Goal: Information Seeking & Learning: Learn about a topic

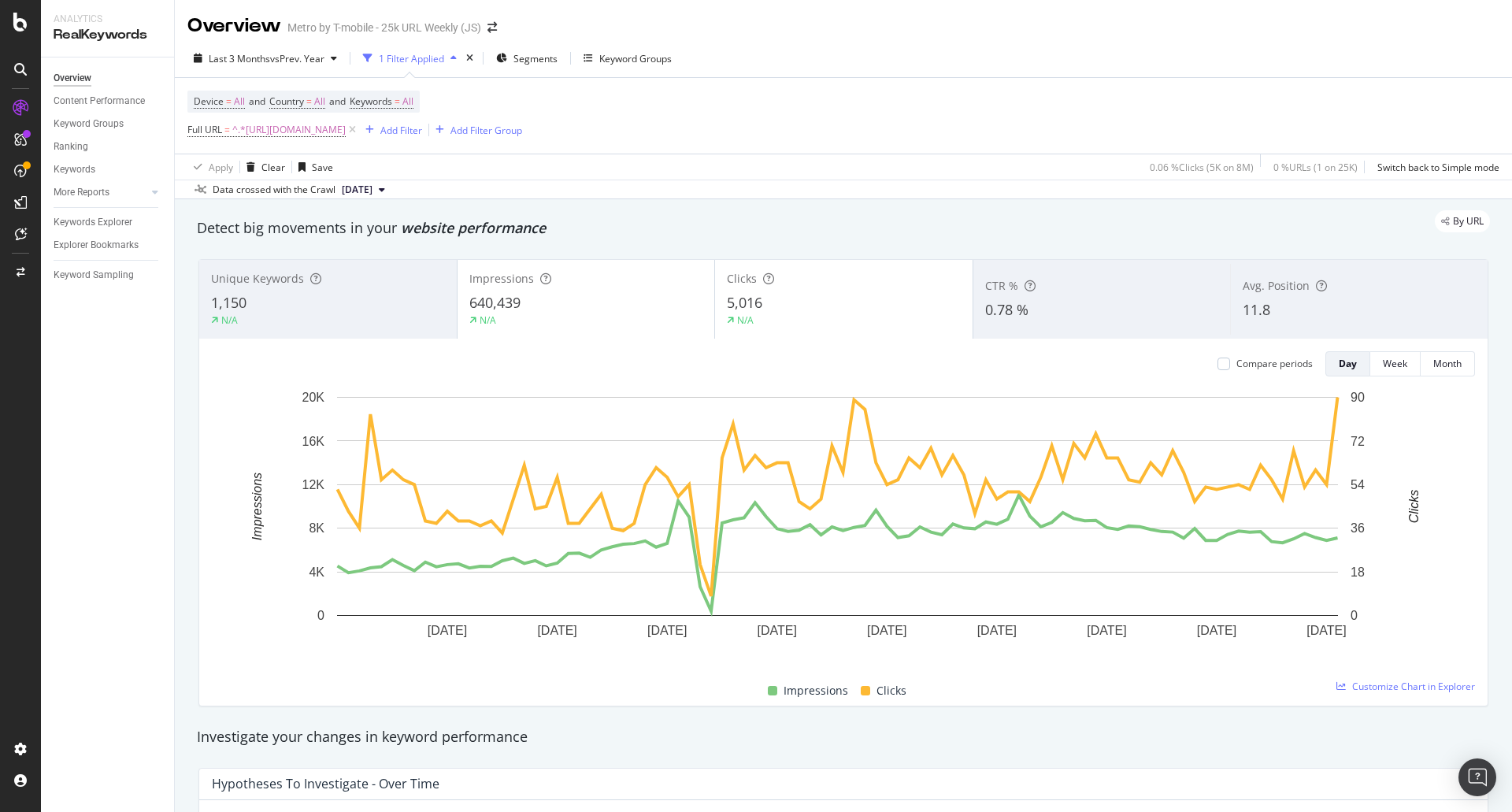
scroll to position [1339, 0]
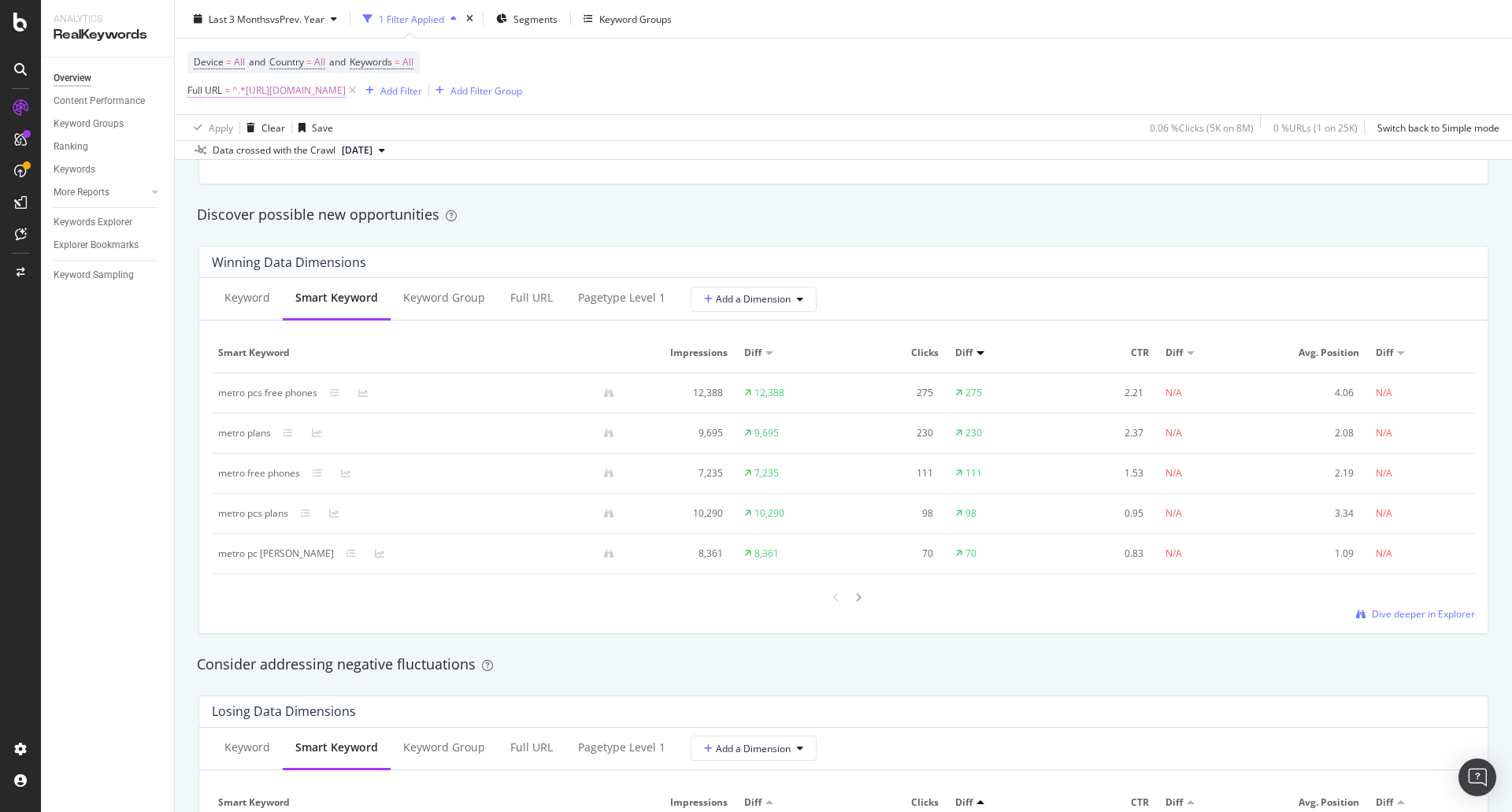
click at [346, 90] on span "^.*[URL][DOMAIN_NAME]" at bounding box center [289, 90] width 114 height 22
click at [251, 149] on input "[URL][DOMAIN_NAME]" at bounding box center [276, 156] width 149 height 25
paste input "[DOMAIN_NAME][URL][DATE]"
type input "[URL][DOMAIN_NAME][DATE]"
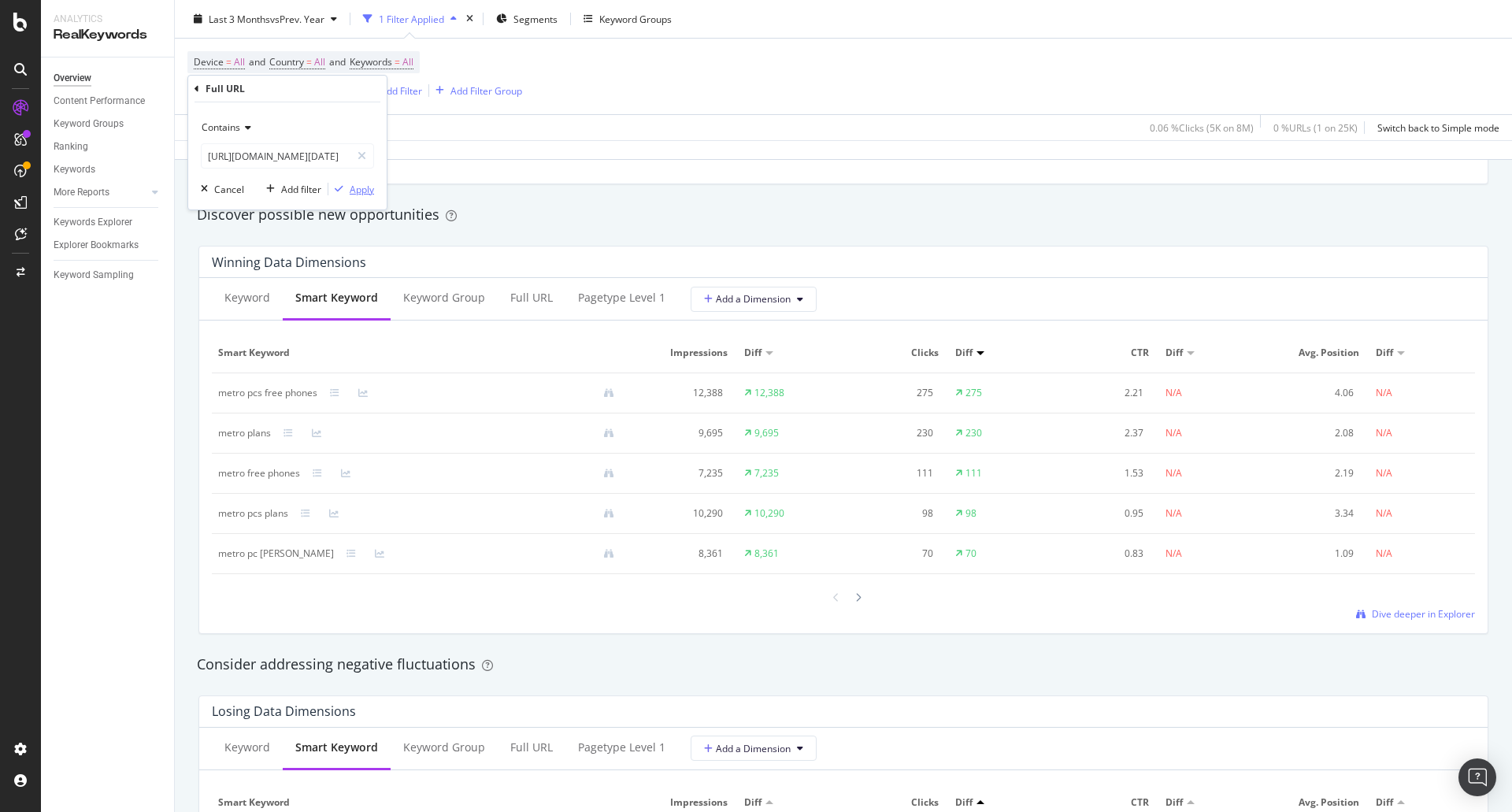
click at [370, 193] on div "Apply" at bounding box center [361, 189] width 24 height 13
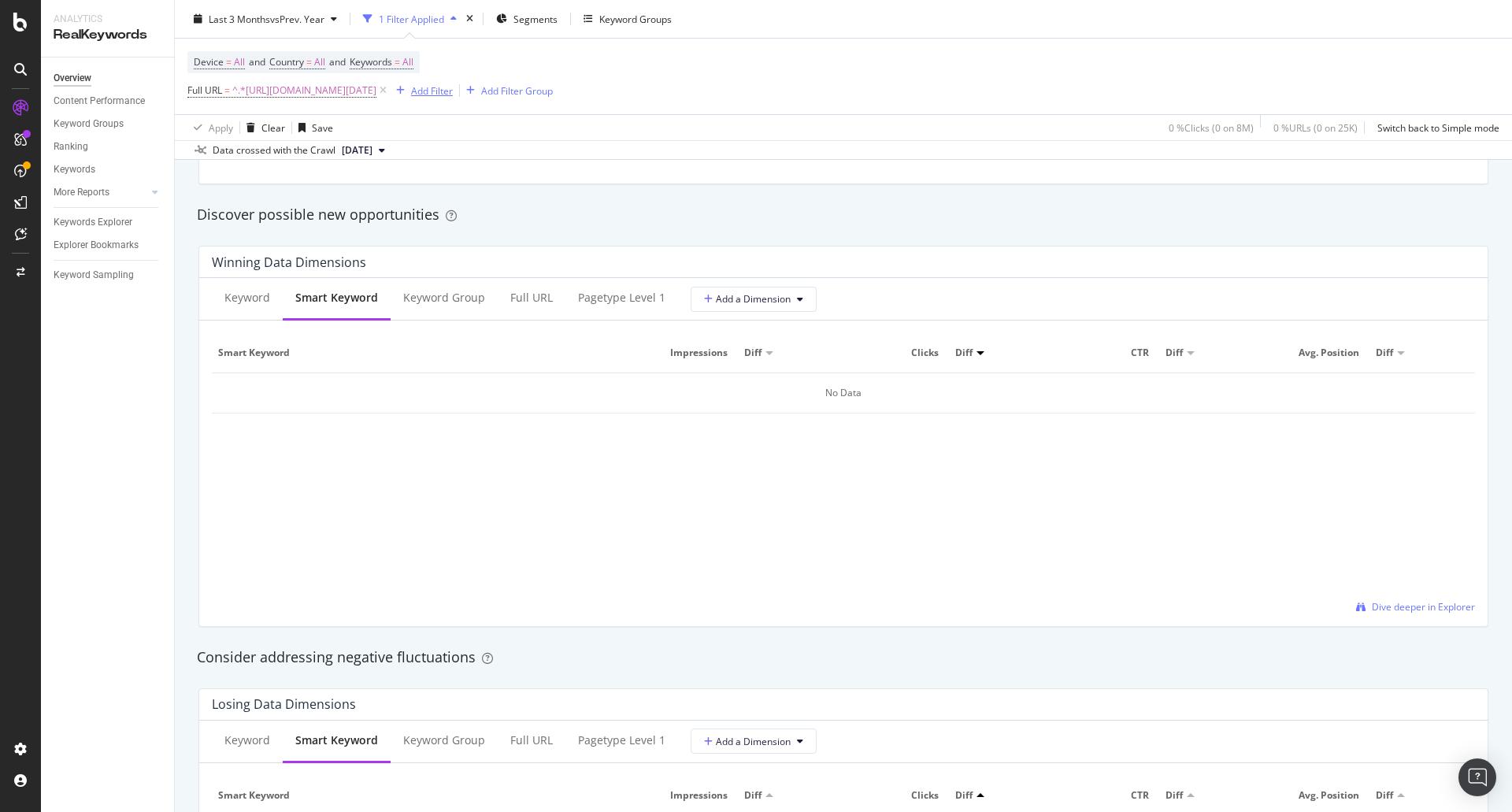
click at [453, 88] on div "Add Filter" at bounding box center [432, 90] width 41 height 13
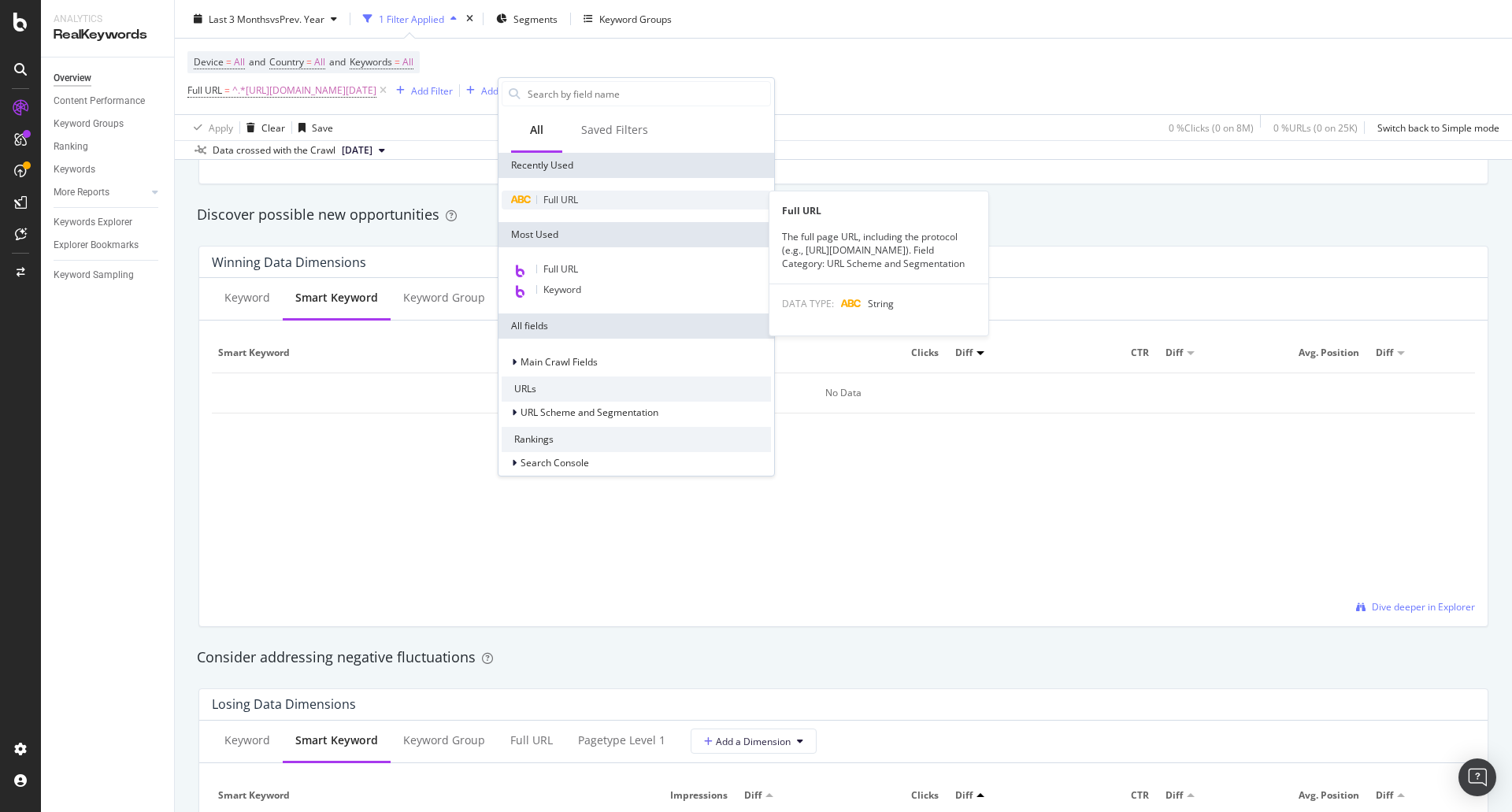
click at [580, 208] on div "Full URL" at bounding box center [637, 200] width 270 height 19
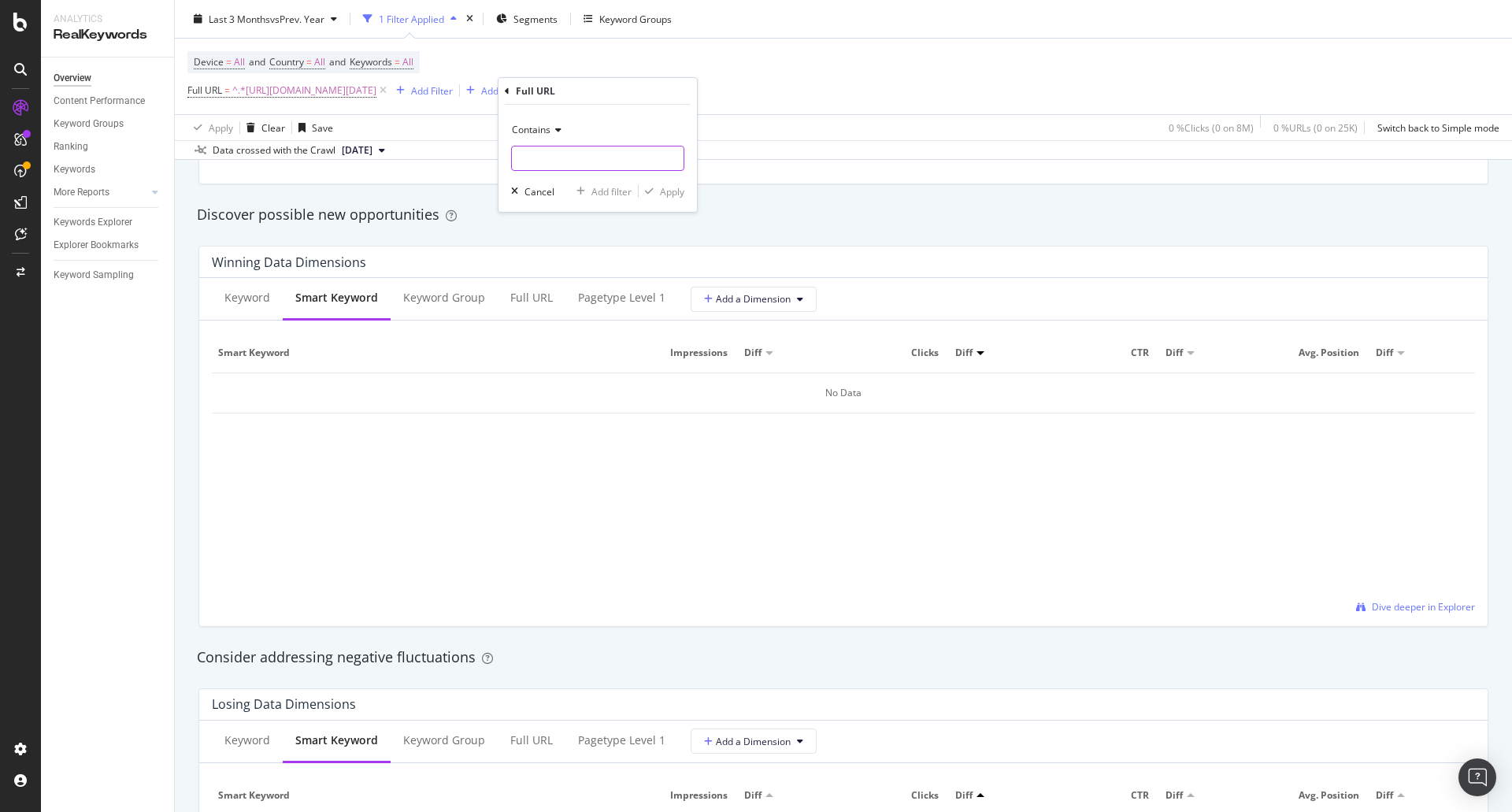
click at [602, 166] on input "text" at bounding box center [597, 159] width 172 height 25
paste input "[URL][DOMAIN_NAME]"
type input "[URL][DOMAIN_NAME]"
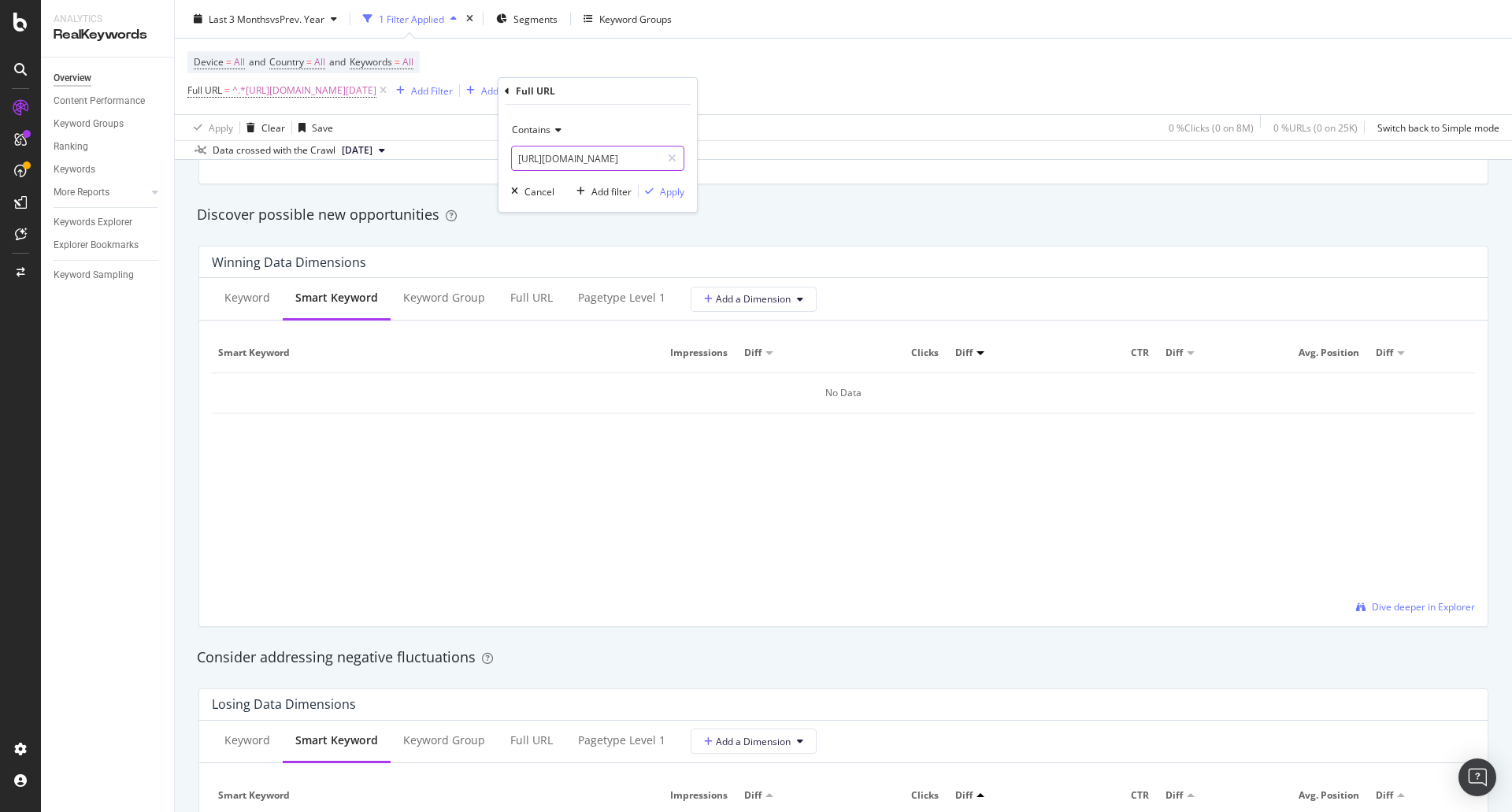
click at [586, 152] on input "[URL][DOMAIN_NAME]" at bounding box center [586, 159] width 149 height 25
drag, startPoint x: 586, startPoint y: 156, endPoint x: 739, endPoint y: 159, distance: 153.0
click at [739, 159] on body "Analytics RealKeywords Overview Content Performance Keyword Groups Ranking Keyw…" at bounding box center [756, 406] width 1512 height 812
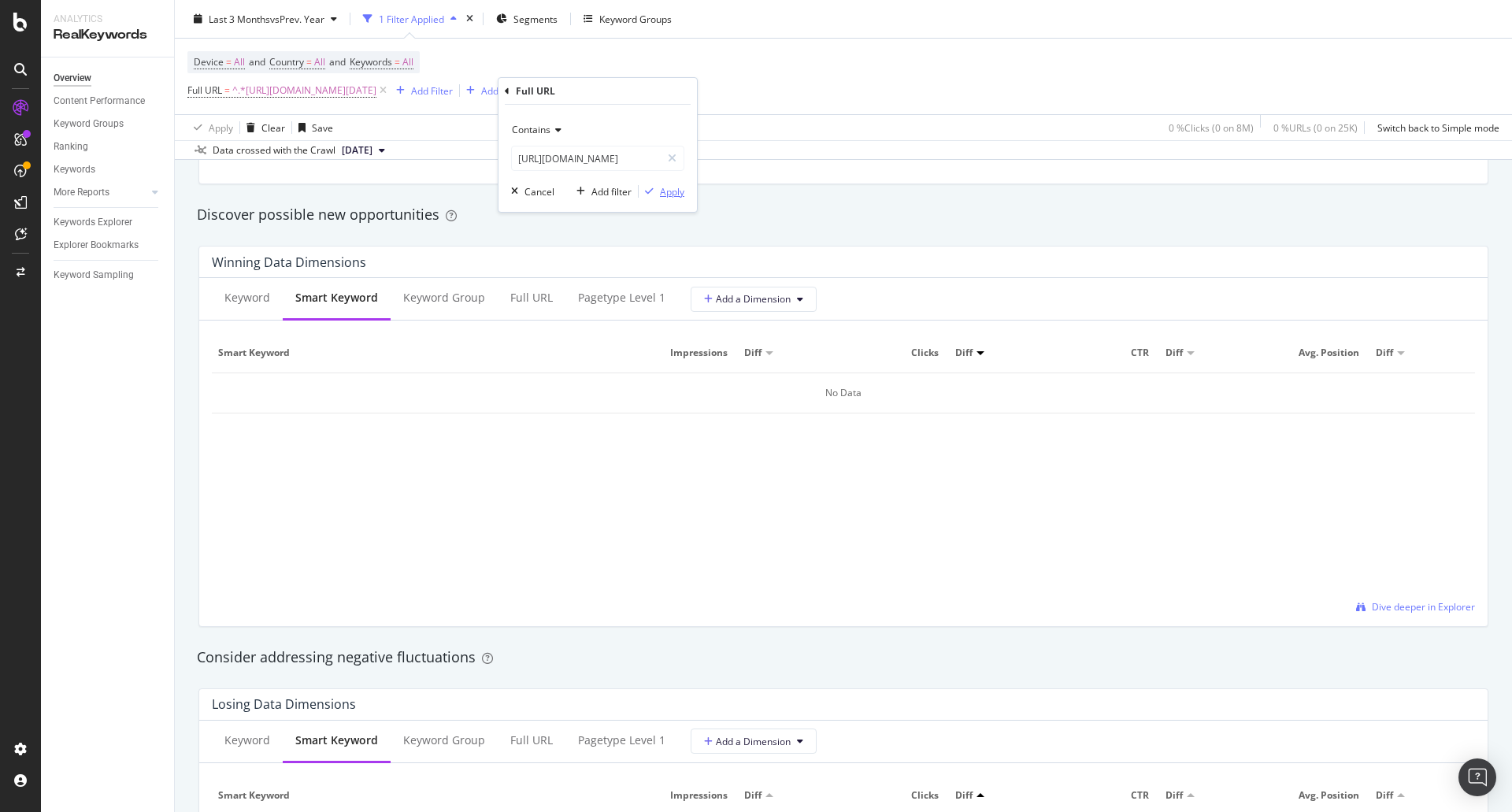
click at [667, 188] on div "Apply" at bounding box center [671, 192] width 24 height 13
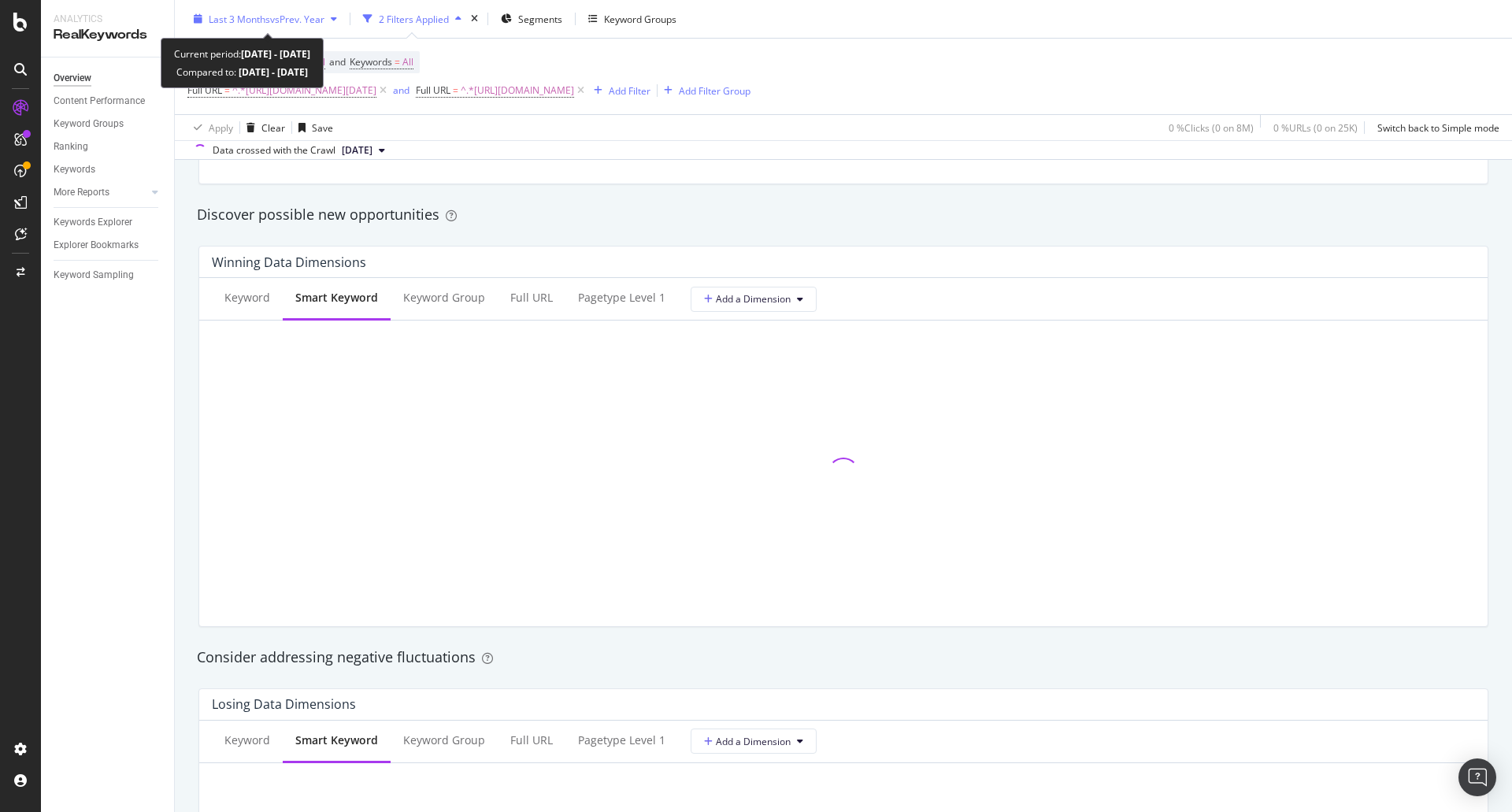
click at [279, 12] on span "vs Prev. Year" at bounding box center [297, 18] width 54 height 13
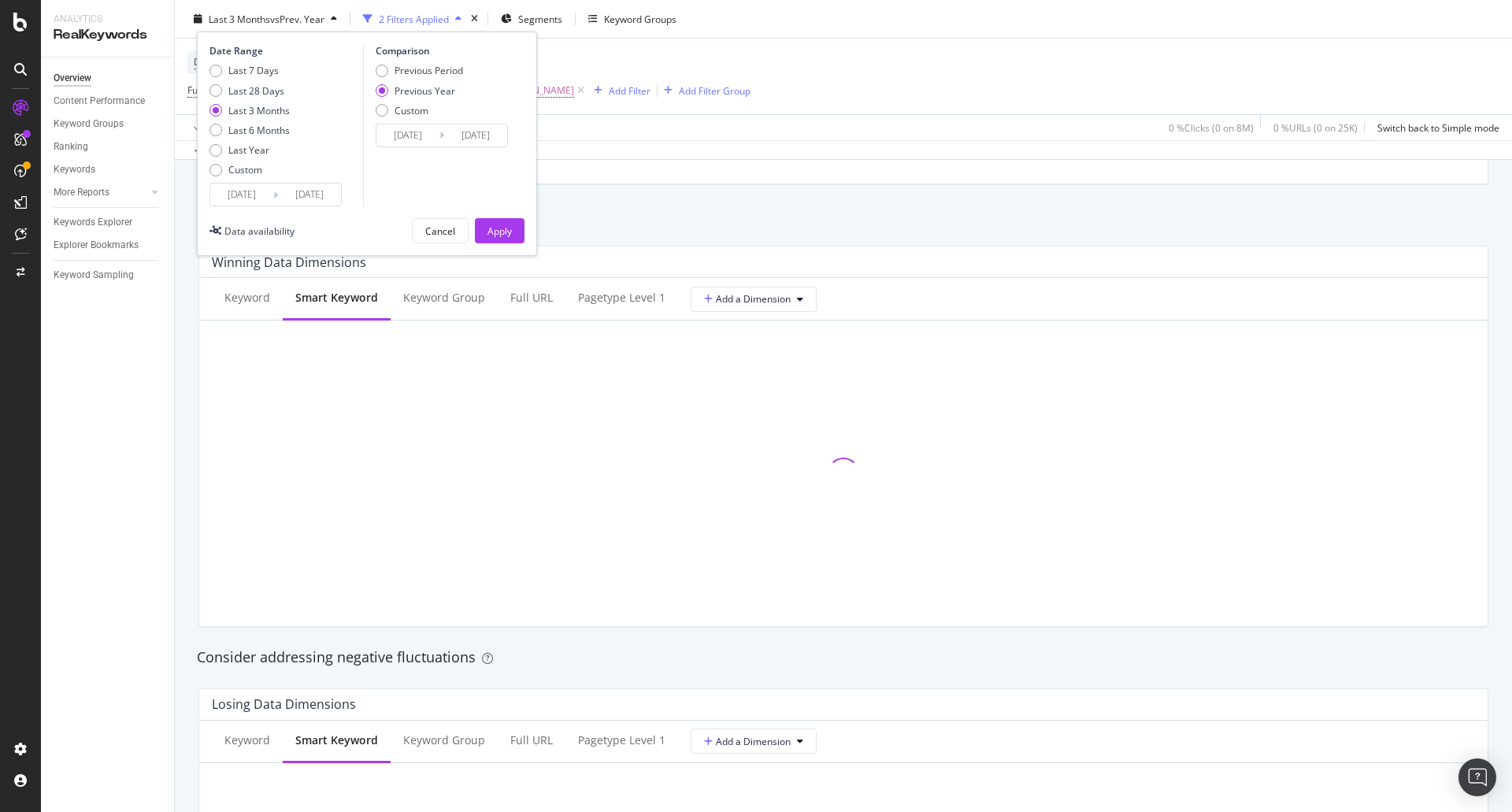
click at [254, 200] on input "[DATE]" at bounding box center [241, 194] width 63 height 22
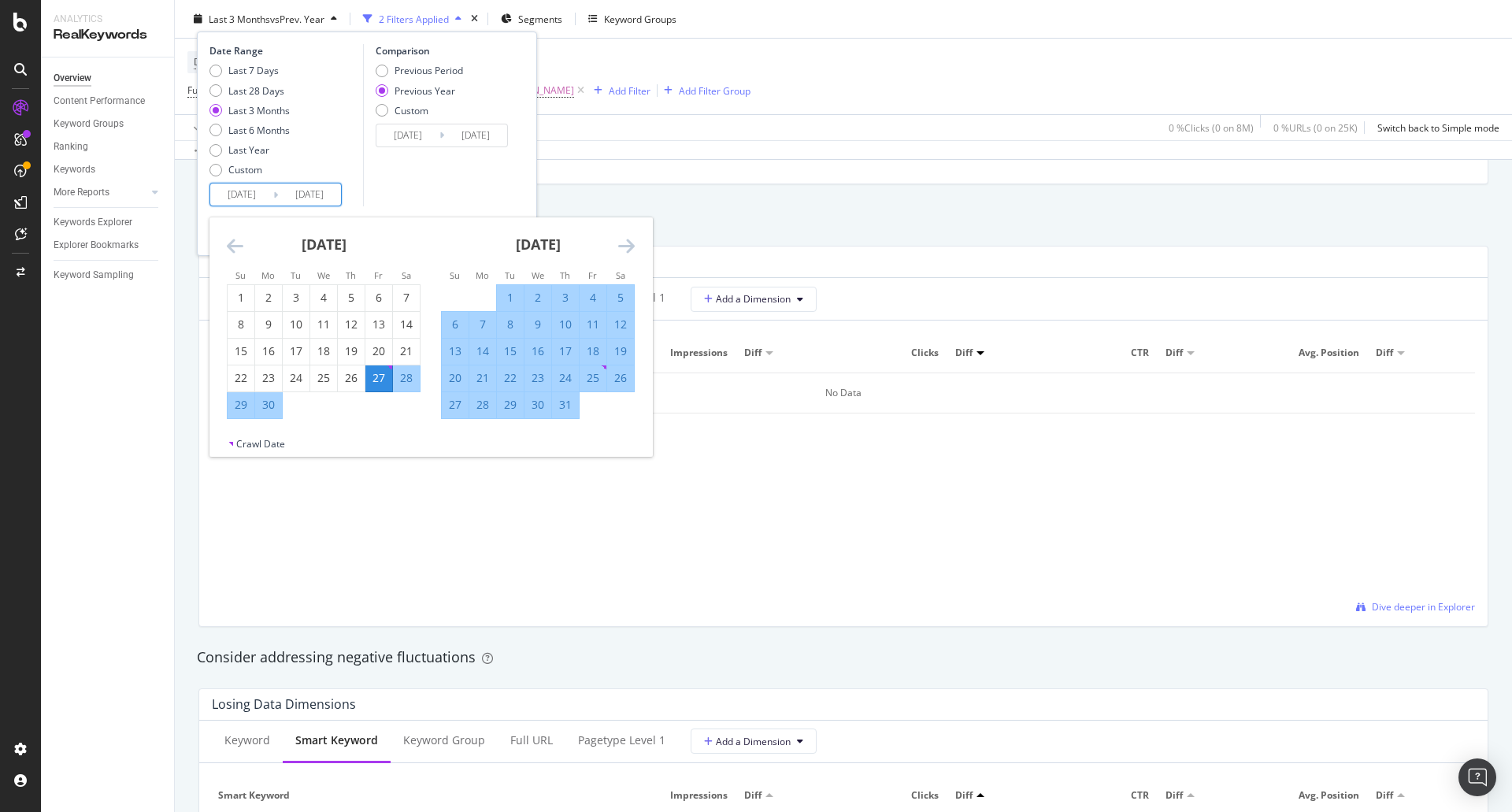
click at [229, 252] on icon "Move backward to switch to the previous month." at bounding box center [235, 246] width 17 height 19
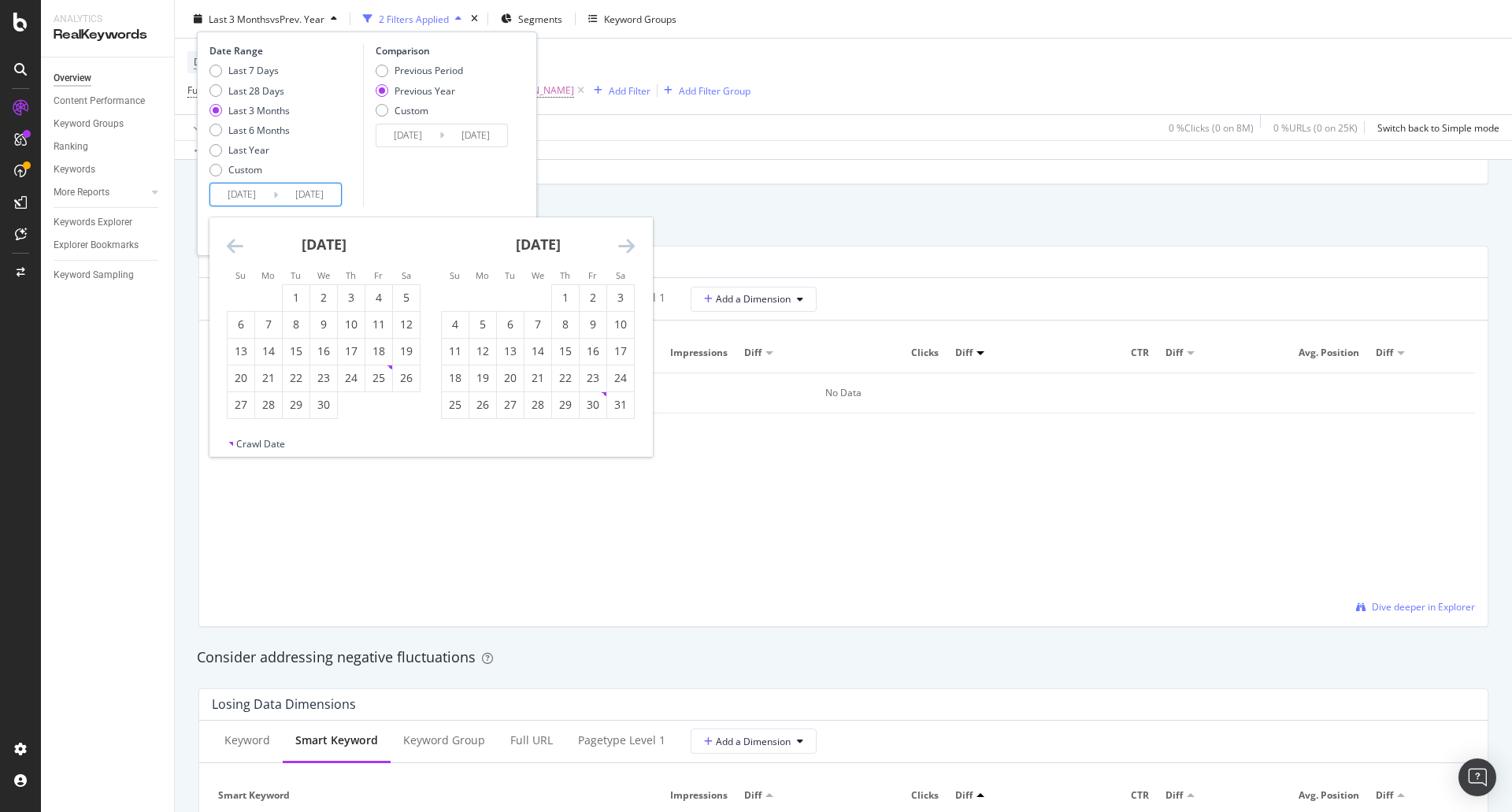
click at [229, 252] on icon "Move backward to switch to the previous month." at bounding box center [235, 246] width 17 height 19
click at [231, 251] on icon "Move backward to switch to the previous month." at bounding box center [235, 246] width 17 height 19
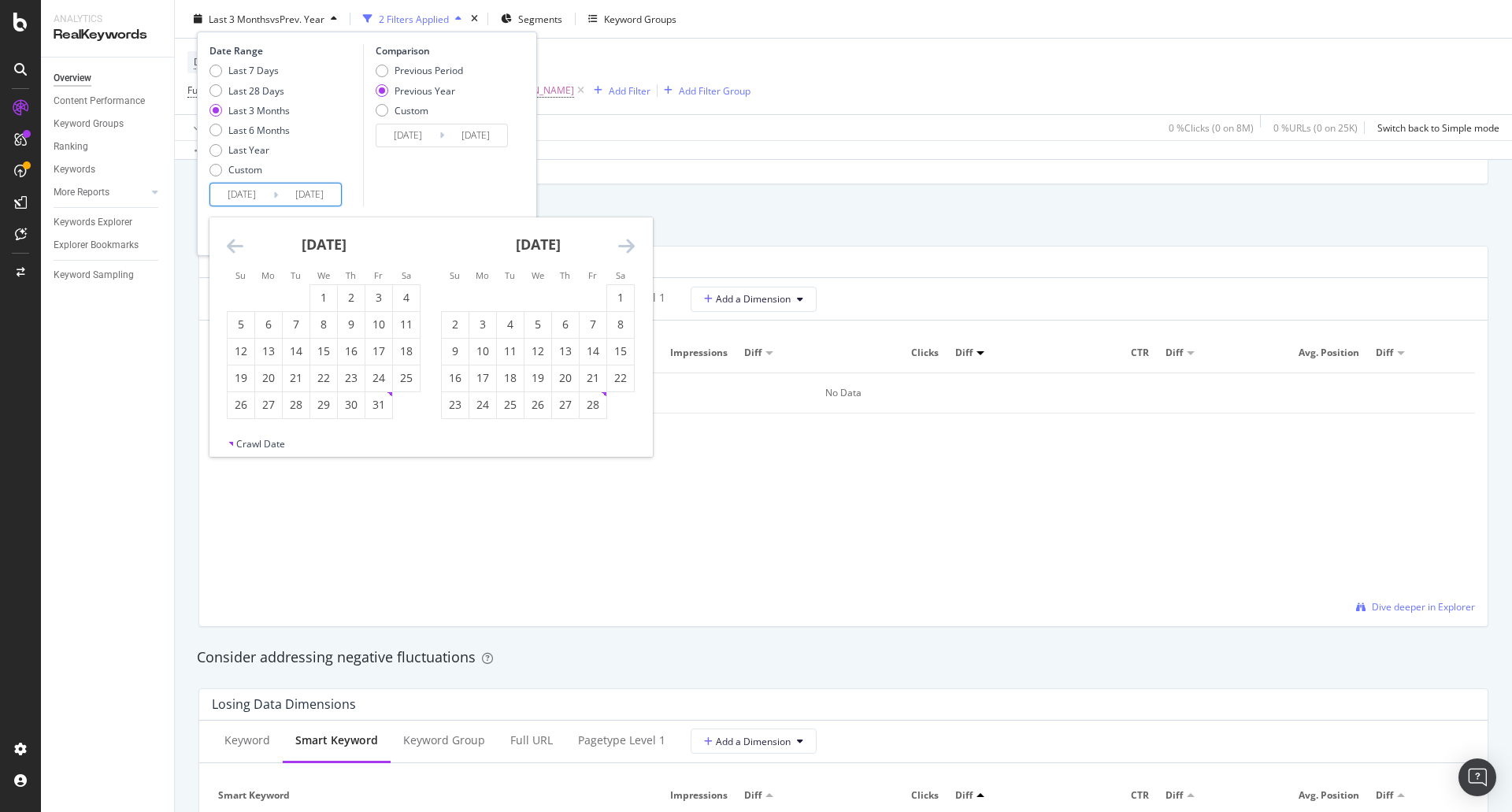
click at [231, 251] on icon "Move backward to switch to the previous month." at bounding box center [235, 246] width 17 height 19
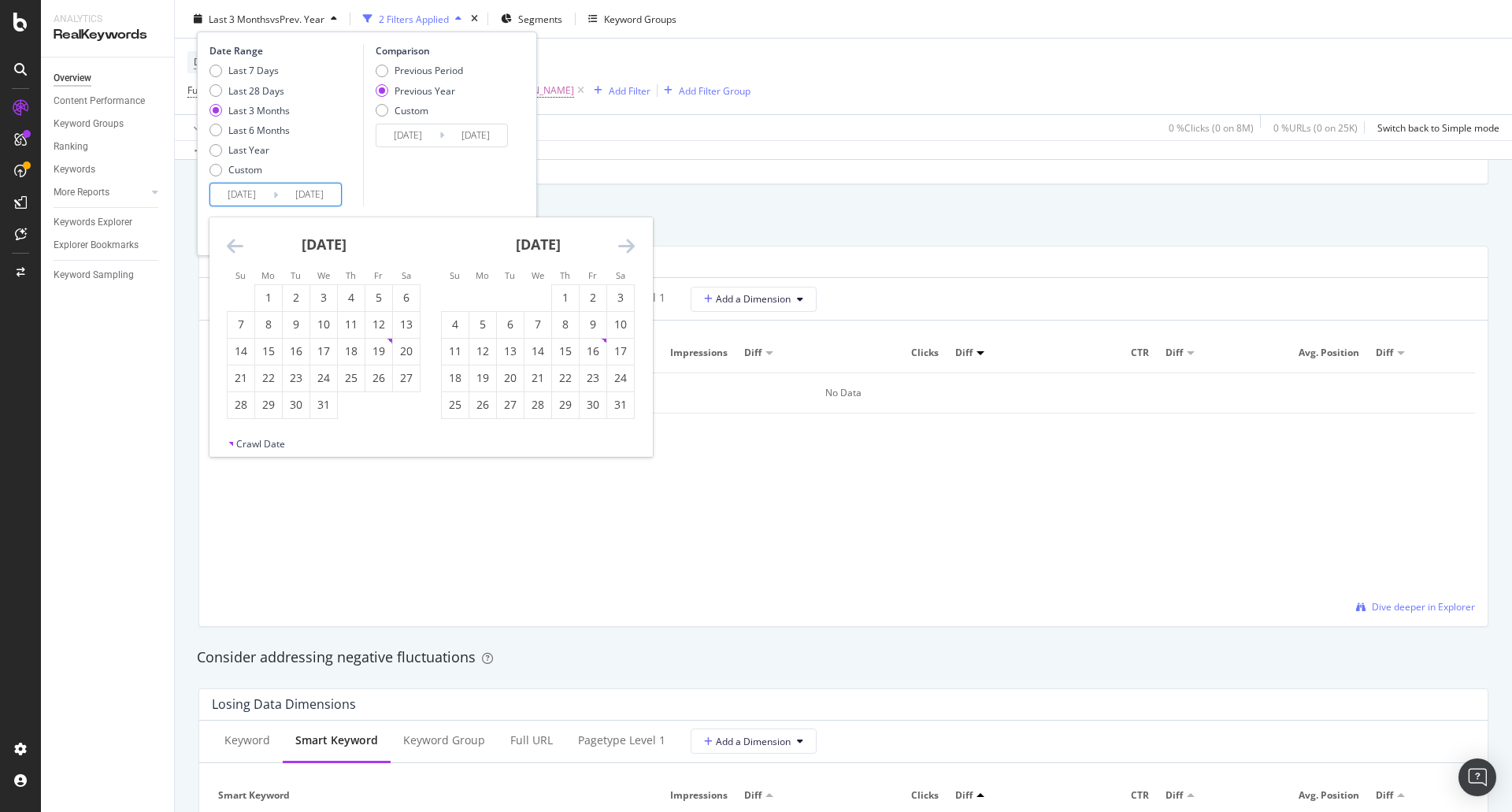
click at [637, 246] on div "[DATE] 1 2 3 4 5 6 7 8 9 10 11 12 13 14 15 16 17 18 19 20 21 22 23 24 25 26 27 …" at bounding box center [538, 318] width 214 height 202
click at [628, 243] on icon "Move forward to switch to the next month." at bounding box center [627, 246] width 17 height 19
click at [630, 242] on icon "Move forward to switch to the next month." at bounding box center [627, 246] width 17 height 19
click at [500, 294] on div "1" at bounding box center [510, 297] width 27 height 16
type input "[DATE]"
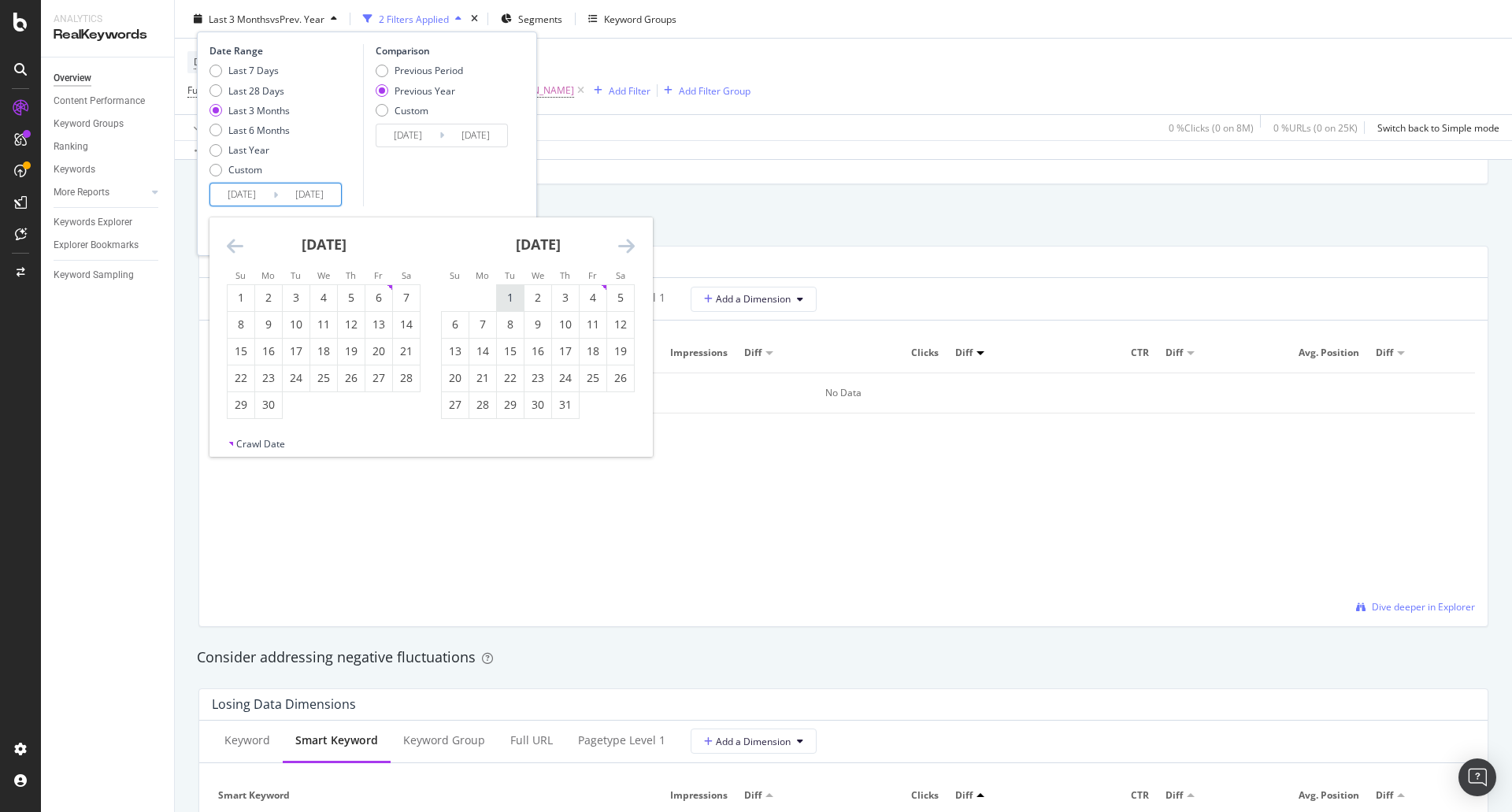
type input "[DATE]"
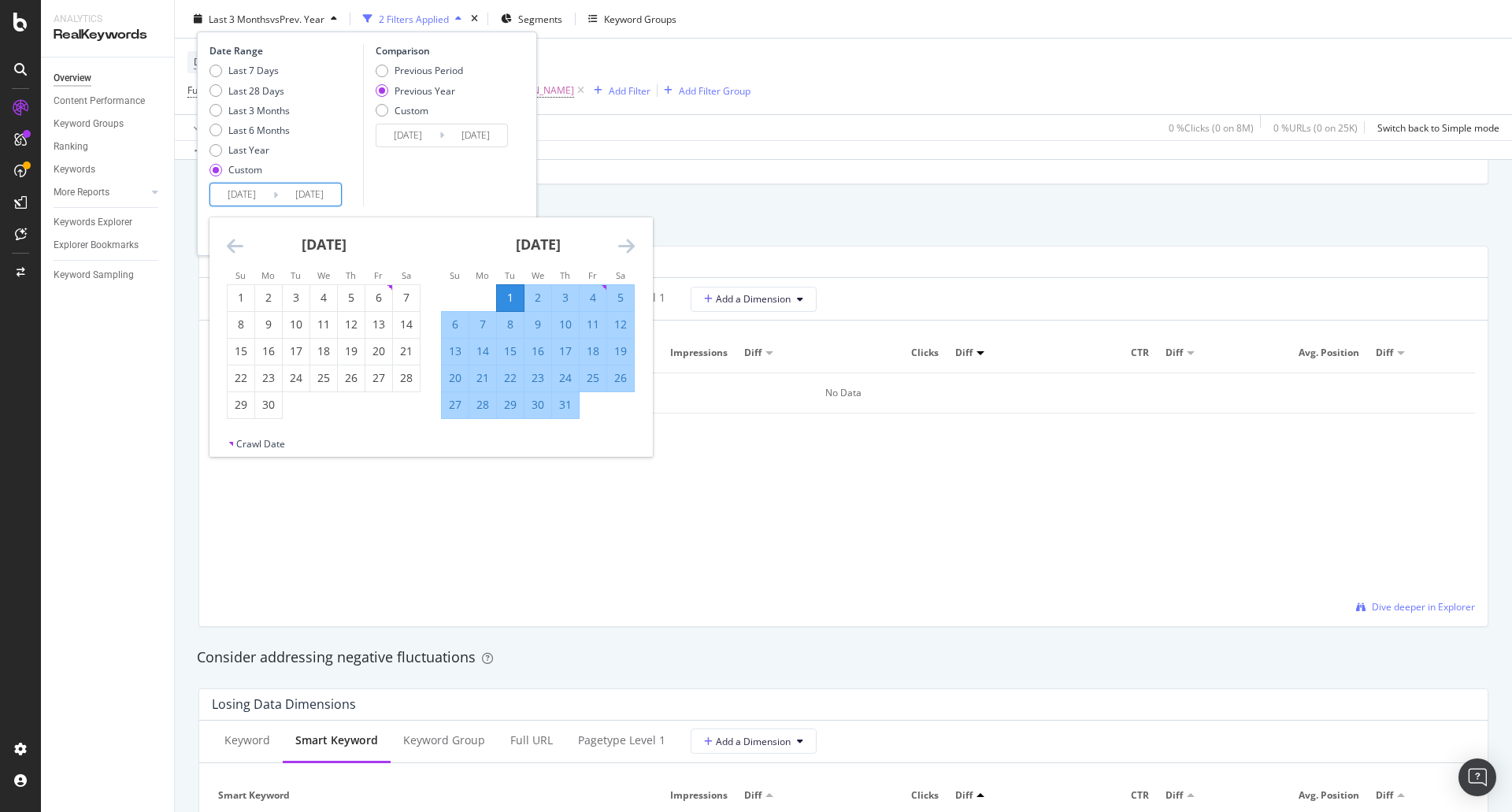
click at [632, 247] on icon "Move forward to switch to the next month." at bounding box center [627, 246] width 17 height 19
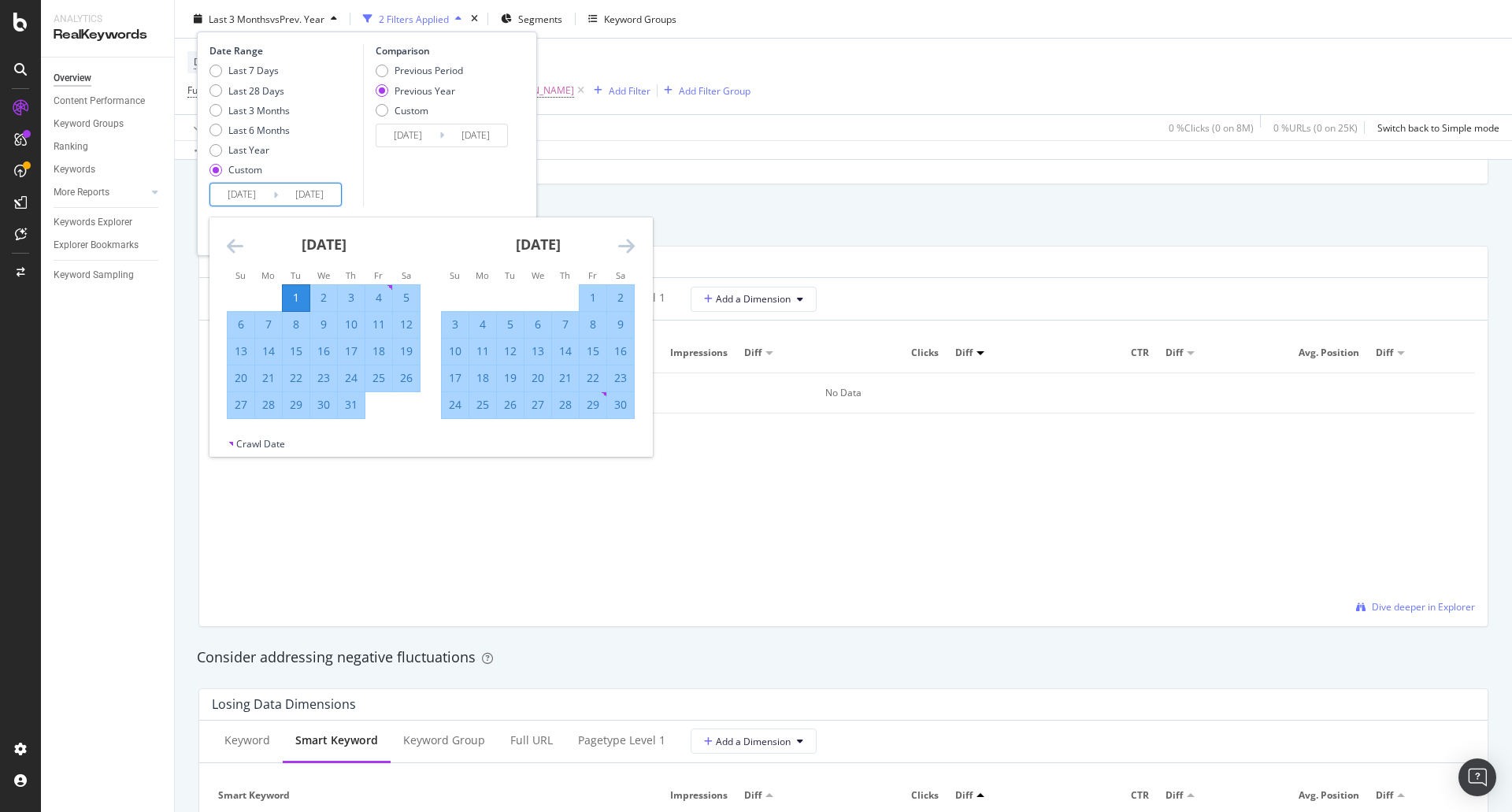
click at [632, 247] on icon "Move forward to switch to the next month." at bounding box center [627, 246] width 17 height 19
click at [510, 406] on div "31" at bounding box center [510, 404] width 27 height 16
type input "[DATE]"
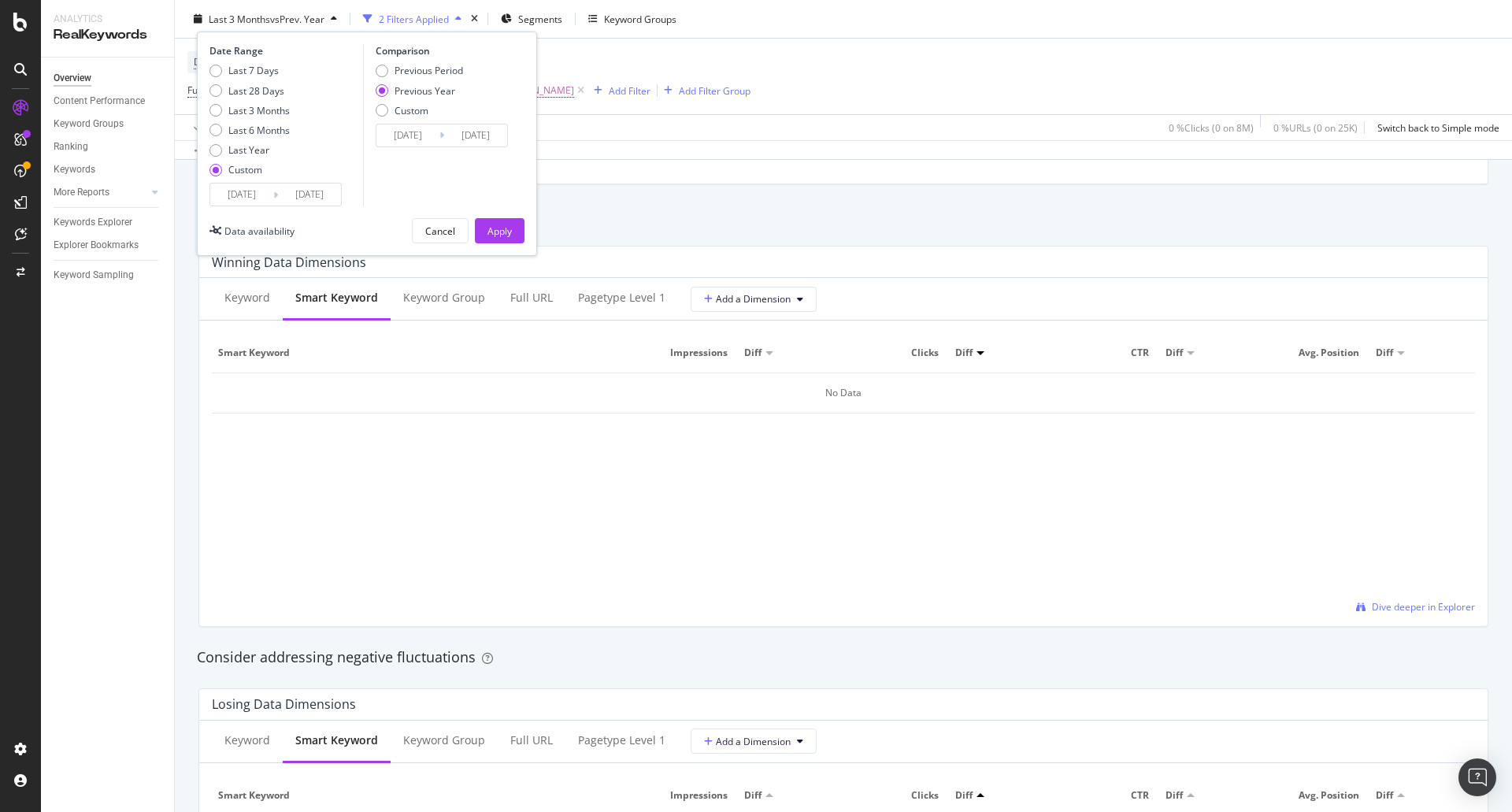
click at [424, 87] on div "Previous Year" at bounding box center [424, 90] width 61 height 13
click at [489, 233] on div "Apply" at bounding box center [499, 231] width 24 height 13
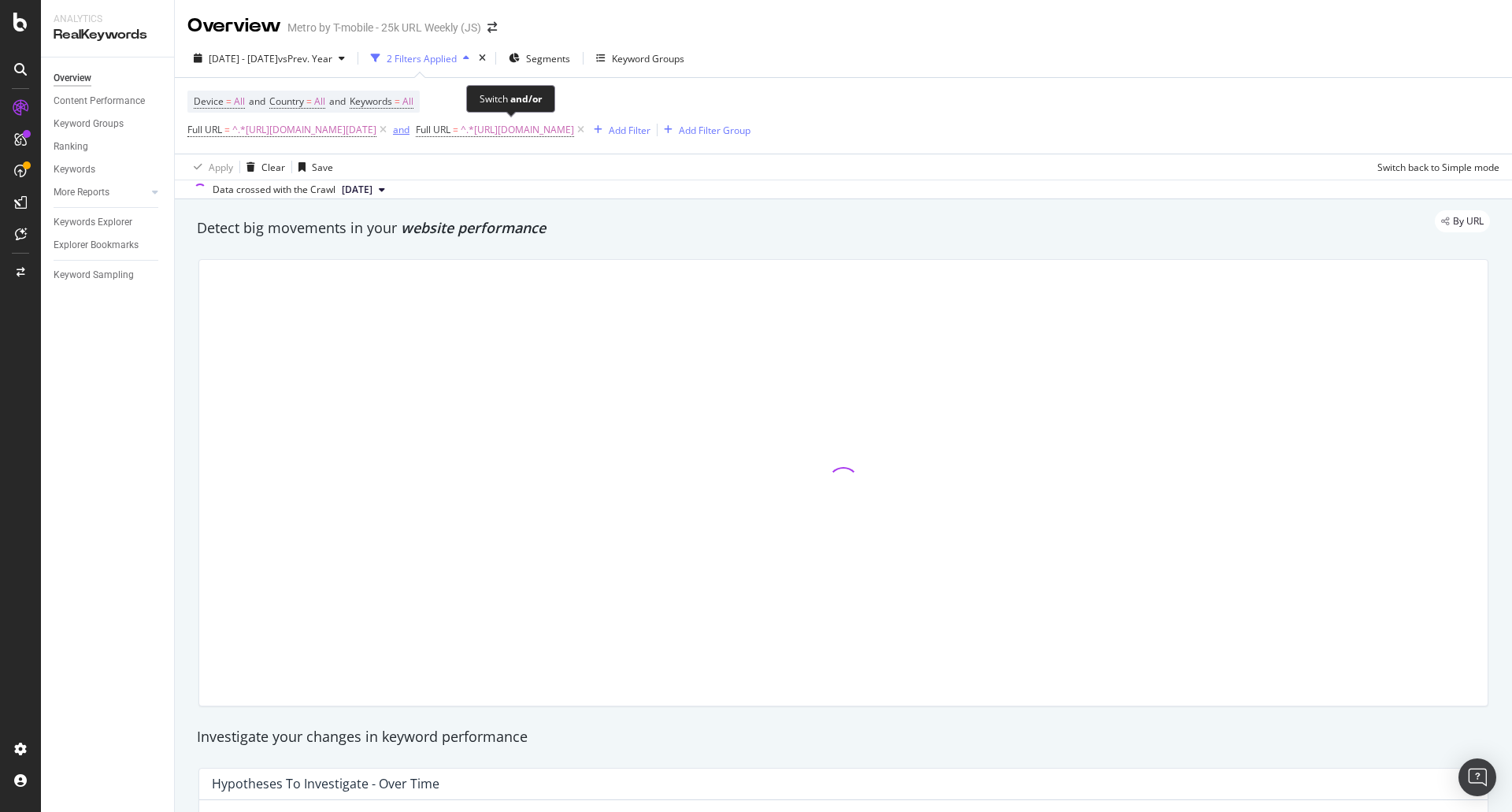
click at [410, 130] on div "and" at bounding box center [402, 130] width 17 height 13
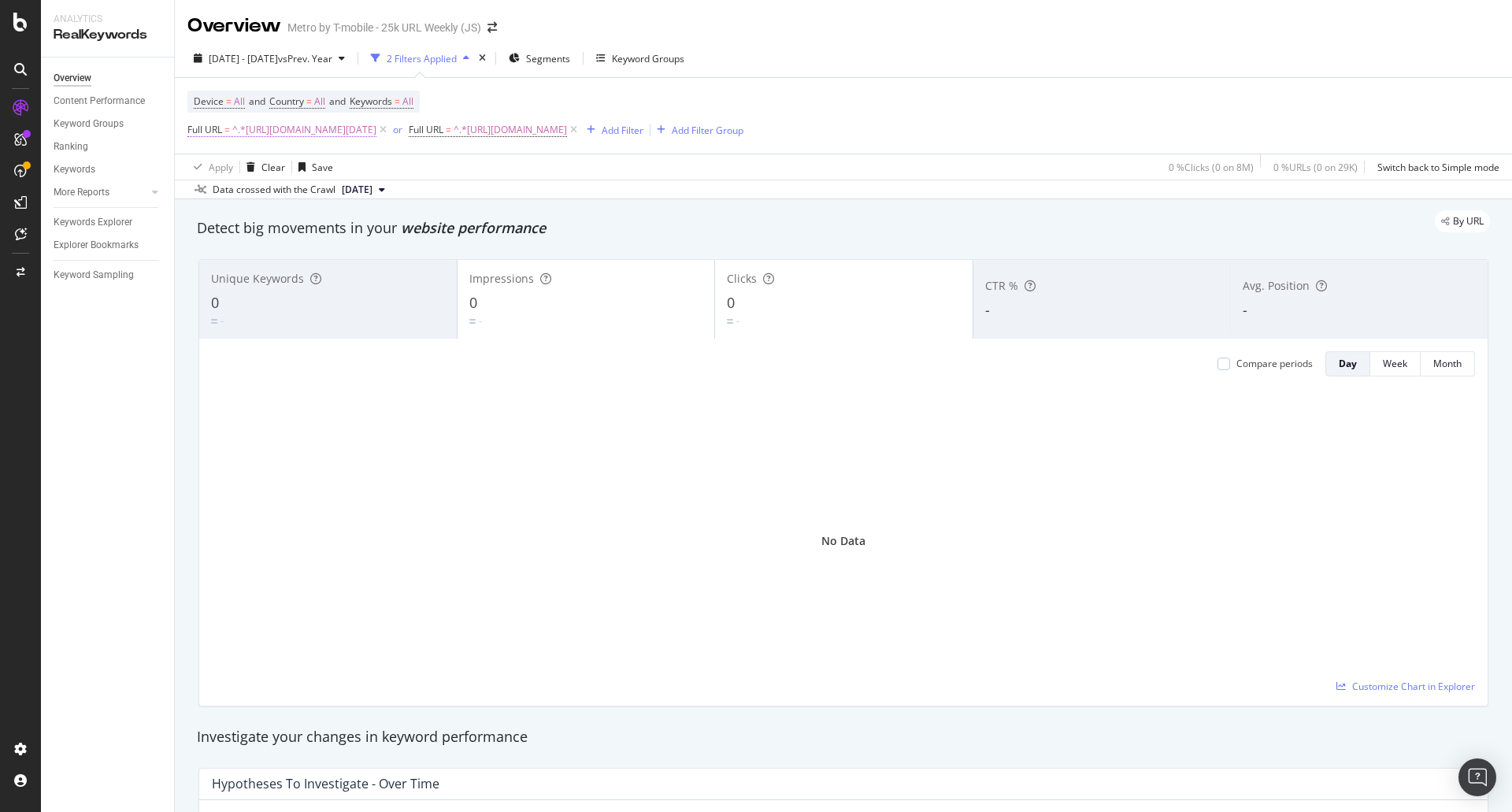
click at [377, 125] on span "^.*[URL][DOMAIN_NAME][DATE]" at bounding box center [305, 130] width 144 height 22
click at [297, 204] on input "[URL][DOMAIN_NAME][DATE]" at bounding box center [276, 195] width 149 height 25
drag, startPoint x: 297, startPoint y: 199, endPoint x: 395, endPoint y: 198, distance: 98.0
click at [395, 198] on body "Analytics RealKeywords Overview Content Performance Keyword Groups Ranking Keyw…" at bounding box center [756, 406] width 1512 height 812
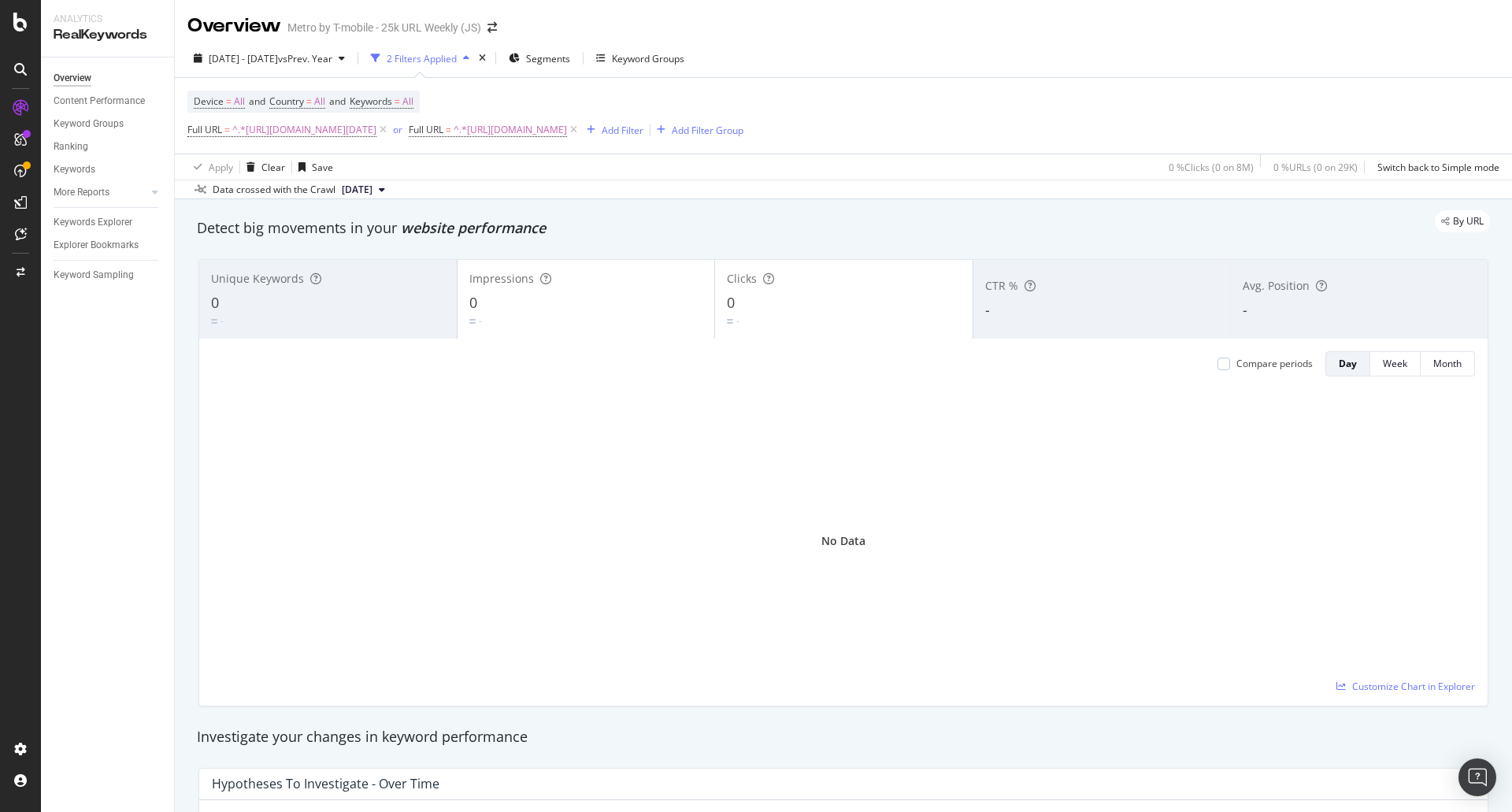
click at [612, 152] on div "Device = All and Country = All and Keywords = All Full URL = ^.*[URL][DOMAIN_NA…" at bounding box center [843, 115] width 1312 height 76
click at [402, 130] on div "or" at bounding box center [398, 130] width 9 height 13
click at [377, 130] on span "^.*[URL][DOMAIN_NAME][DATE]" at bounding box center [305, 130] width 144 height 22
click at [245, 169] on icon at bounding box center [245, 167] width 11 height 9
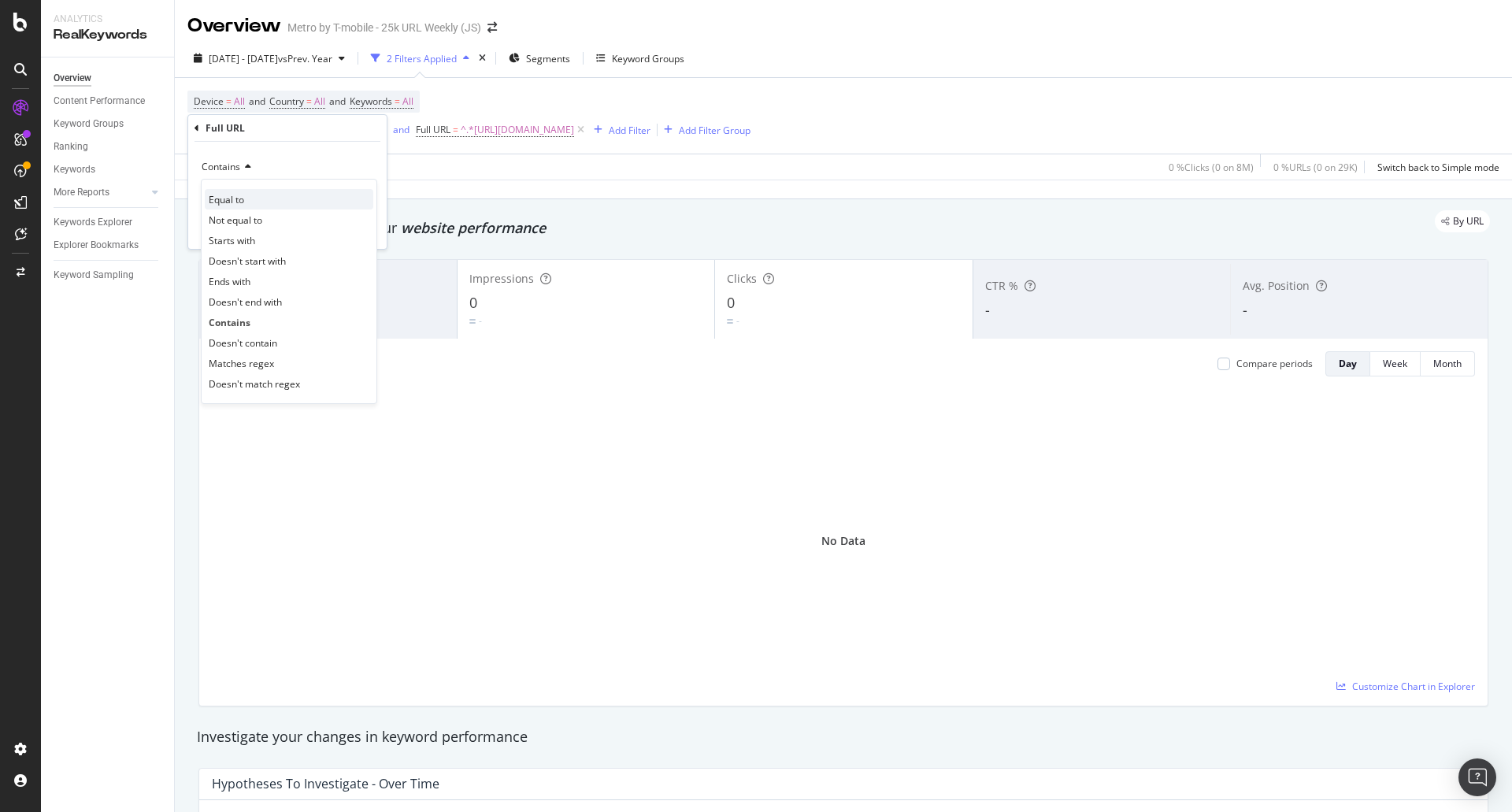
click at [242, 202] on span "Equal to" at bounding box center [227, 200] width 36 height 13
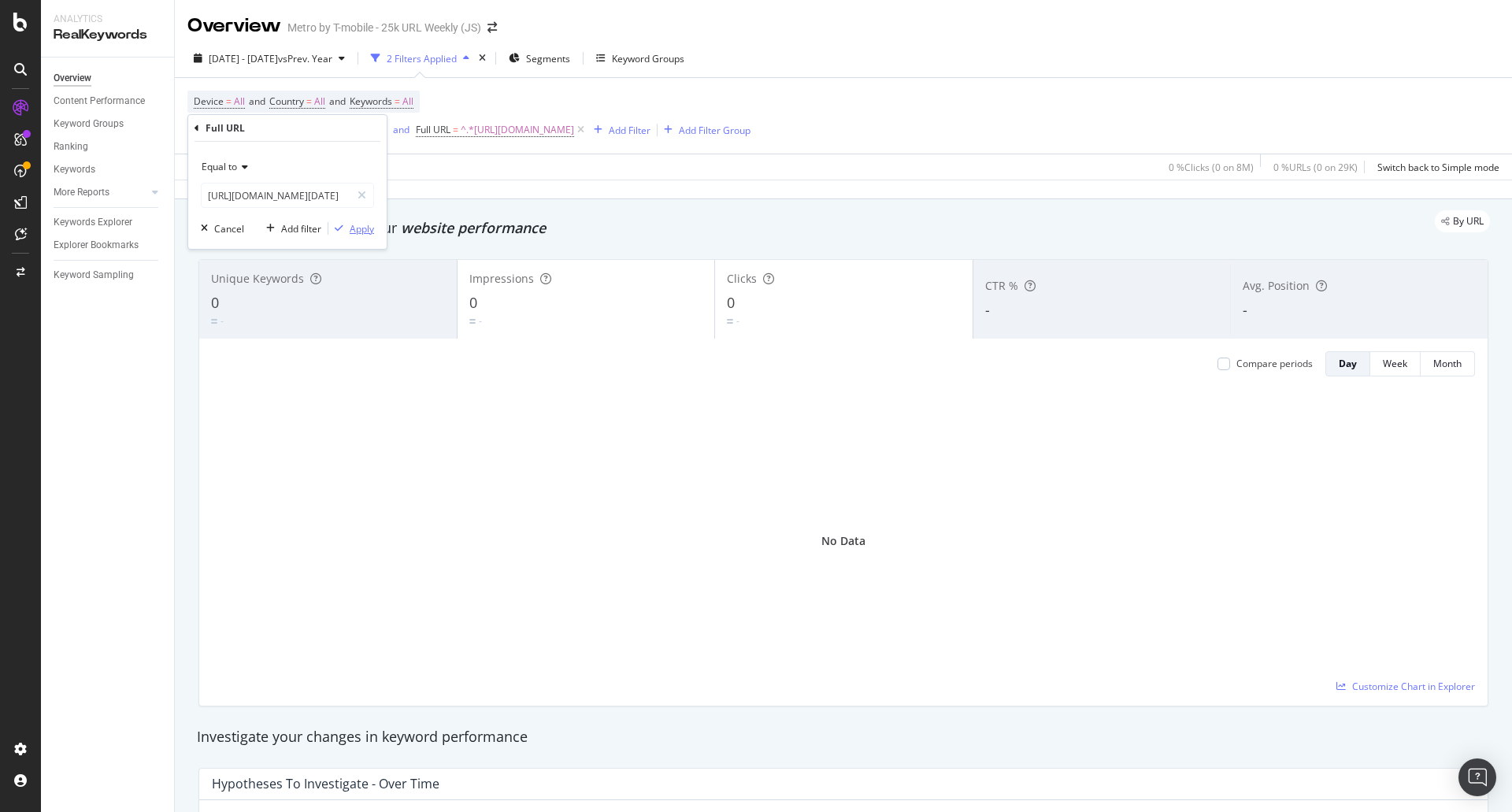
click at [358, 225] on div "Apply" at bounding box center [361, 229] width 24 height 13
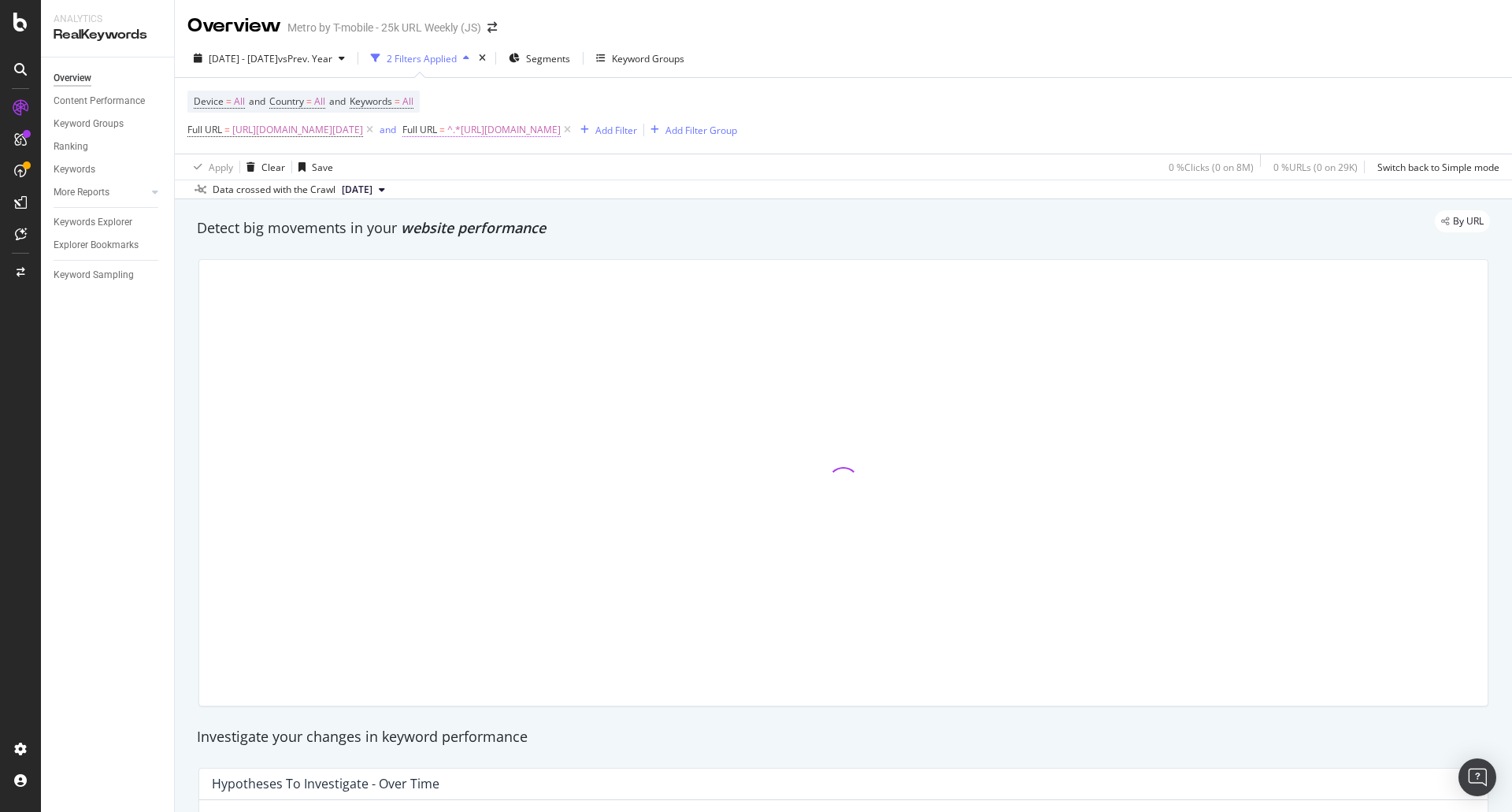
click at [445, 130] on span "=" at bounding box center [442, 130] width 6 height 13
click at [546, 166] on span "Contains" at bounding box center [531, 167] width 39 height 13
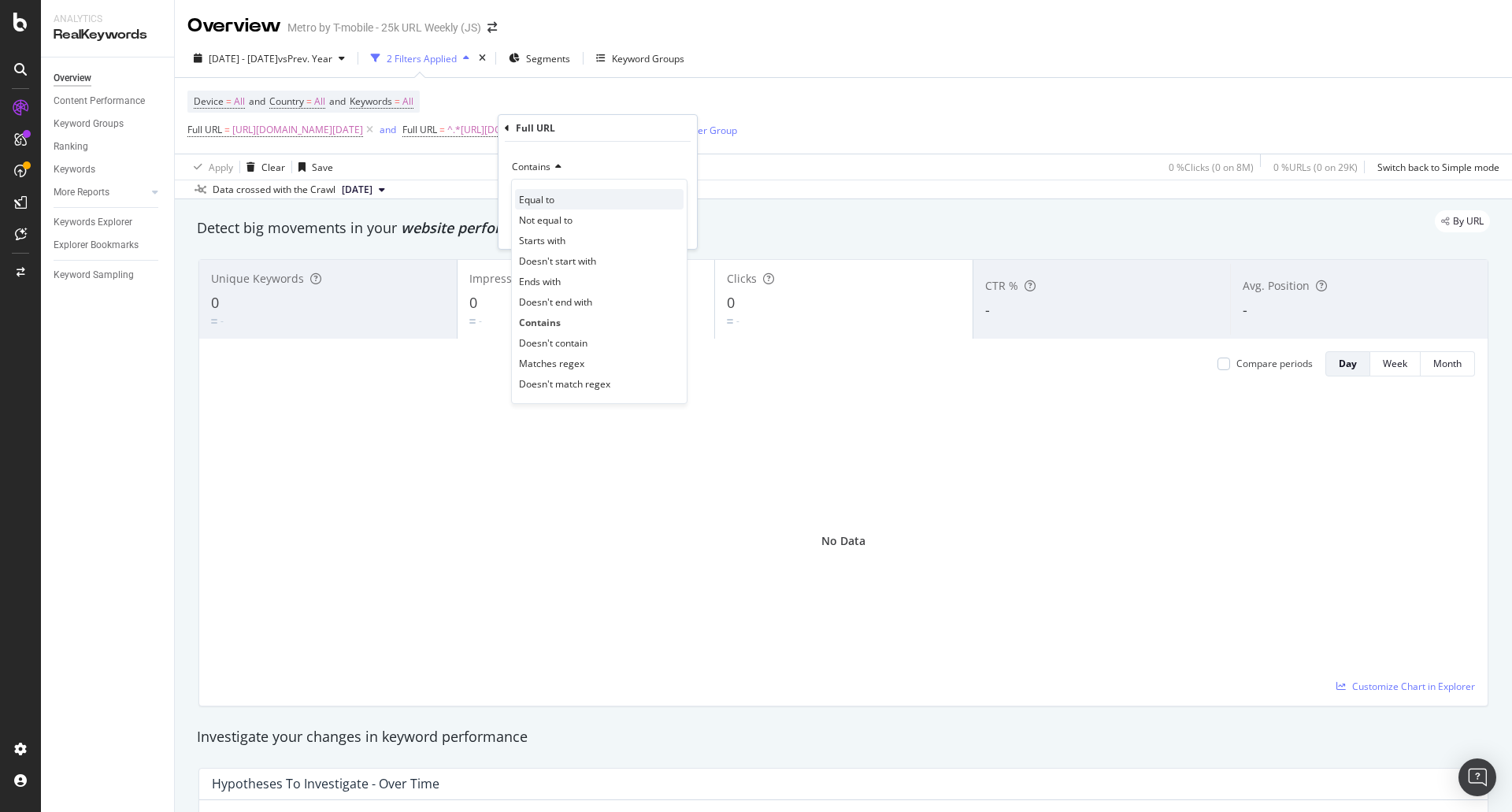
click at [539, 207] on div "Equal to" at bounding box center [599, 199] width 168 height 21
click at [667, 223] on div "Apply" at bounding box center [671, 229] width 24 height 13
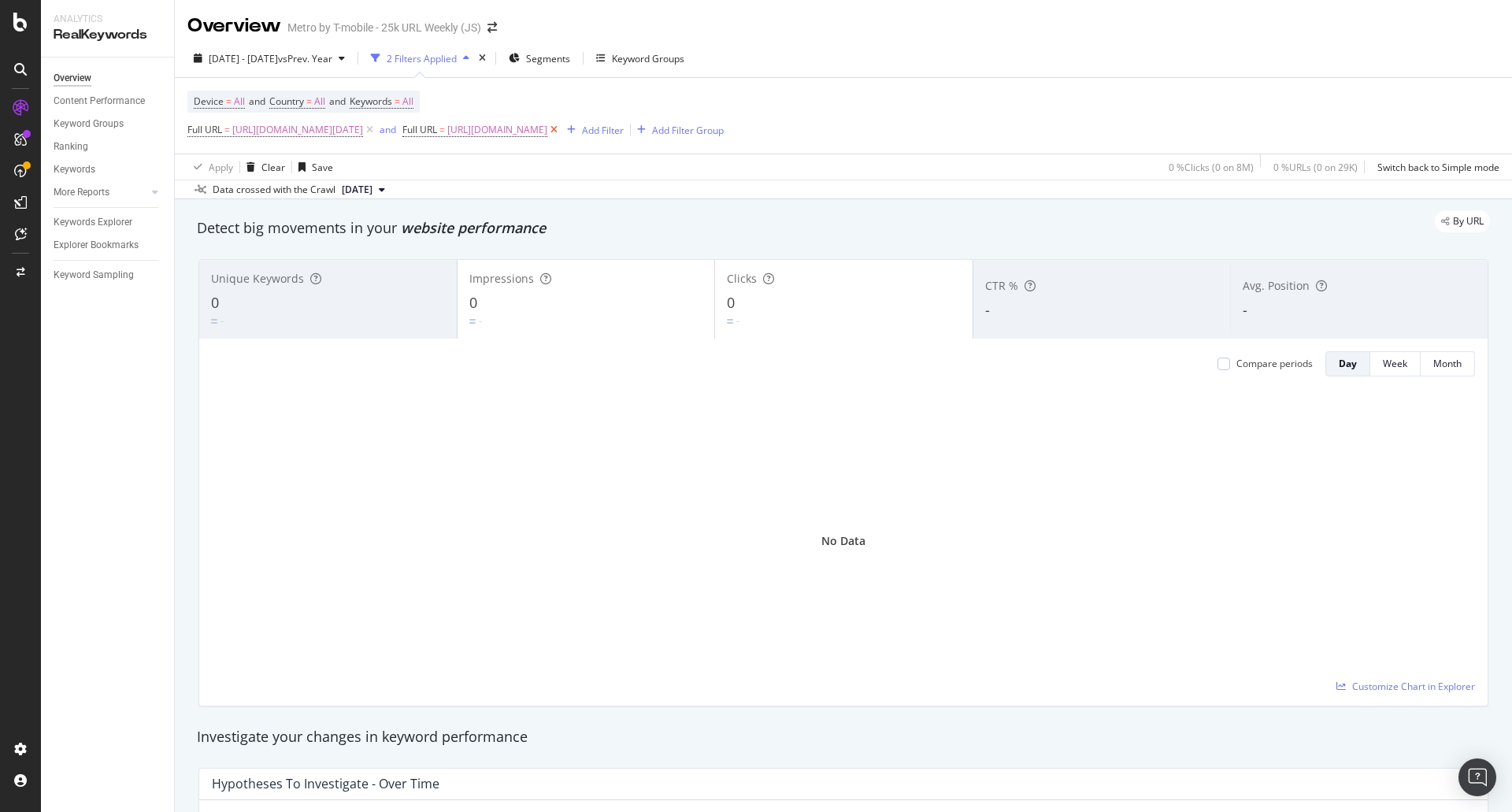
click at [561, 125] on icon at bounding box center [554, 130] width 13 height 16
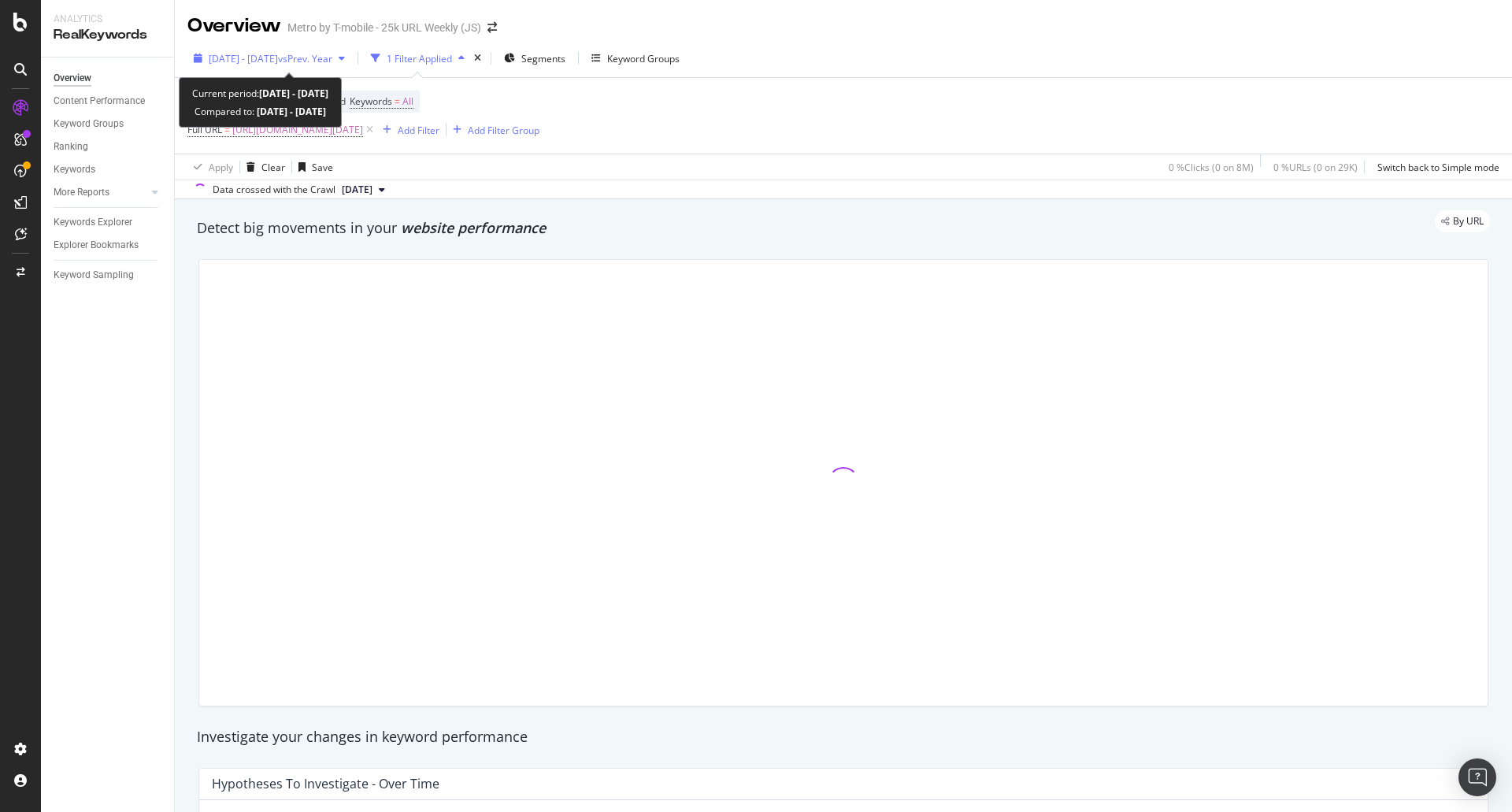
click at [329, 49] on div "[DATE] - [DATE] vs Prev. Year" at bounding box center [269, 58] width 163 height 23
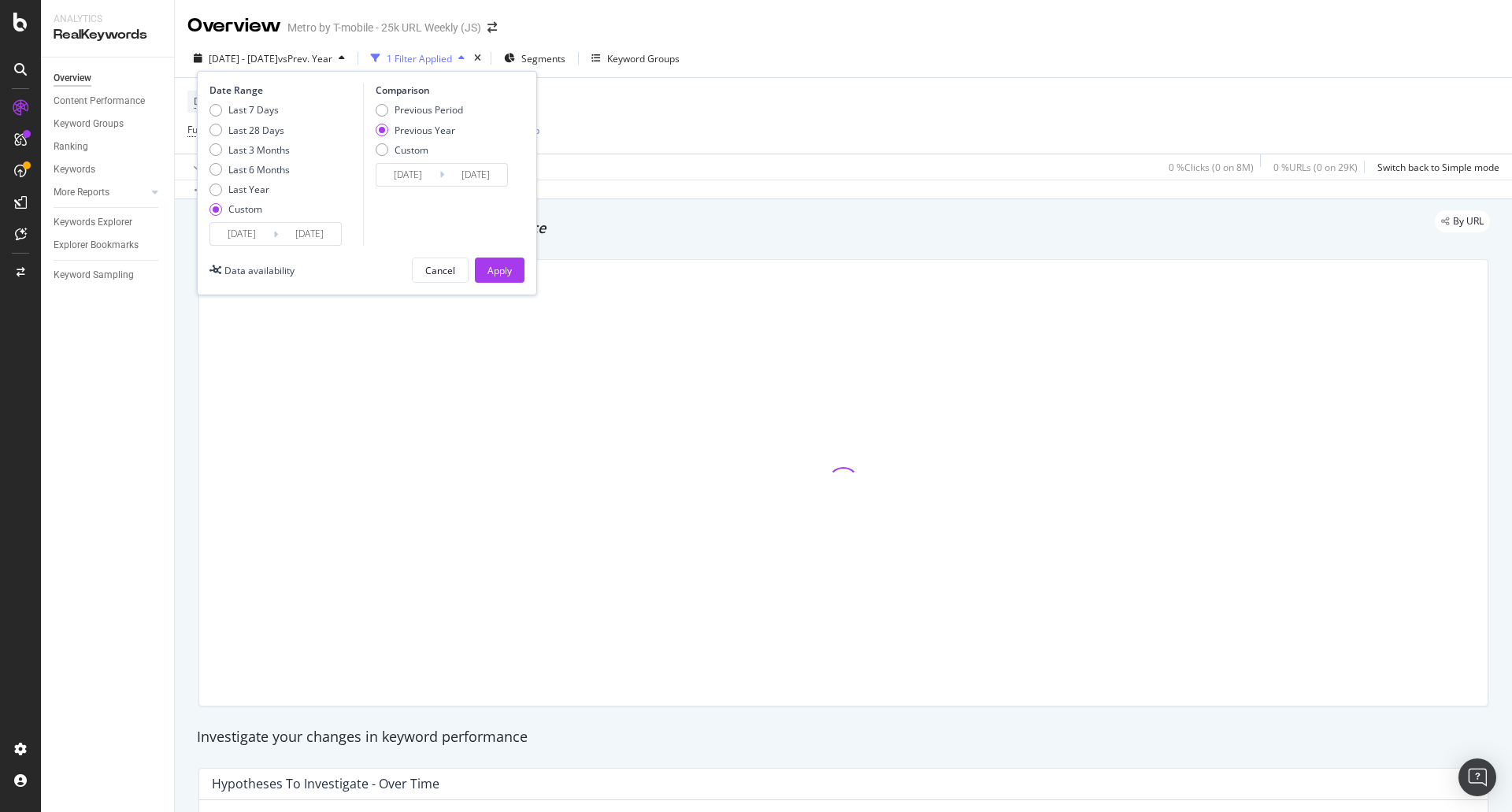
click at [233, 235] on input "[DATE]" at bounding box center [241, 234] width 63 height 22
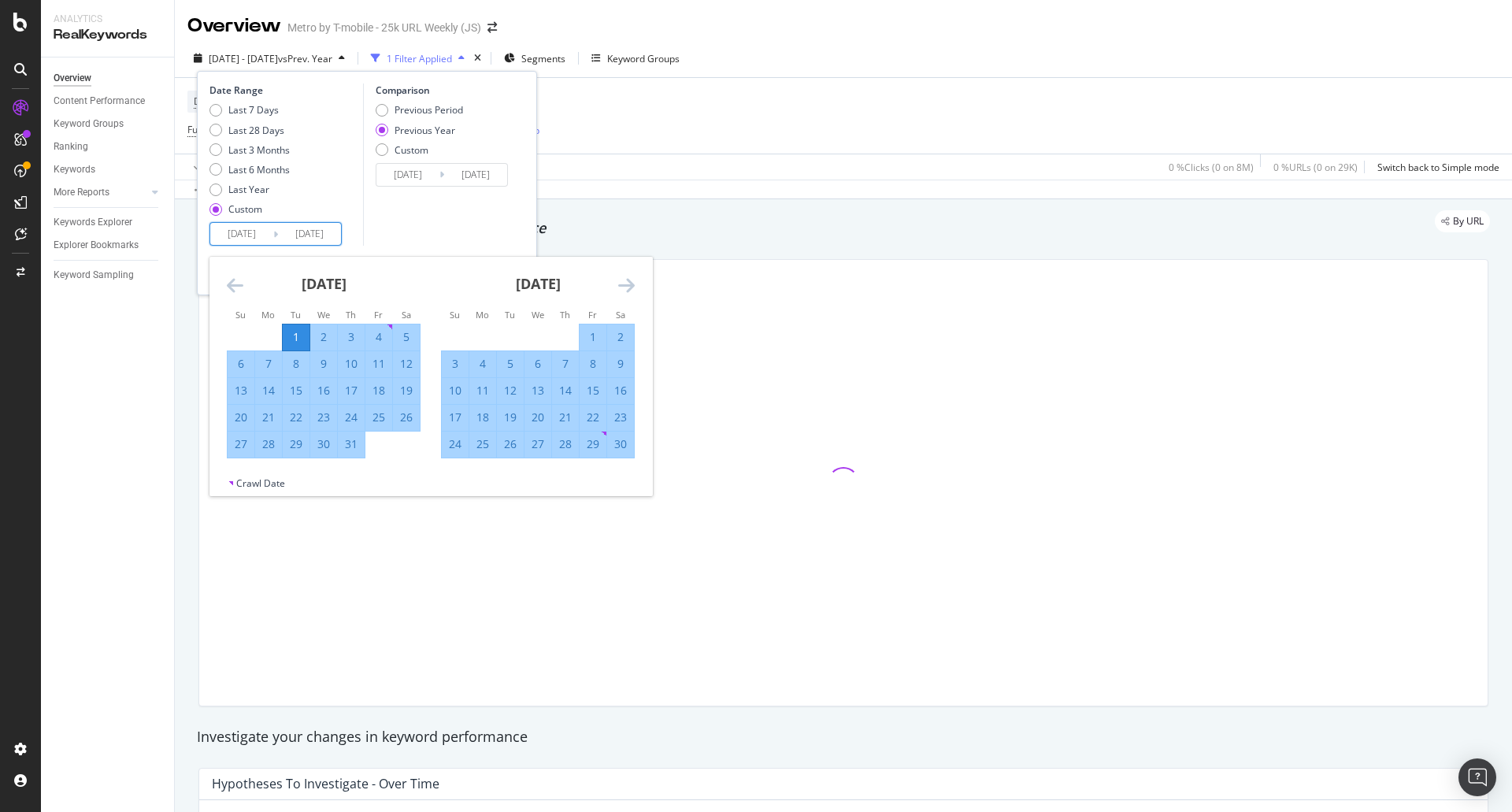
click at [322, 236] on input "[DATE]" at bounding box center [310, 234] width 63 height 22
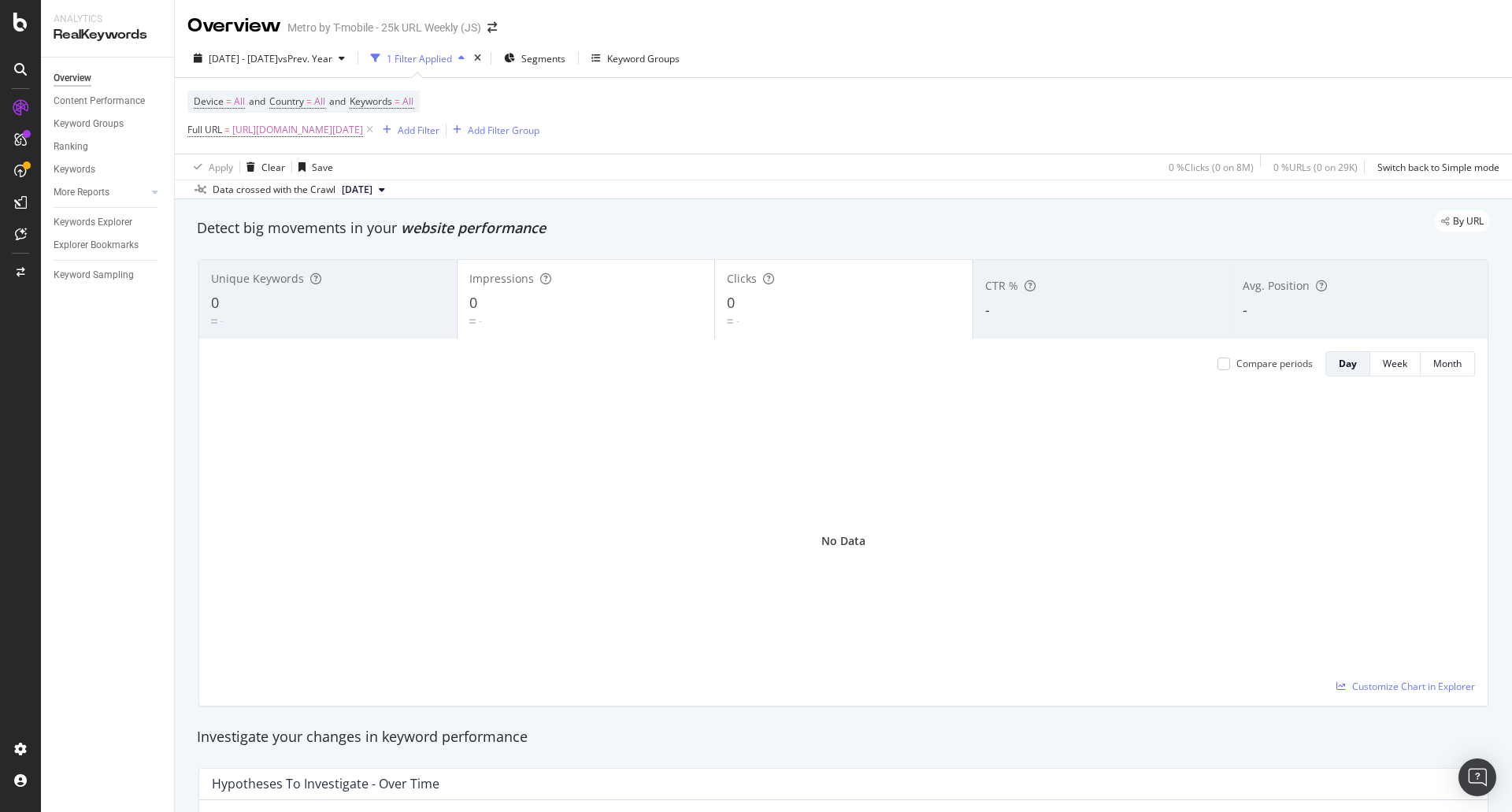
click at [760, 87] on div "Device = All and Country = All and Keywords = All Full URL = [URL][DOMAIN_NAME]…" at bounding box center [843, 115] width 1312 height 76
click at [377, 133] on icon at bounding box center [370, 130] width 13 height 16
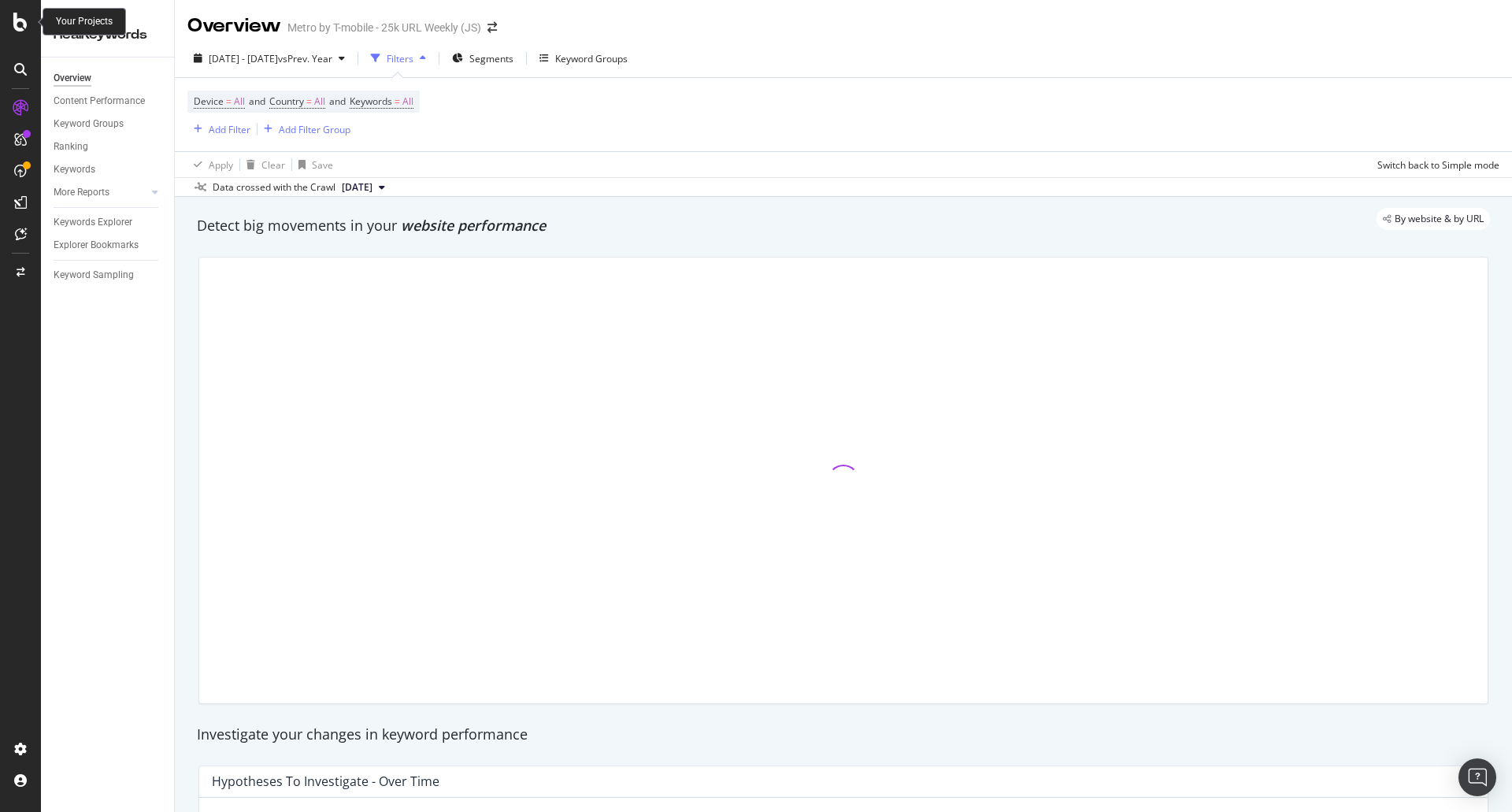
click at [23, 23] on icon at bounding box center [20, 22] width 14 height 19
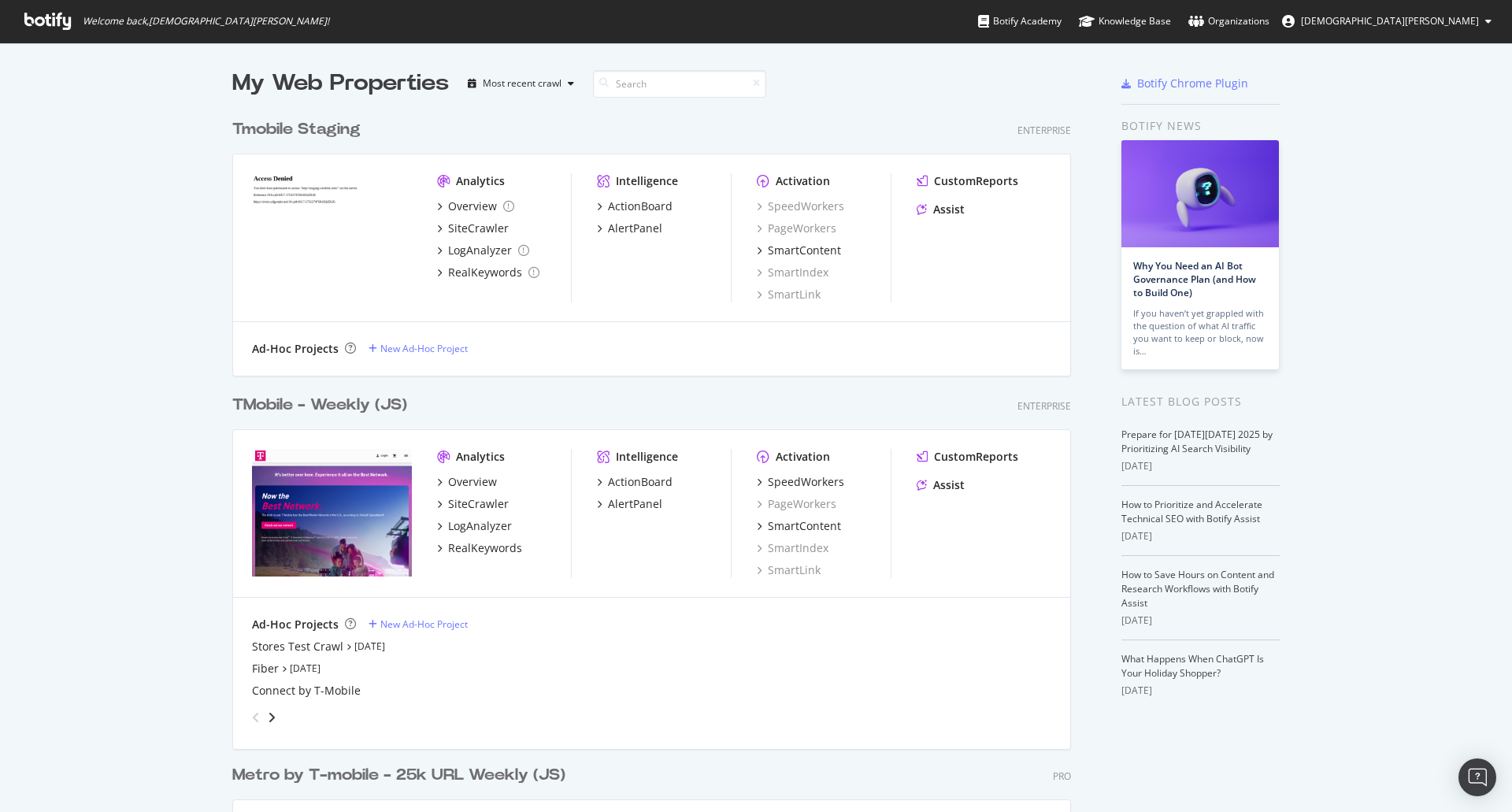
scroll to position [800, 1489]
click at [364, 406] on div "TMobile - Weekly (JS)" at bounding box center [319, 406] width 175 height 23
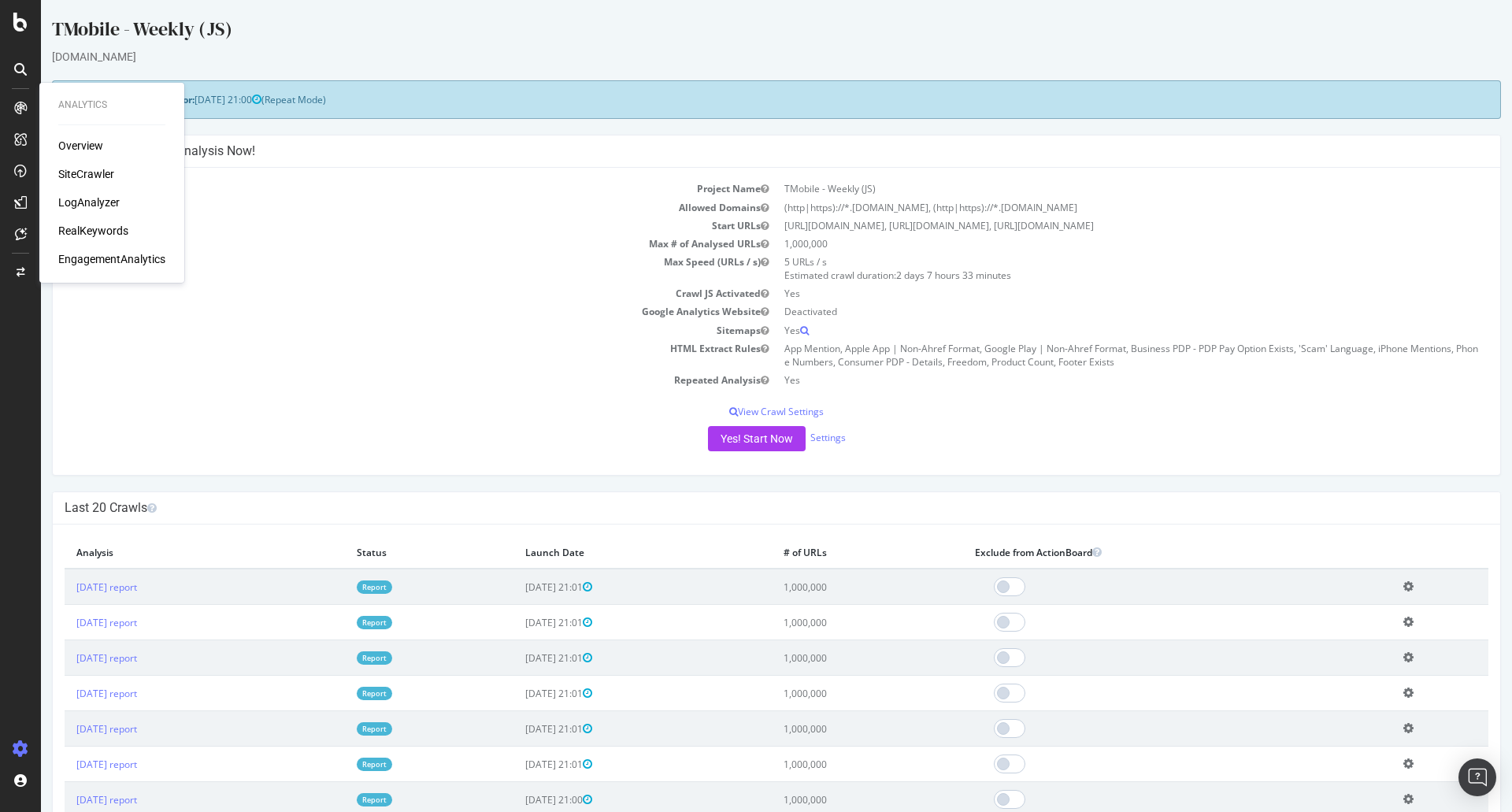
click at [118, 230] on div "RealKeywords" at bounding box center [93, 231] width 70 height 16
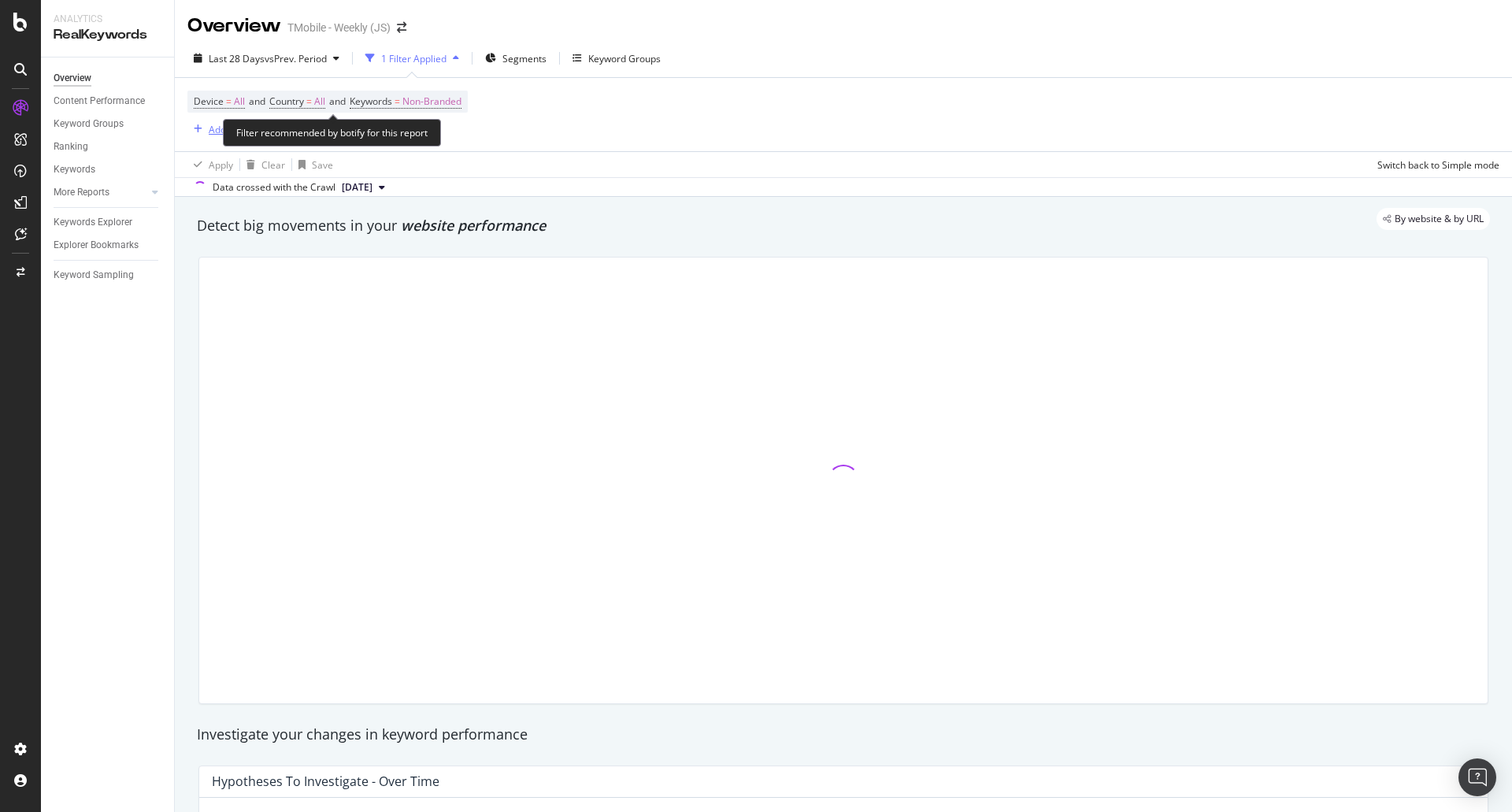
click at [217, 130] on div "Add Filter" at bounding box center [230, 130] width 41 height 13
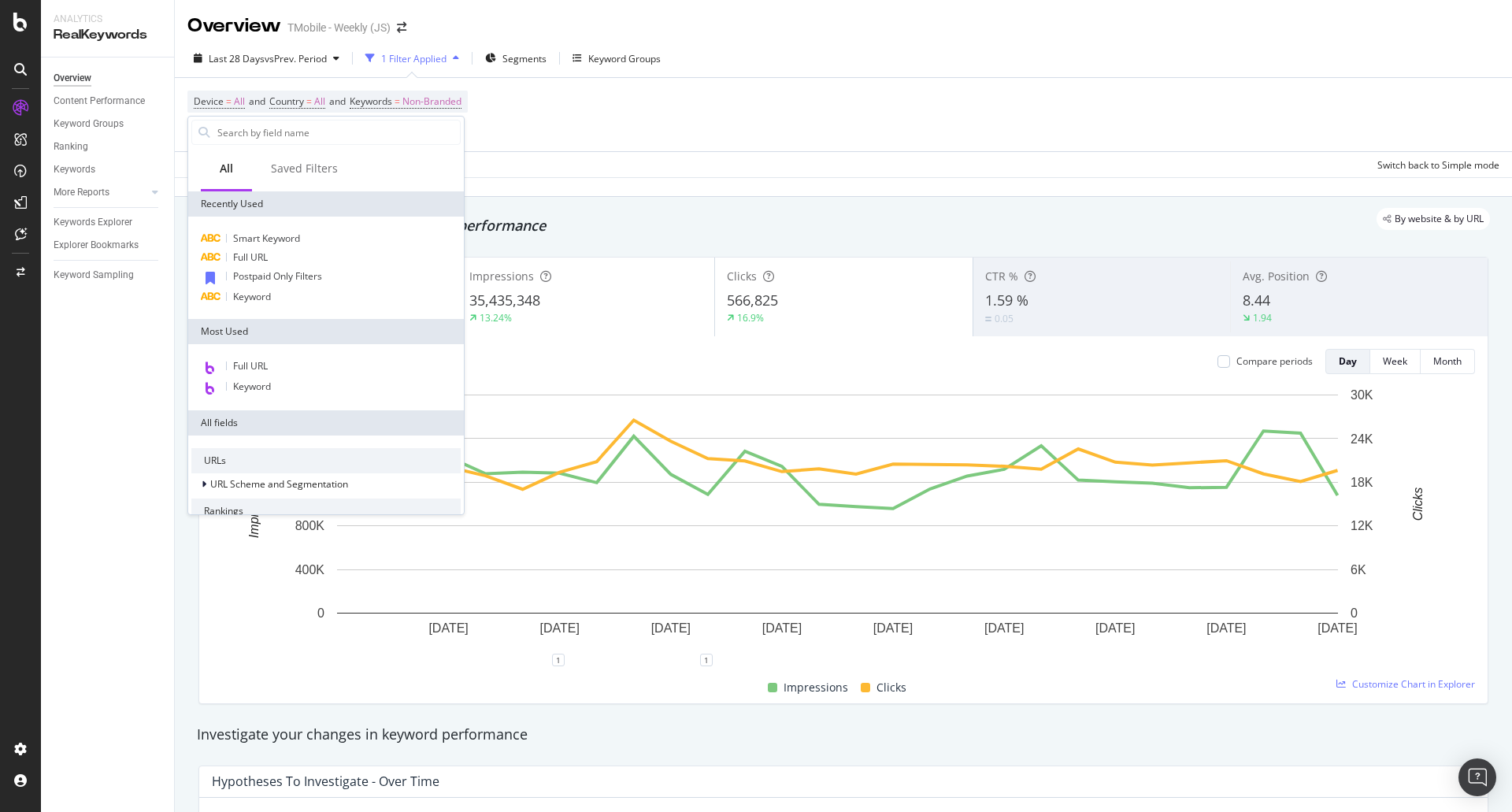
click at [254, 263] on div "Full URL" at bounding box center [326, 257] width 270 height 19
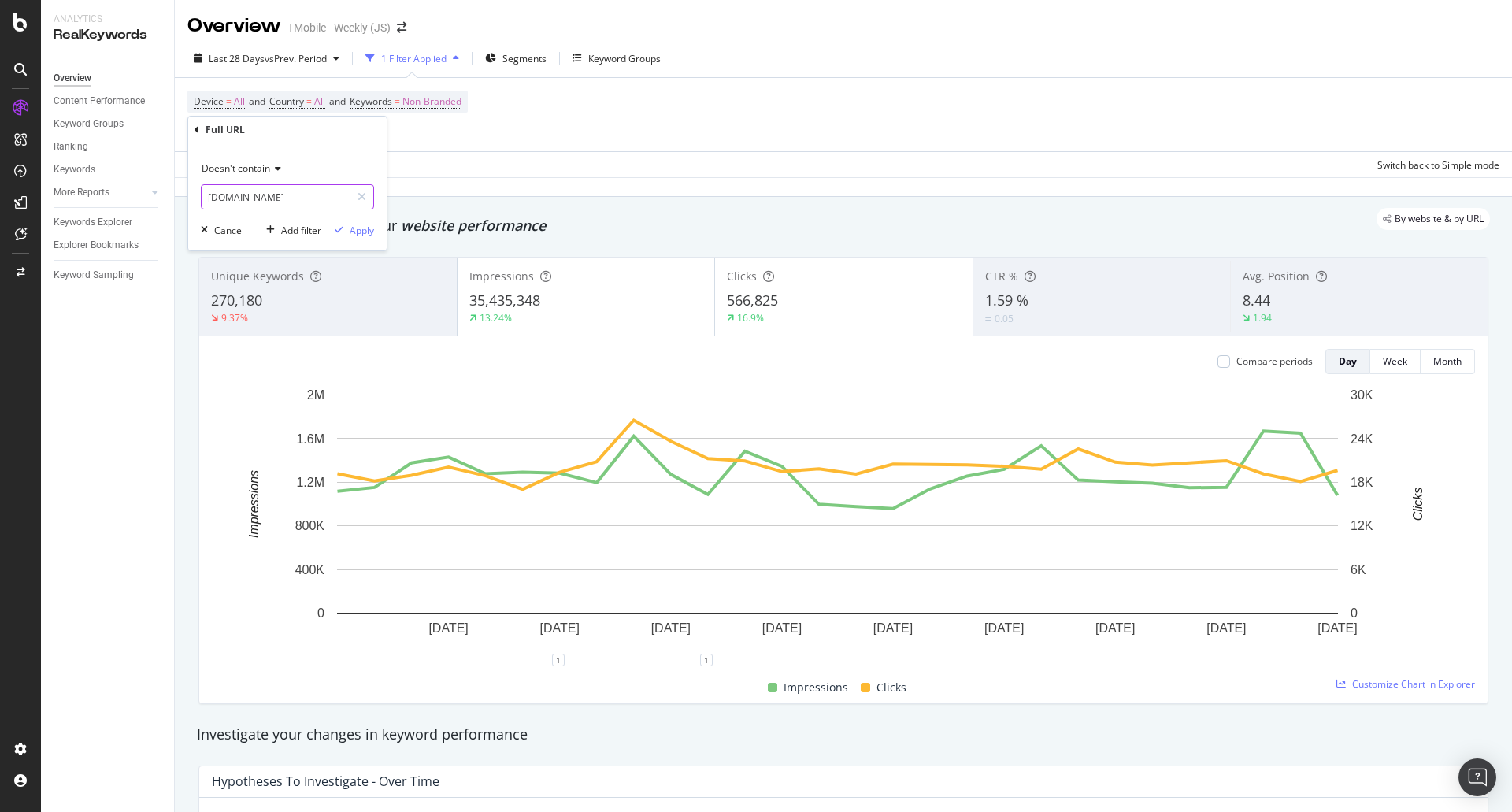
click at [304, 193] on input "[DOMAIN_NAME]" at bounding box center [276, 197] width 149 height 25
paste input "[URL][DOMAIN_NAME]"
type input "[URL][DOMAIN_NAME]"
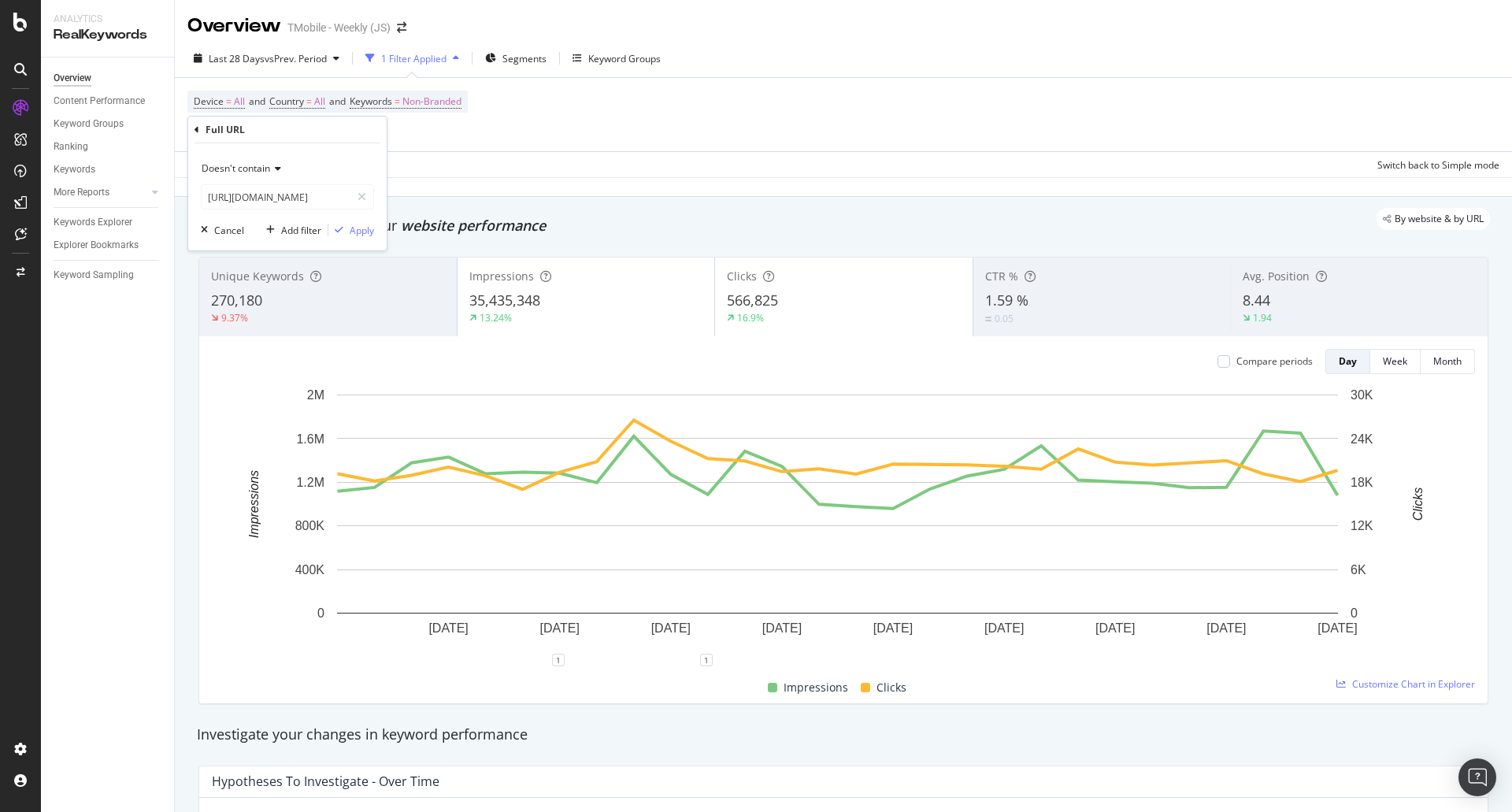
click at [264, 169] on span "Doesn't contain" at bounding box center [236, 169] width 69 height 13
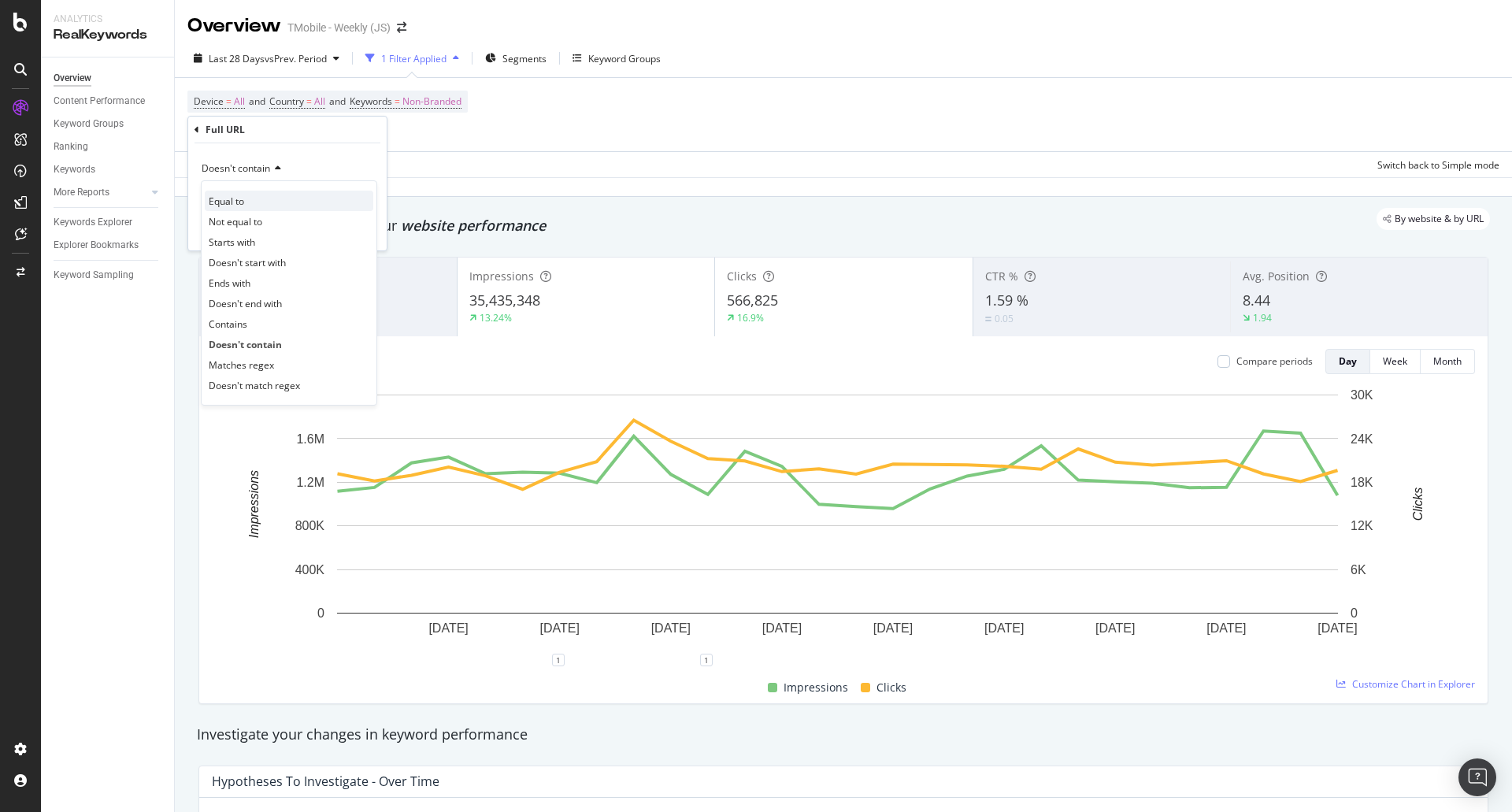
click at [256, 193] on div "Equal to" at bounding box center [289, 201] width 168 height 21
click at [256, 197] on input "text" at bounding box center [287, 197] width 172 height 25
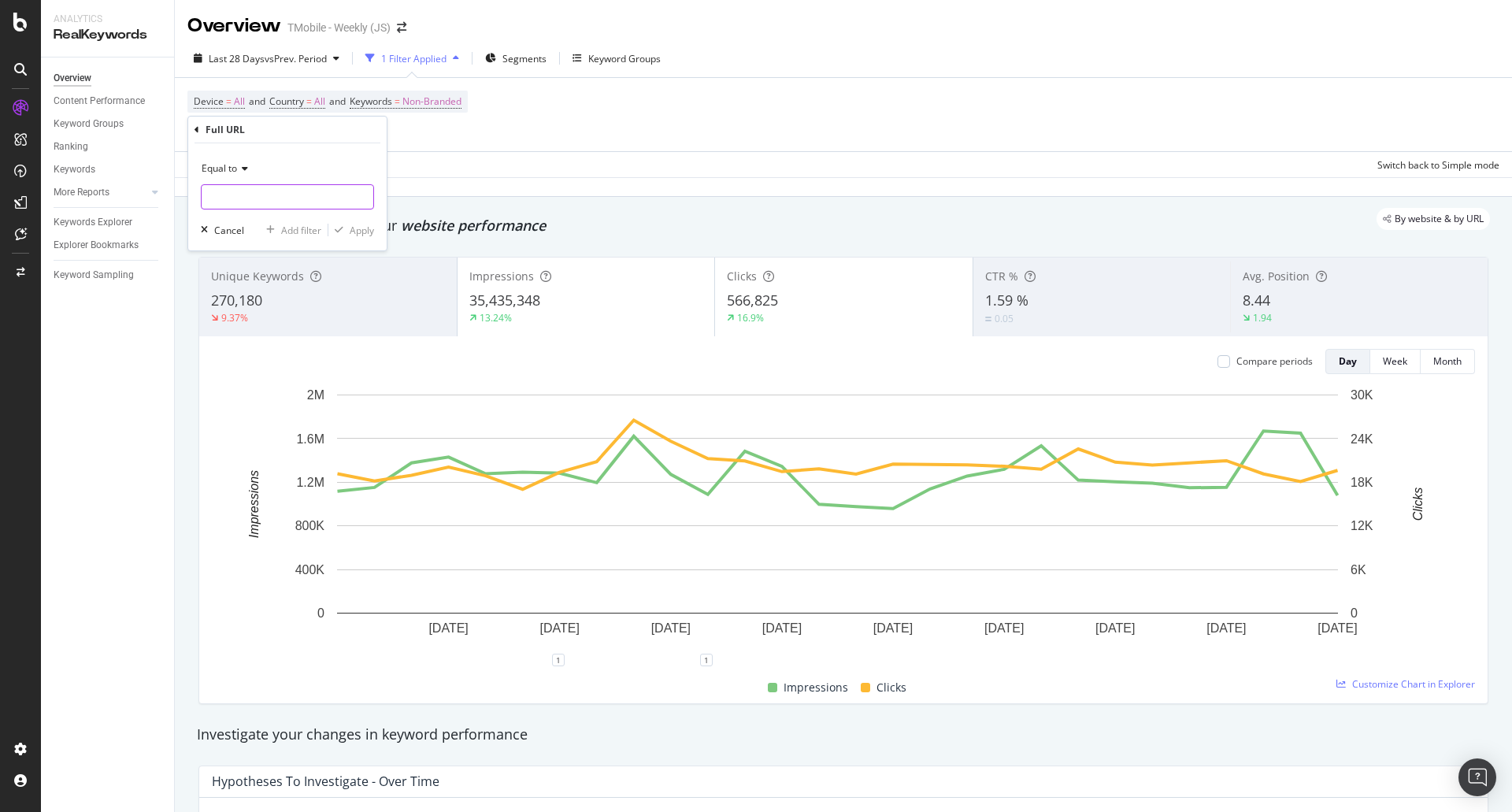
paste input "[URL][DOMAIN_NAME]"
drag, startPoint x: 245, startPoint y: 214, endPoint x: 252, endPoint y: 187, distance: 27.9
click at [245, 212] on div "Equal to [URL][DOMAIN_NAME] [URL][DOMAIN_NAME] Cancel Add filter Apply" at bounding box center [287, 197] width 198 height 107
click at [252, 187] on input "[URL][DOMAIN_NAME]" at bounding box center [276, 197] width 149 height 25
click at [222, 166] on span "Equal to" at bounding box center [219, 169] width 36 height 13
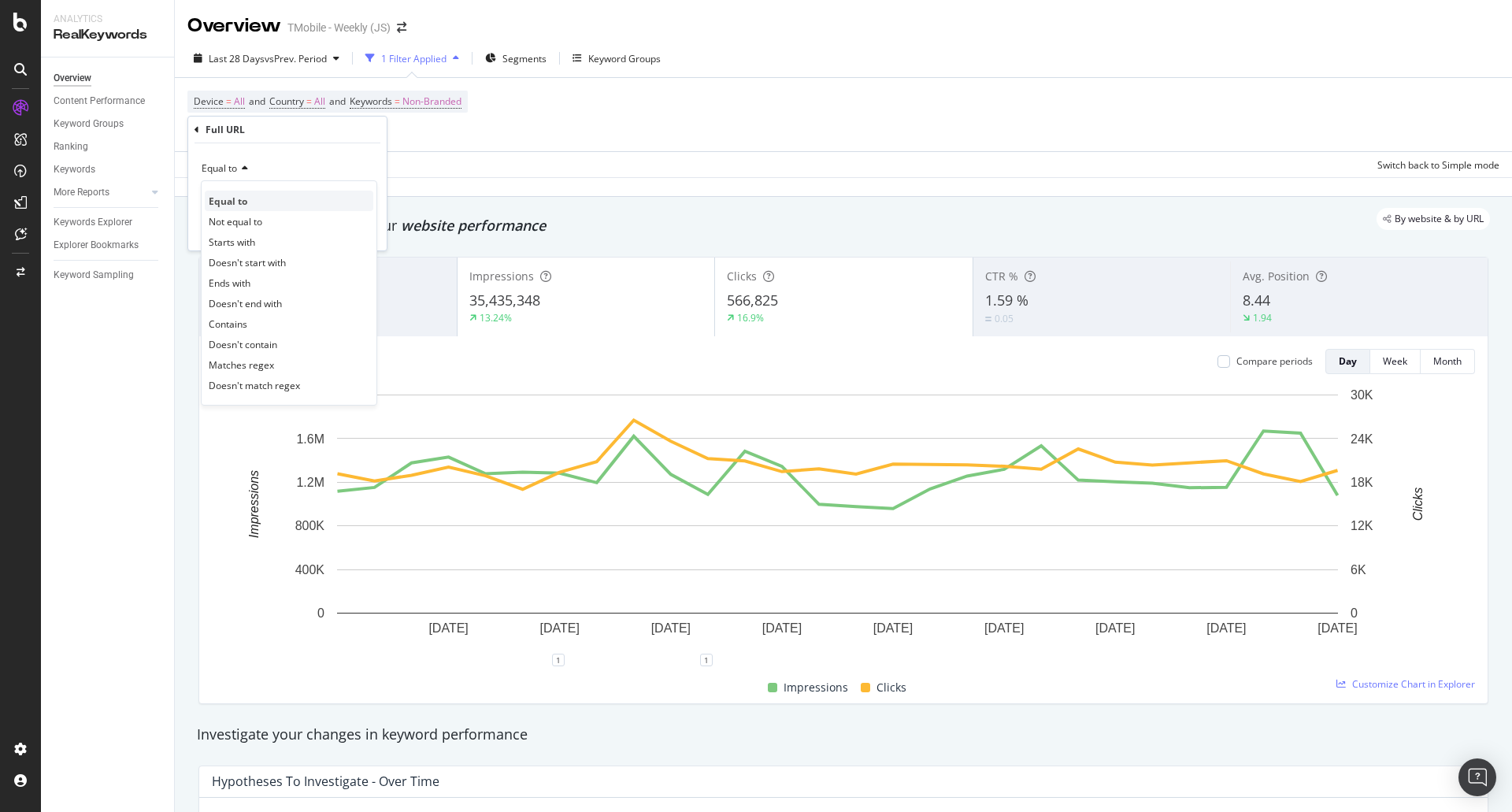
click at [230, 204] on span "Equal to" at bounding box center [228, 201] width 39 height 13
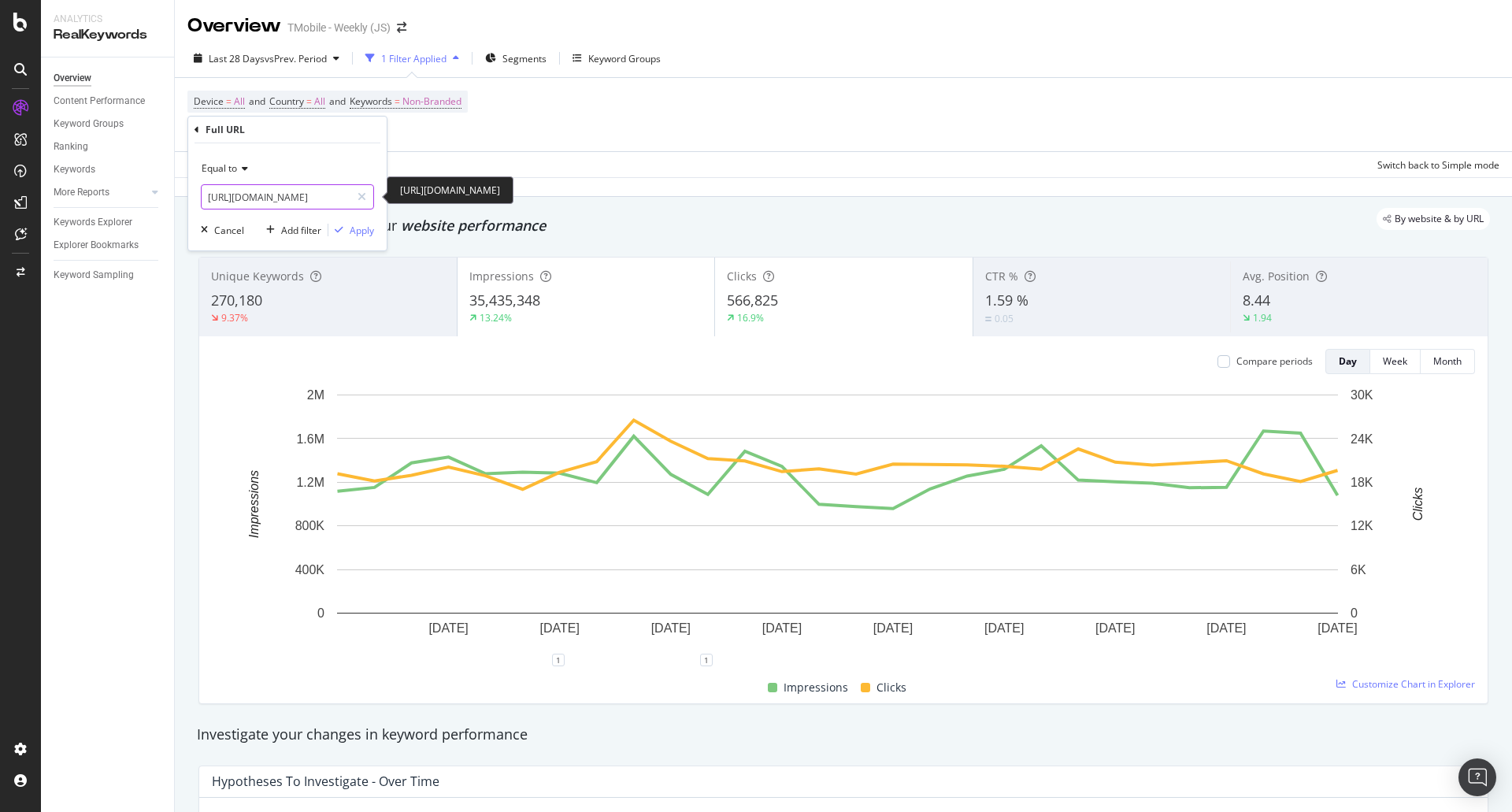
click at [241, 195] on input "[URL][DOMAIN_NAME]" at bounding box center [276, 197] width 149 height 25
paste input "offer"
type input "[URL][DOMAIN_NAME]"
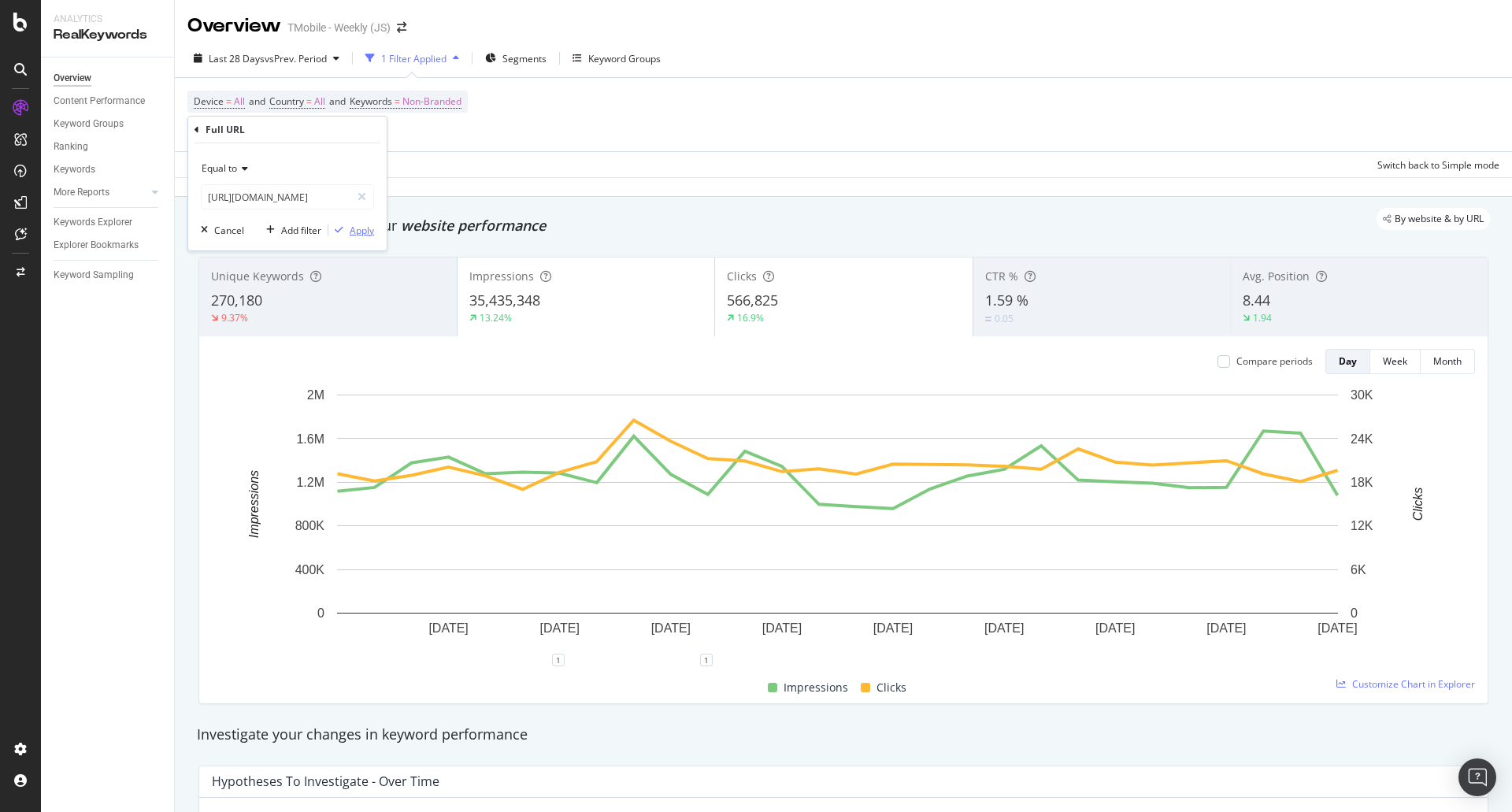
click at [353, 236] on div "Apply" at bounding box center [361, 231] width 24 height 13
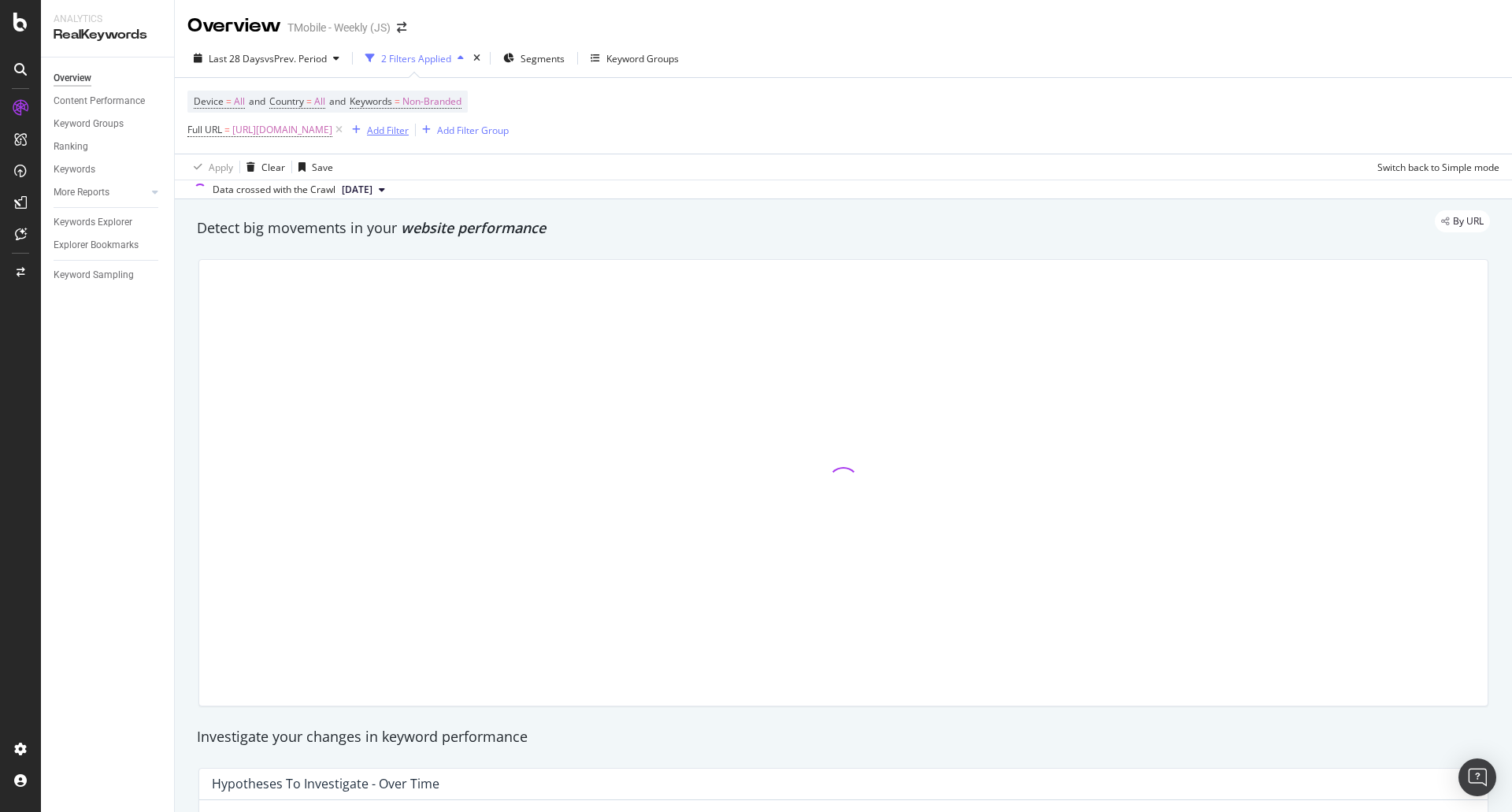
click at [409, 130] on div "Add Filter" at bounding box center [388, 130] width 41 height 13
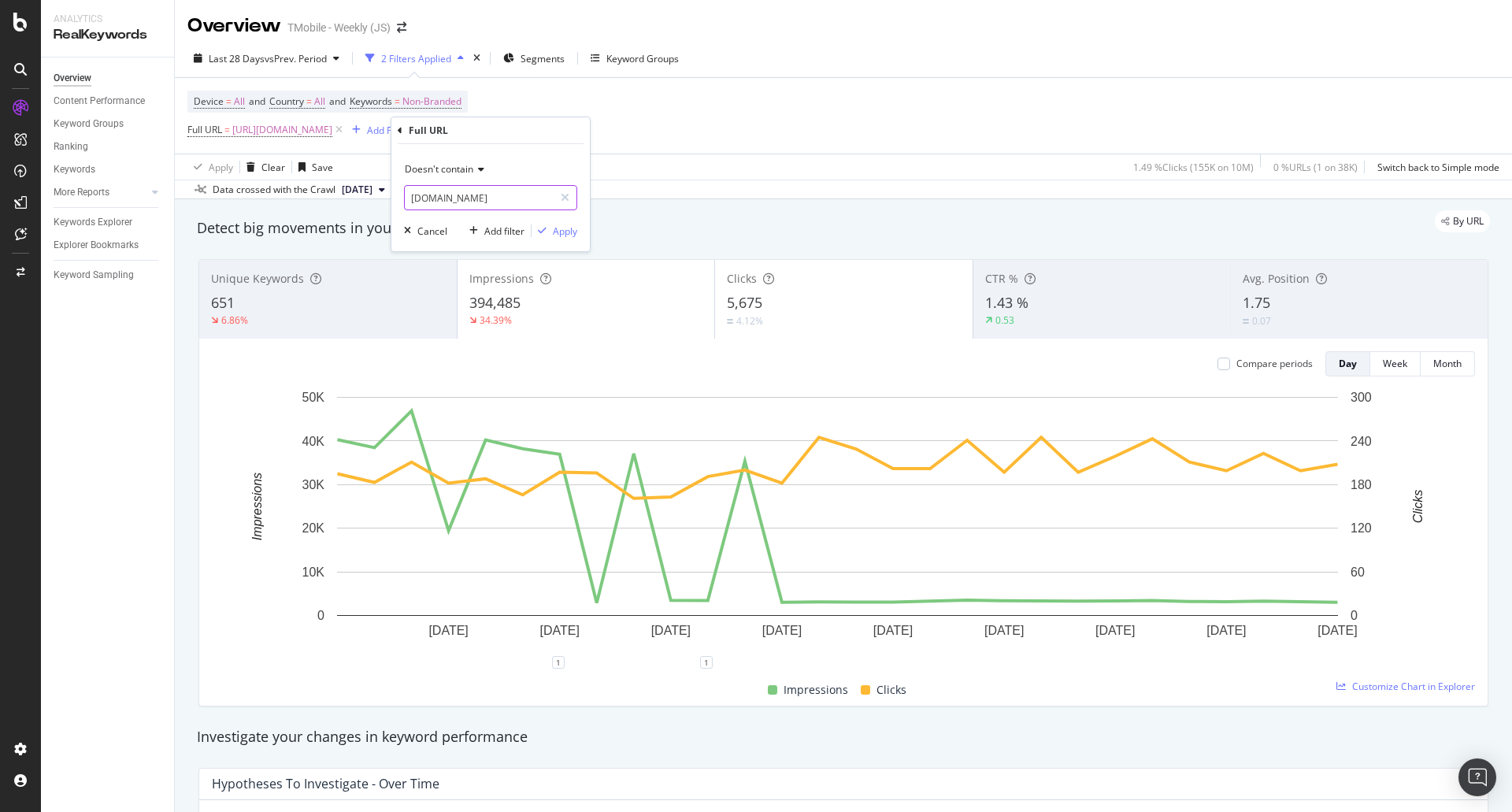
click at [536, 200] on input "[DOMAIN_NAME]" at bounding box center [479, 198] width 149 height 25
click at [496, 195] on input "[DOMAIN_NAME]" at bounding box center [479, 198] width 149 height 25
click at [490, 197] on input "[DOMAIN_NAME]" at bounding box center [479, 198] width 149 height 25
click at [475, 193] on input "[DOMAIN_NAME]" at bounding box center [479, 198] width 149 height 25
paste input "[URL][DOMAIN_NAME]"
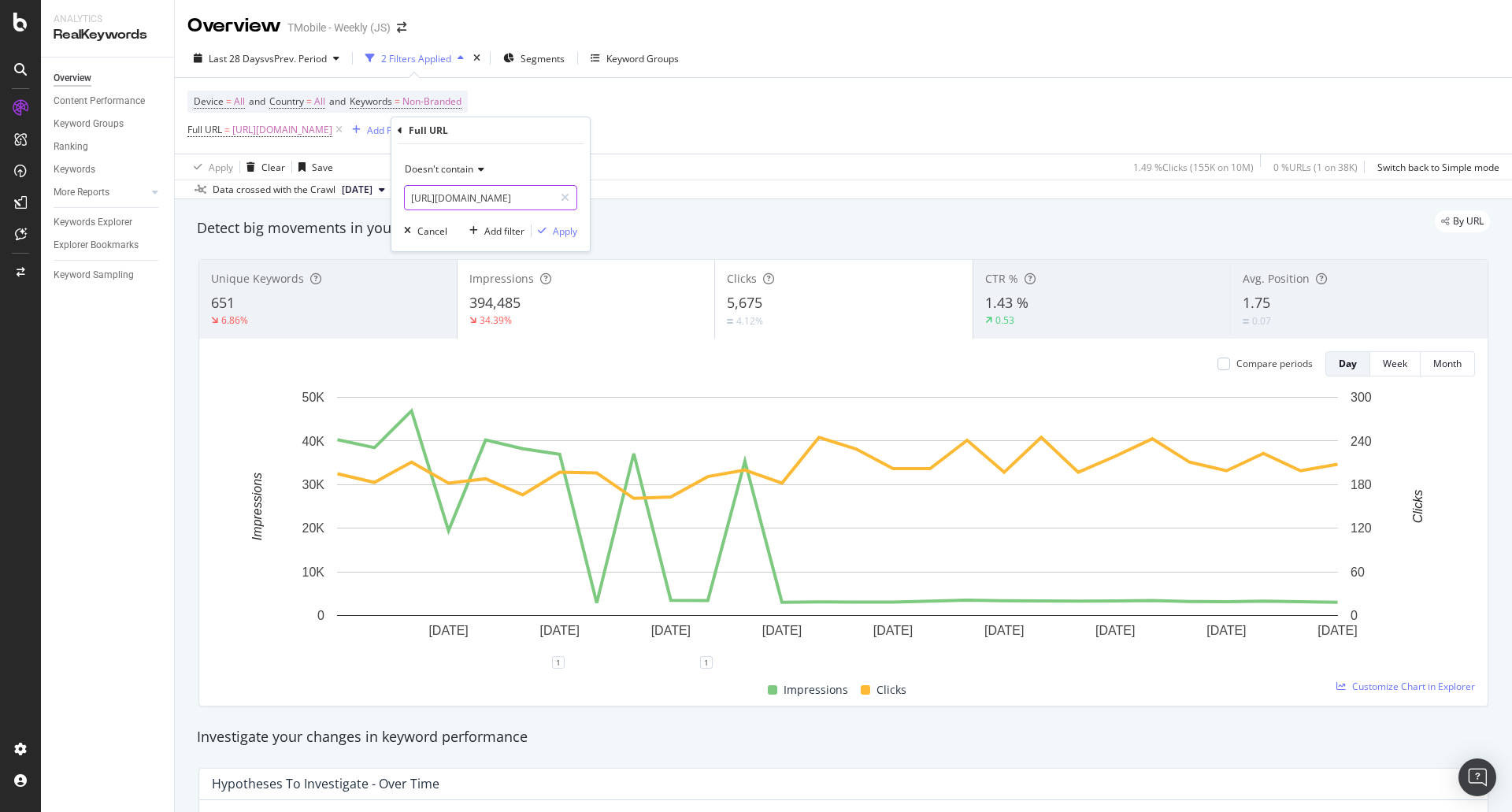
click at [494, 203] on input "[URL][DOMAIN_NAME]" at bounding box center [479, 198] width 149 height 25
paste input "/black-[DATE]-deals"
type input "[URL][DOMAIN_NAME][DATE]"
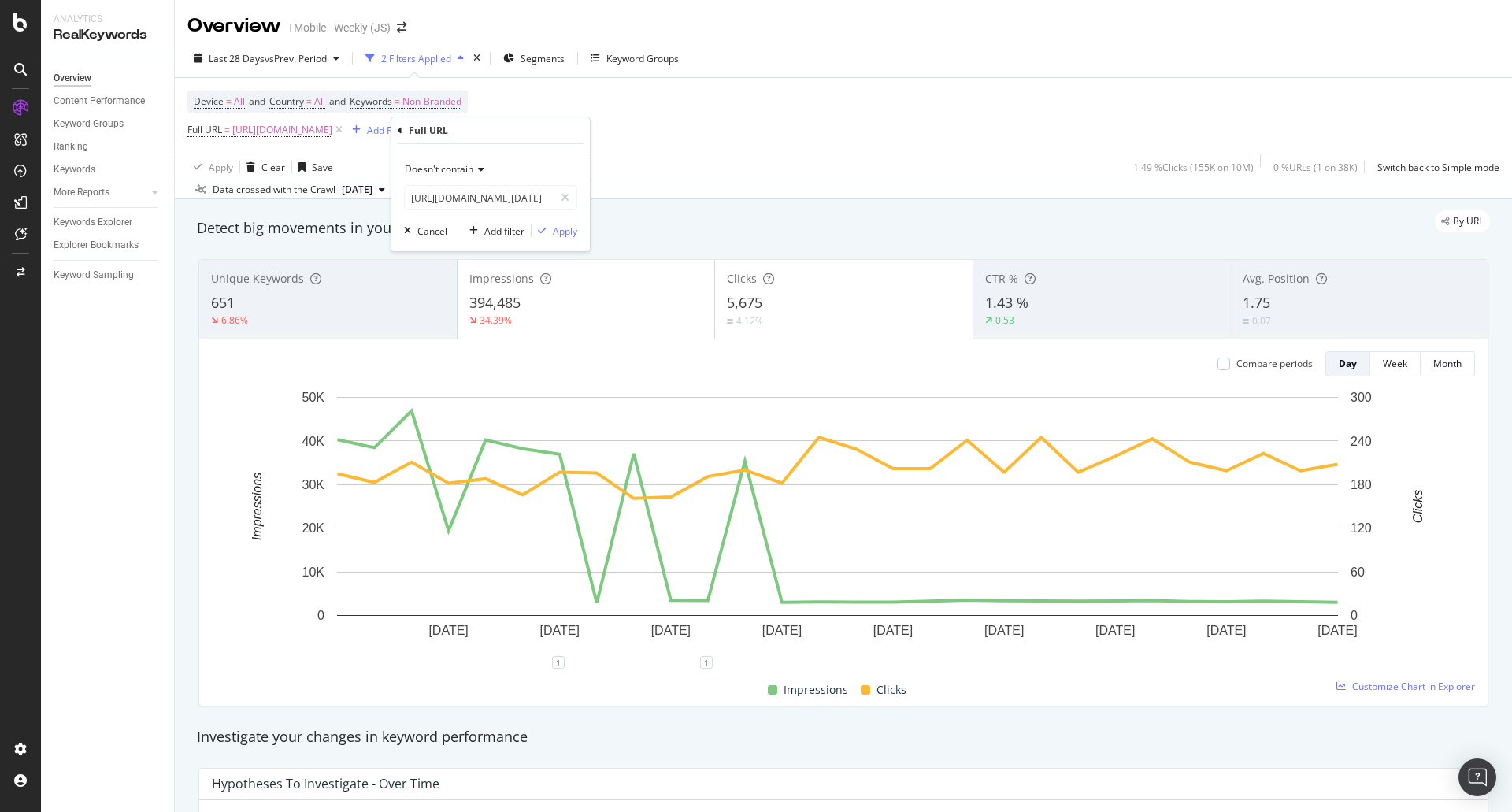
click at [437, 170] on span "Doesn't contain" at bounding box center [439, 169] width 69 height 13
click at [434, 197] on span "Equal to" at bounding box center [429, 202] width 36 height 13
click at [507, 200] on input "text" at bounding box center [490, 198] width 172 height 25
paste input "[URL][DOMAIN_NAME][DATE]"
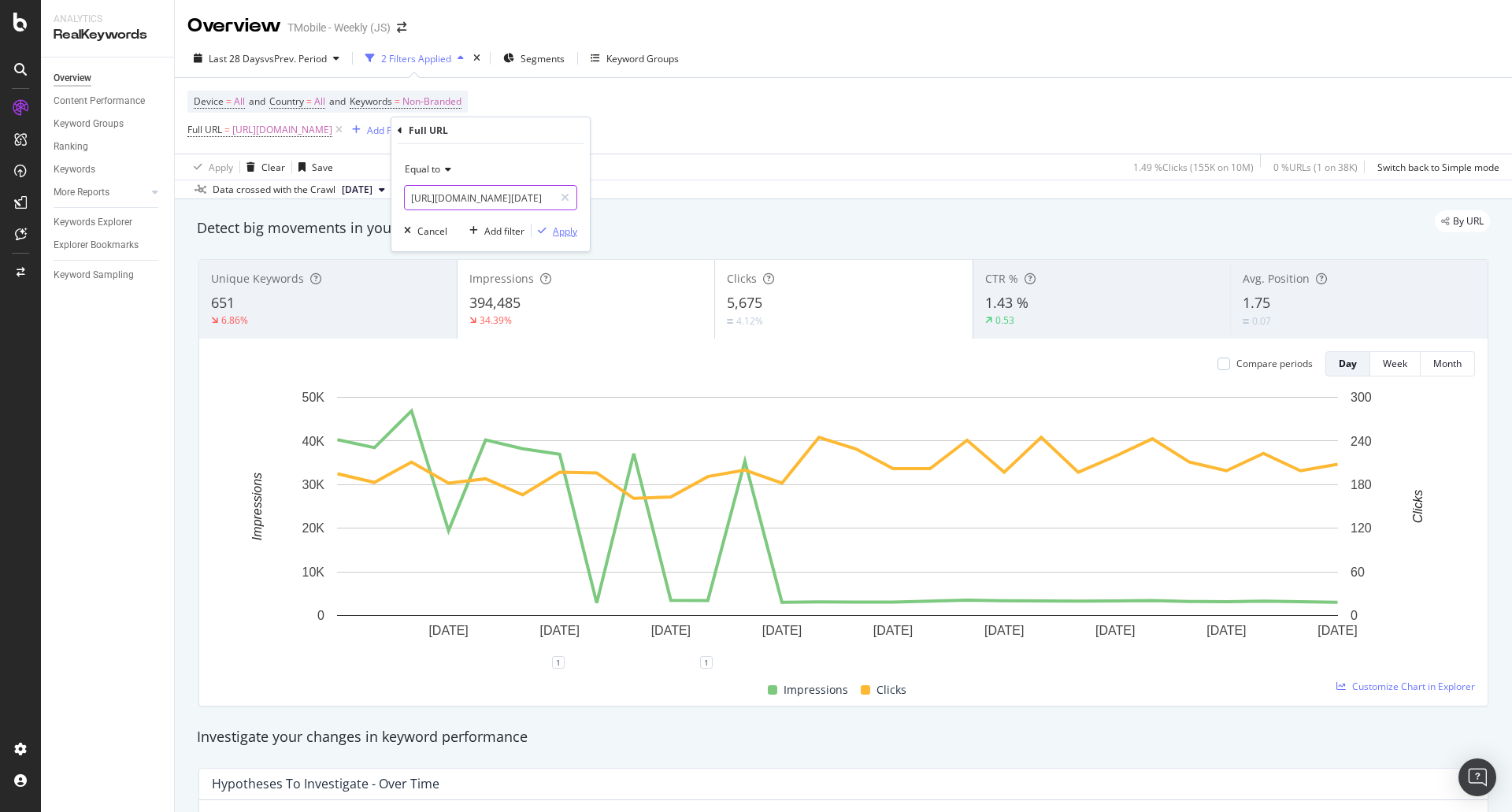
type input "[URL][DOMAIN_NAME][DATE]"
click at [556, 230] on div "Apply" at bounding box center [564, 231] width 24 height 13
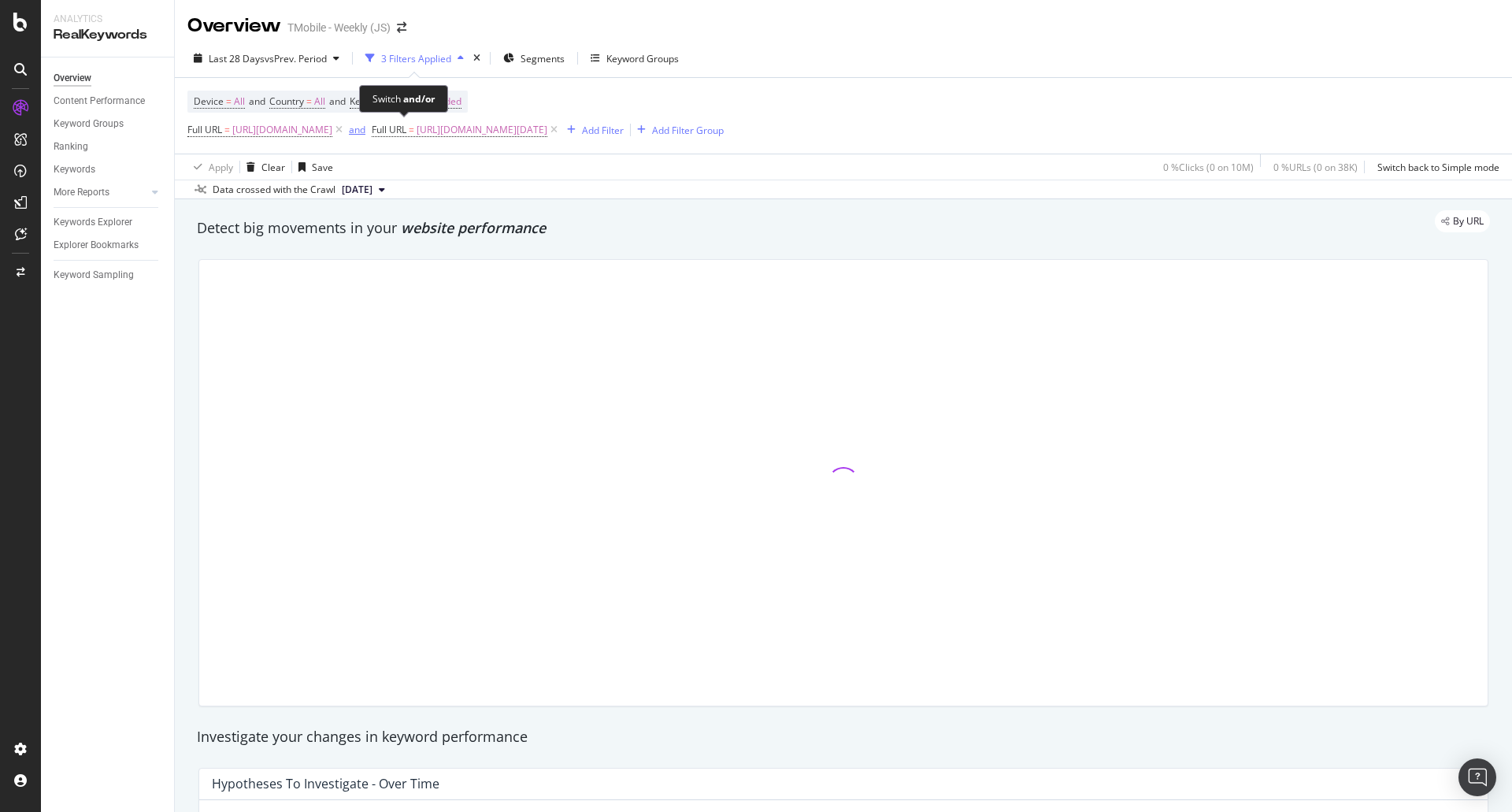
click at [365, 135] on div "and" at bounding box center [357, 130] width 17 height 13
click at [393, 104] on span "Keywords" at bounding box center [370, 101] width 42 height 13
click at [400, 136] on span "Non-Branded" at bounding box center [405, 138] width 66 height 13
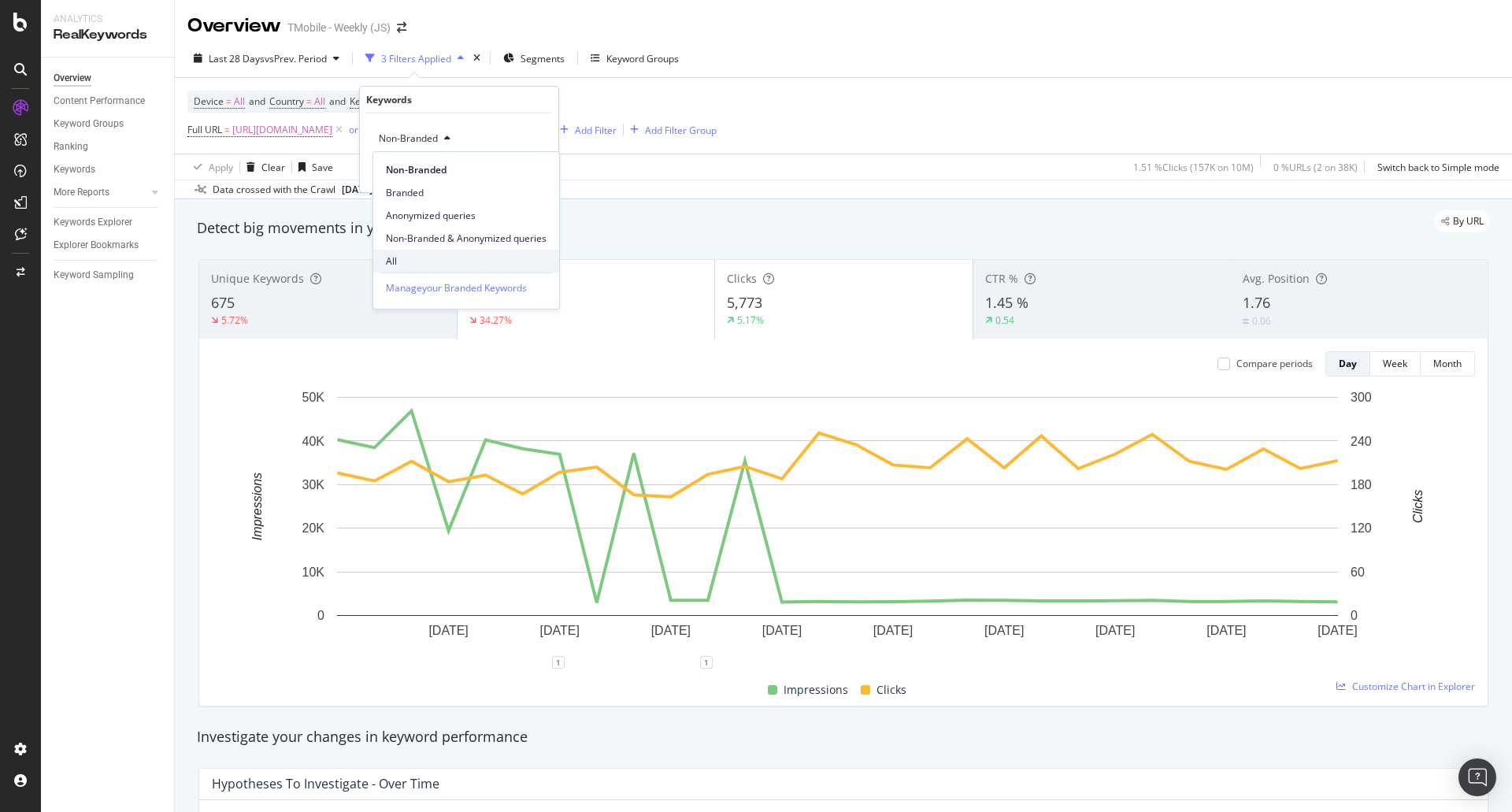
click at [394, 259] on span "All" at bounding box center [466, 262] width 161 height 14
click at [537, 173] on div "Apply" at bounding box center [533, 172] width 24 height 13
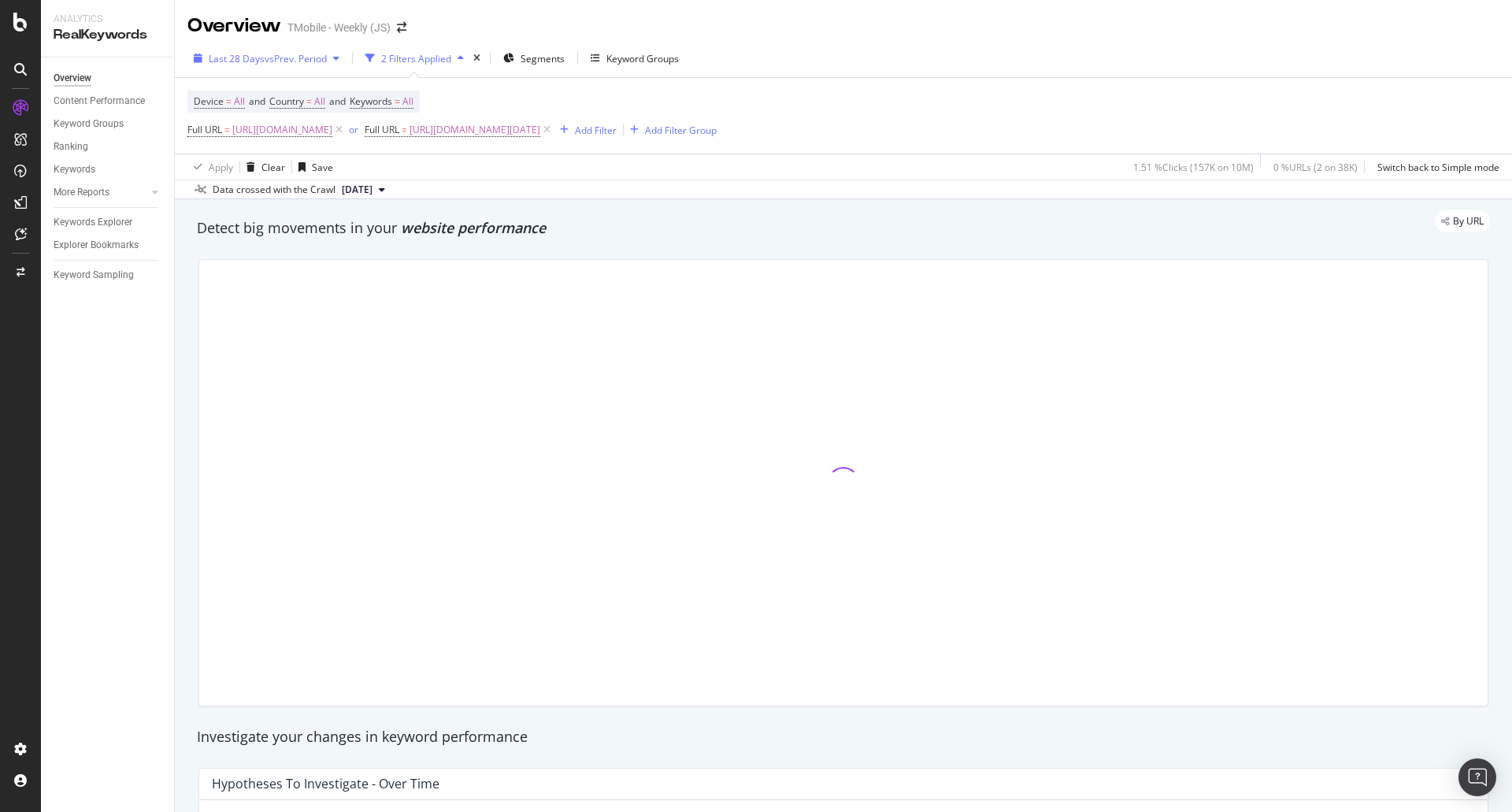
click at [242, 56] on span "Last 28 Days" at bounding box center [237, 59] width 56 height 13
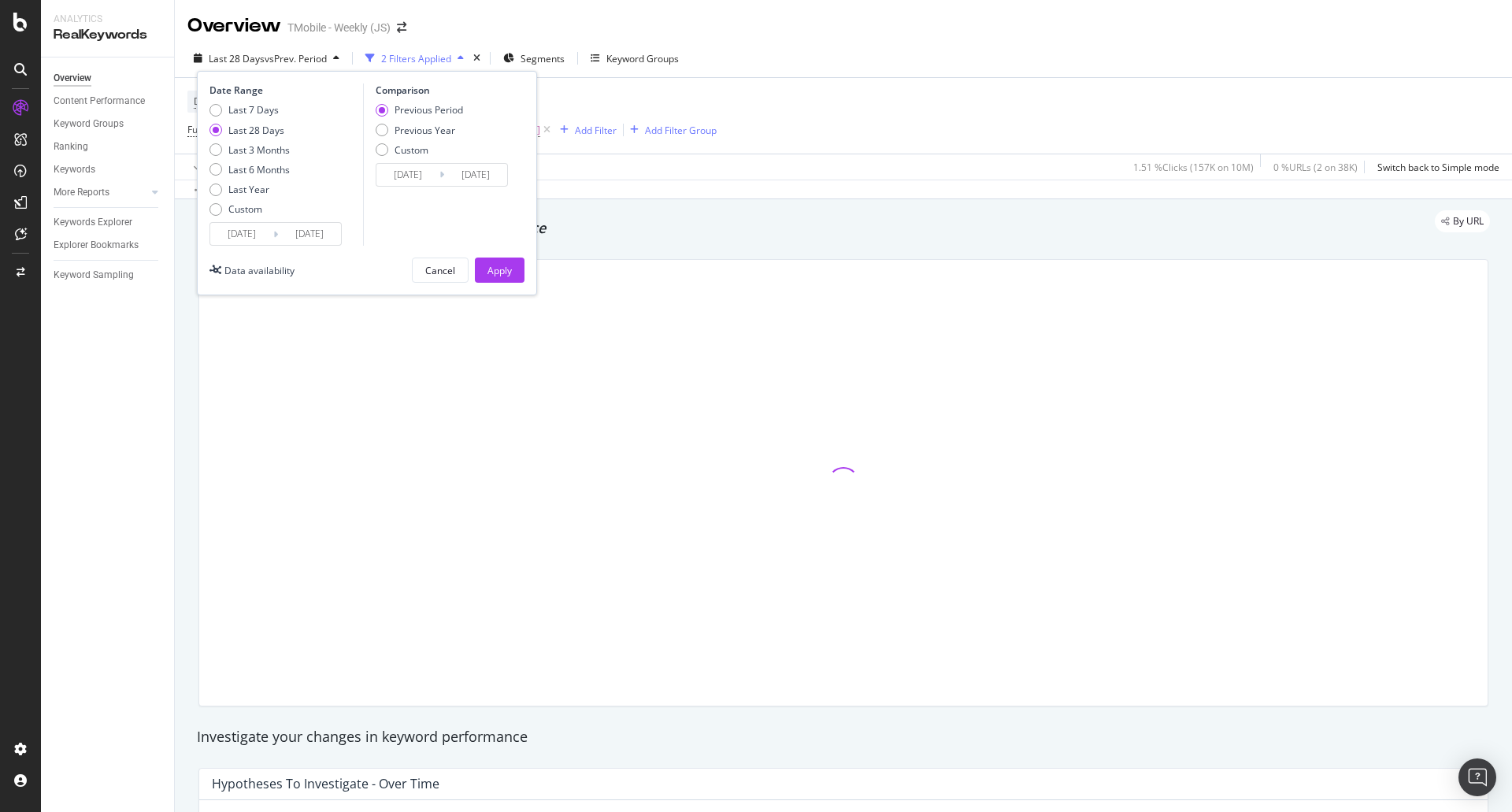
click at [236, 240] on input "[DATE]" at bounding box center [241, 234] width 63 height 22
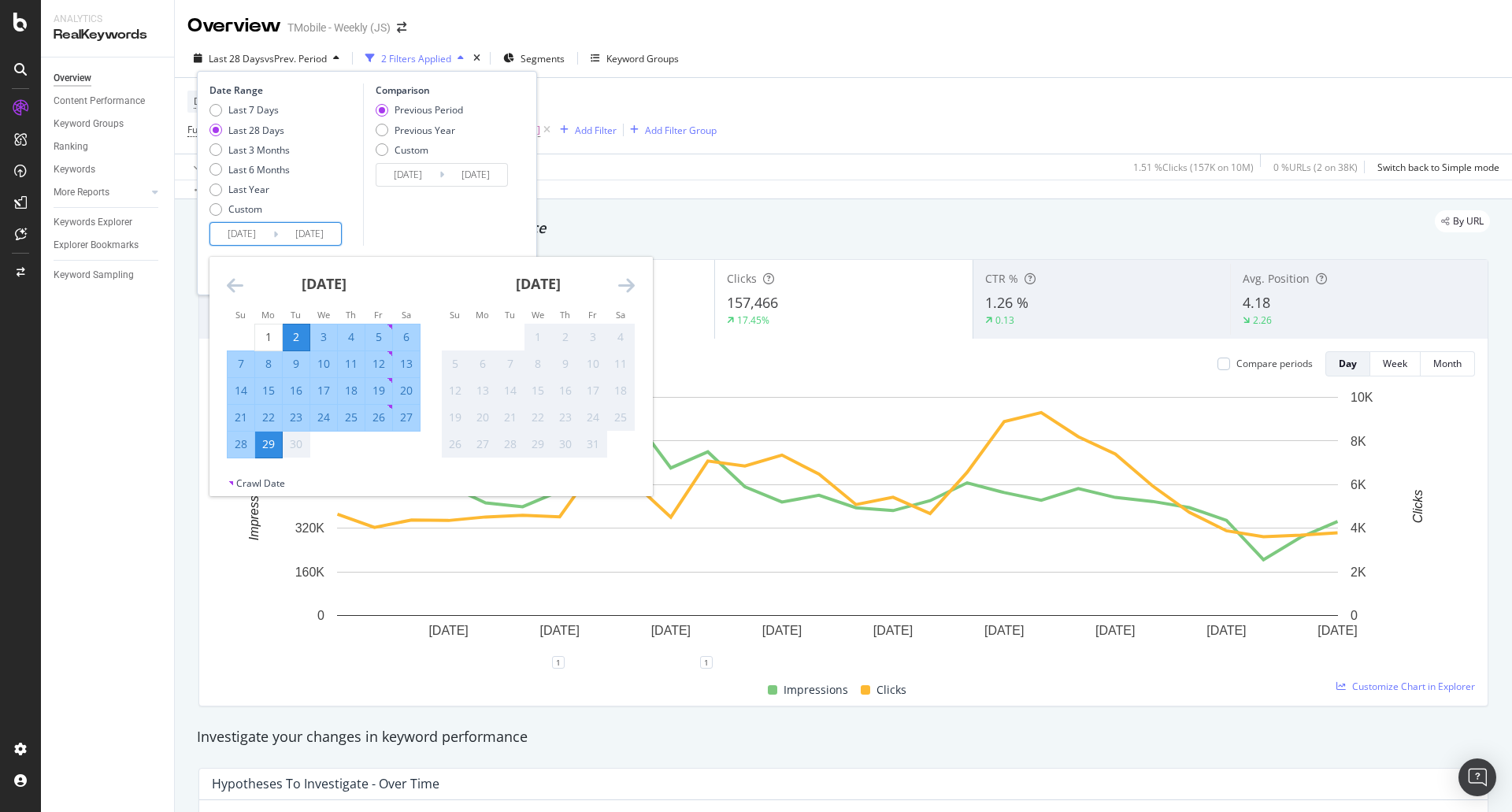
click at [228, 290] on icon "Move backward to switch to the previous month." at bounding box center [235, 285] width 17 height 19
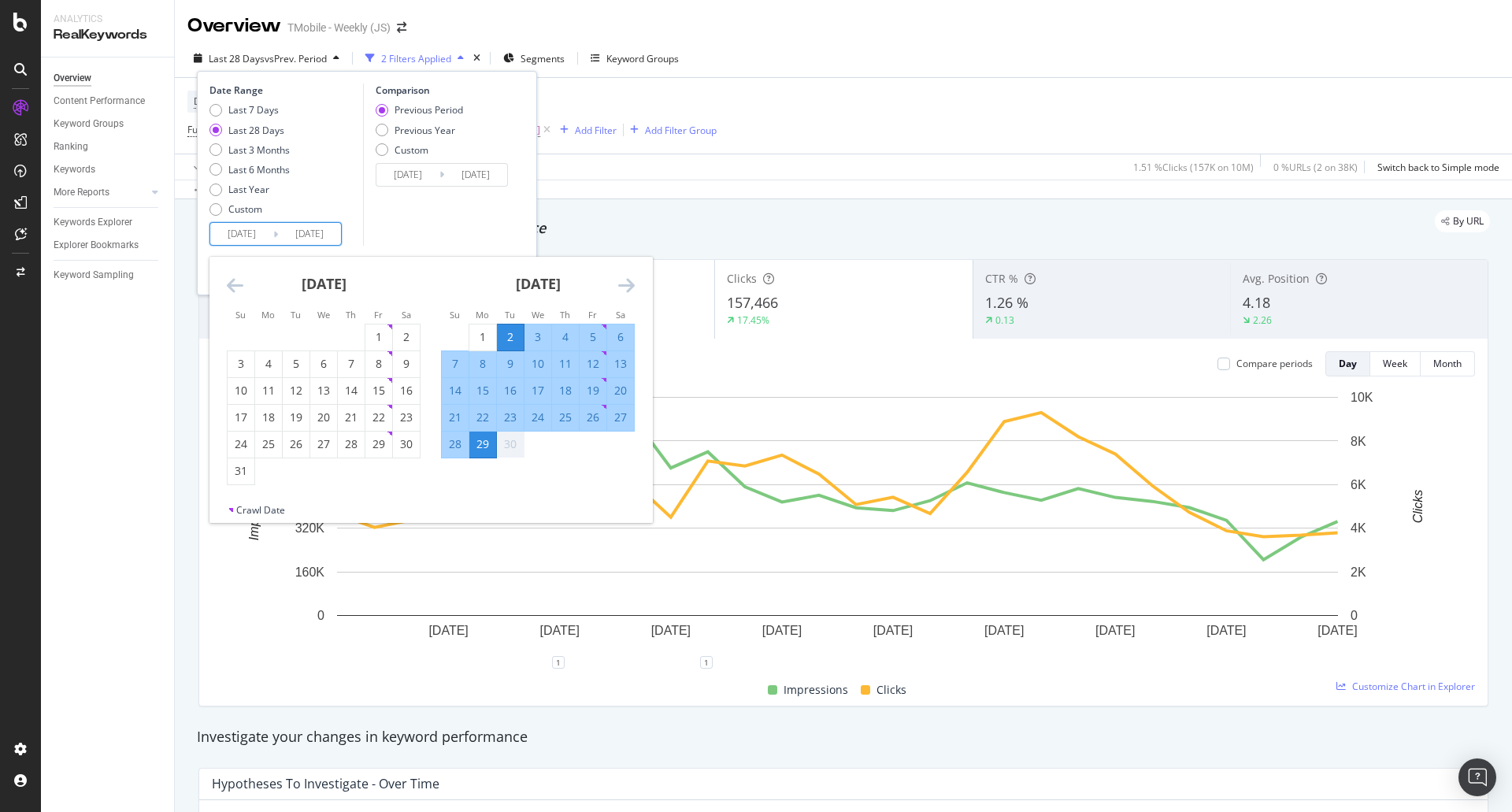
click at [228, 286] on icon "Move backward to switch to the previous month." at bounding box center [235, 285] width 17 height 19
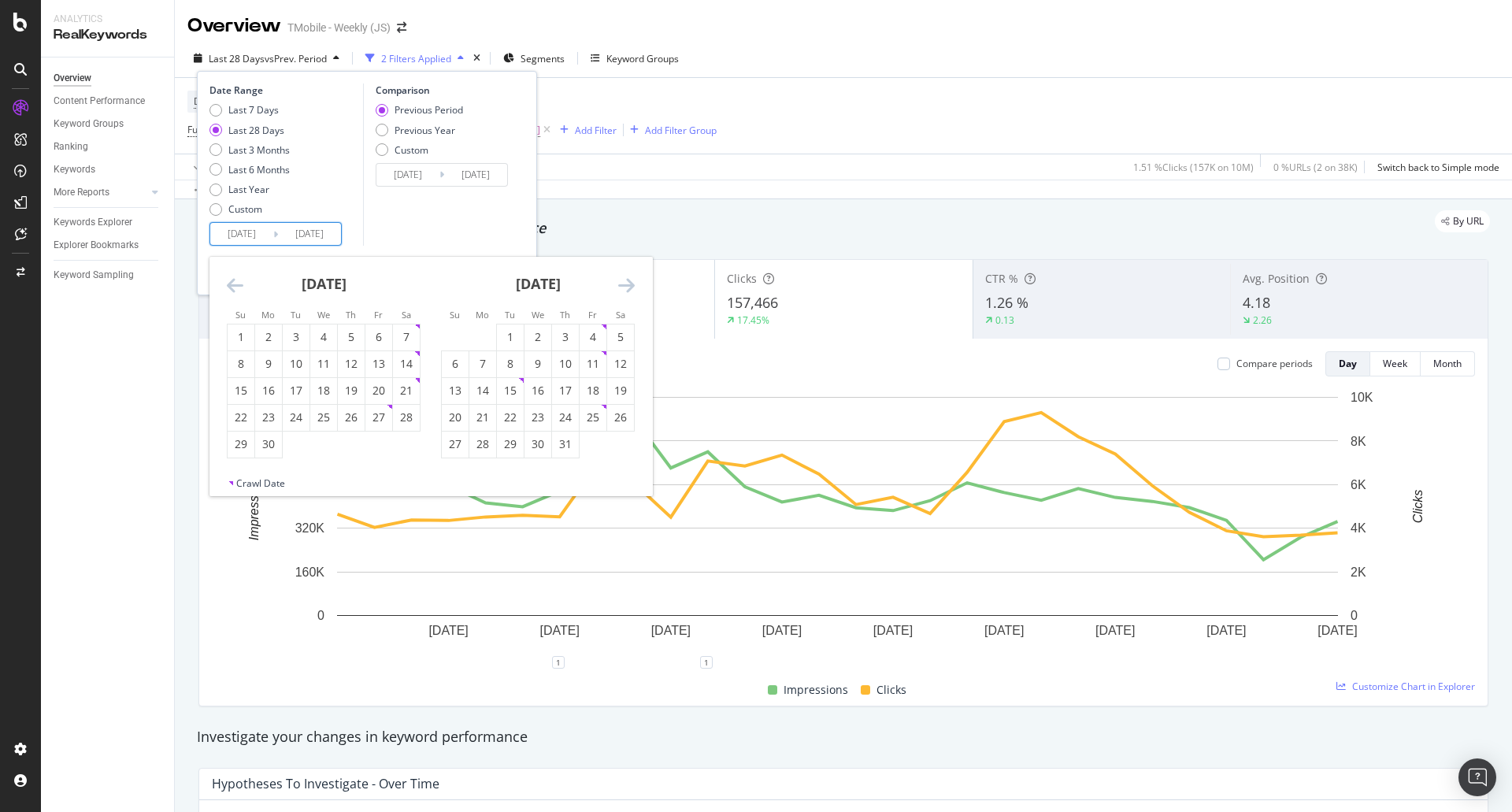
click at [228, 286] on icon "Move backward to switch to the previous month." at bounding box center [235, 285] width 17 height 19
click at [227, 286] on icon "Move backward to switch to the previous month." at bounding box center [235, 285] width 17 height 19
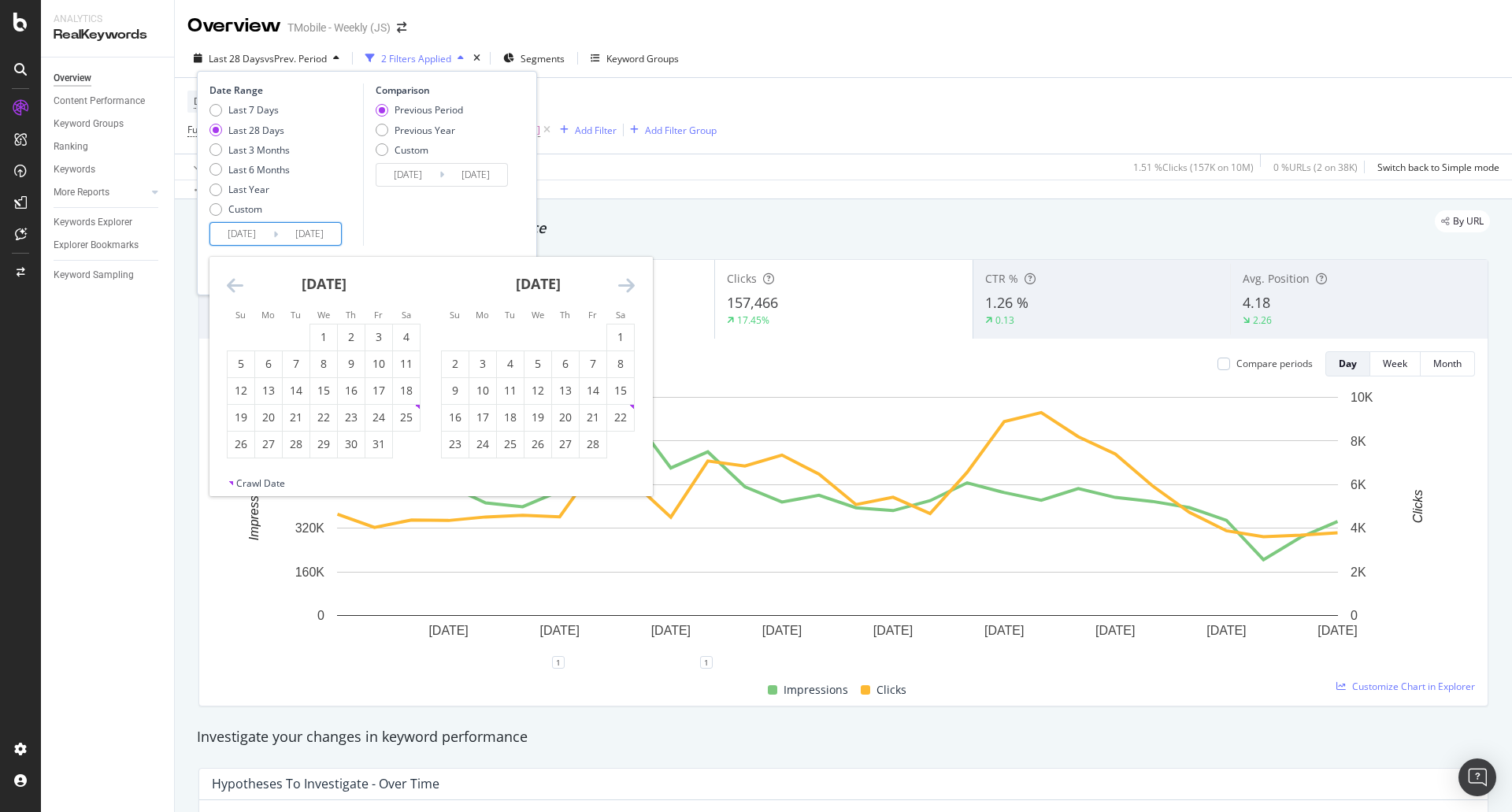
click at [227, 286] on icon "Move backward to switch to the previous month." at bounding box center [235, 285] width 17 height 19
click at [227, 287] on icon "Move backward to switch to the previous month." at bounding box center [235, 285] width 17 height 19
click at [505, 334] on div "1" at bounding box center [510, 337] width 27 height 16
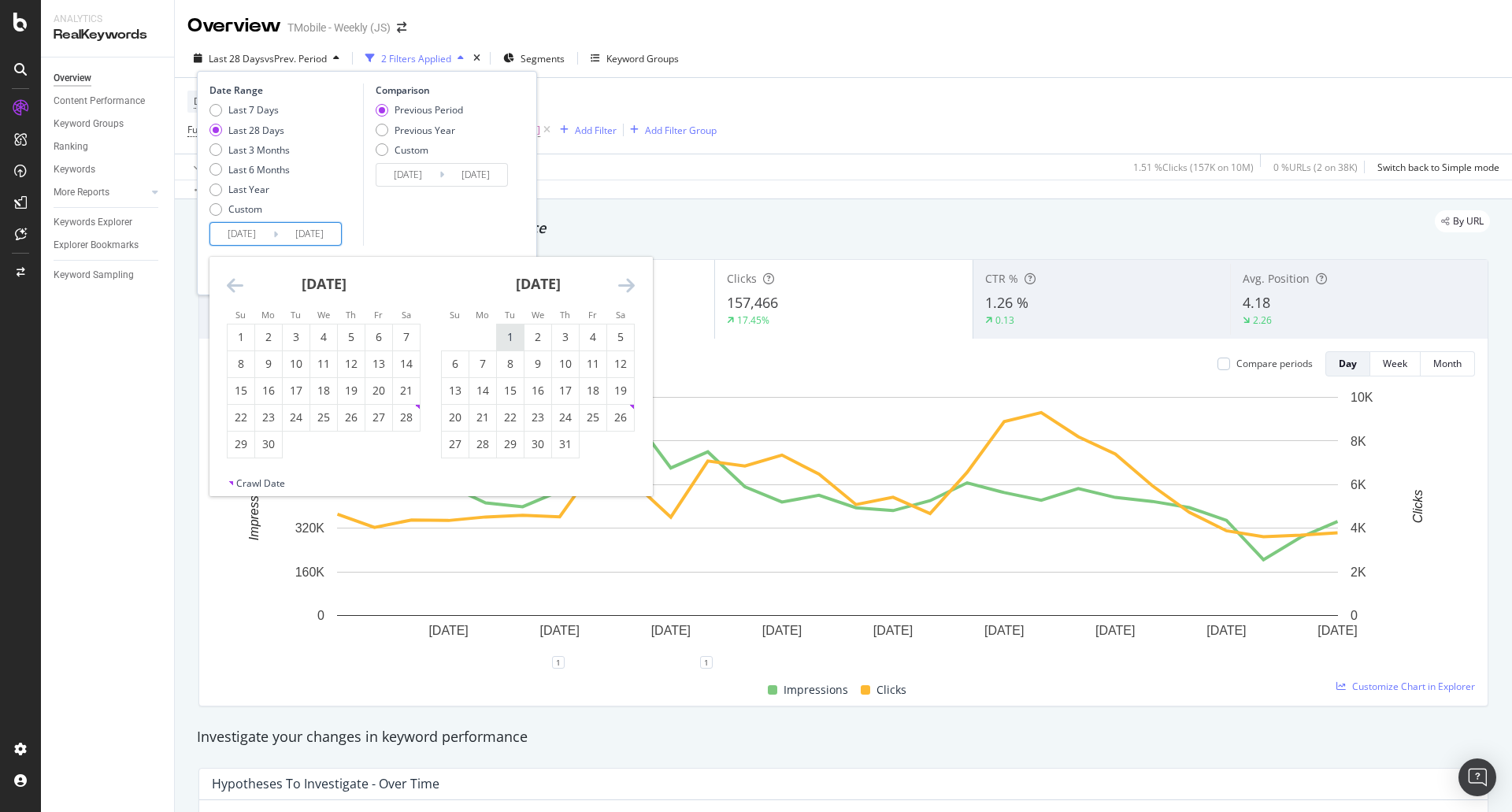
type input "[DATE]"
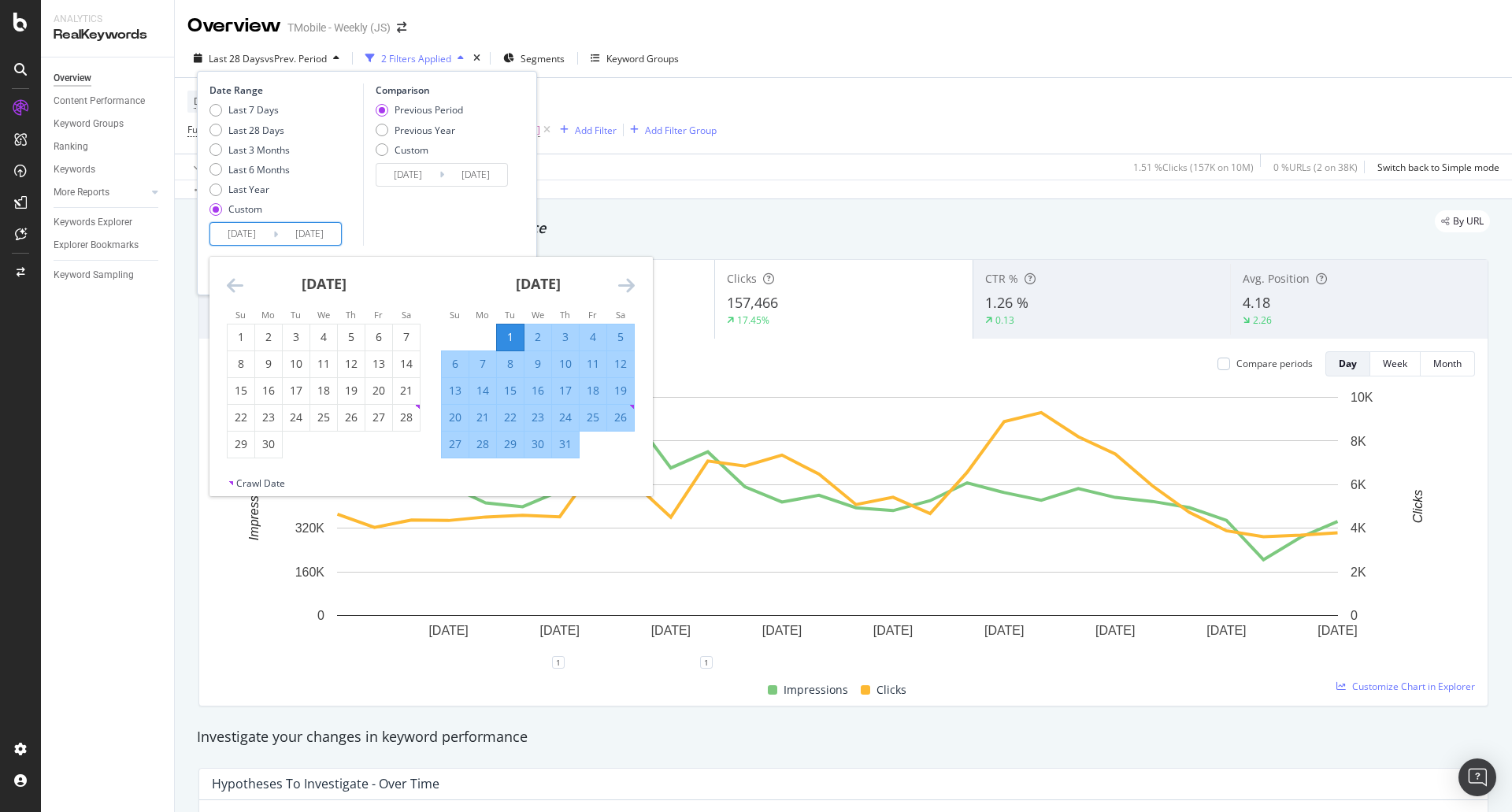
click at [633, 290] on icon "Move forward to switch to the next month." at bounding box center [627, 285] width 17 height 19
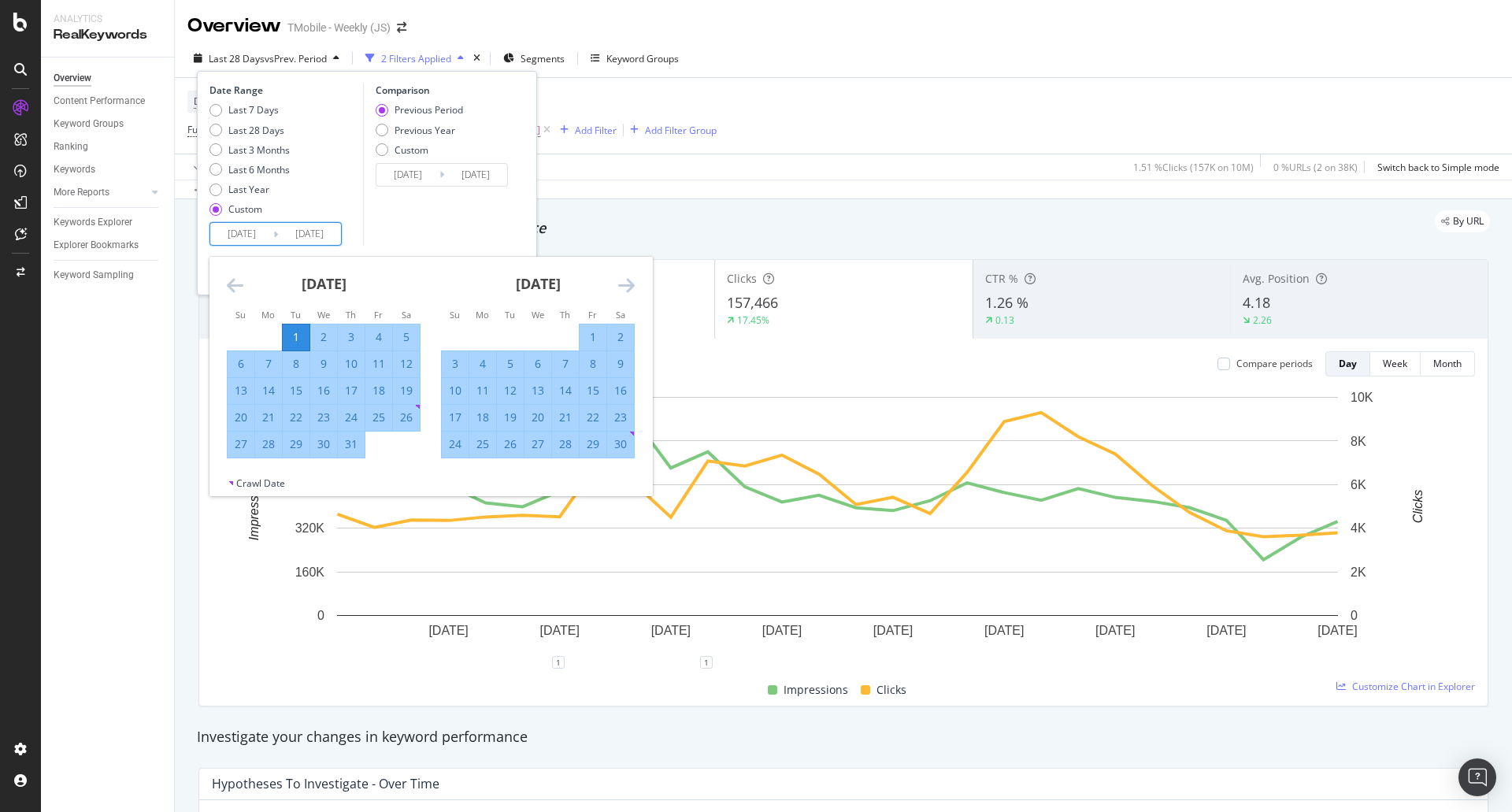
click at [627, 286] on icon "Move forward to switch to the next month." at bounding box center [627, 285] width 17 height 19
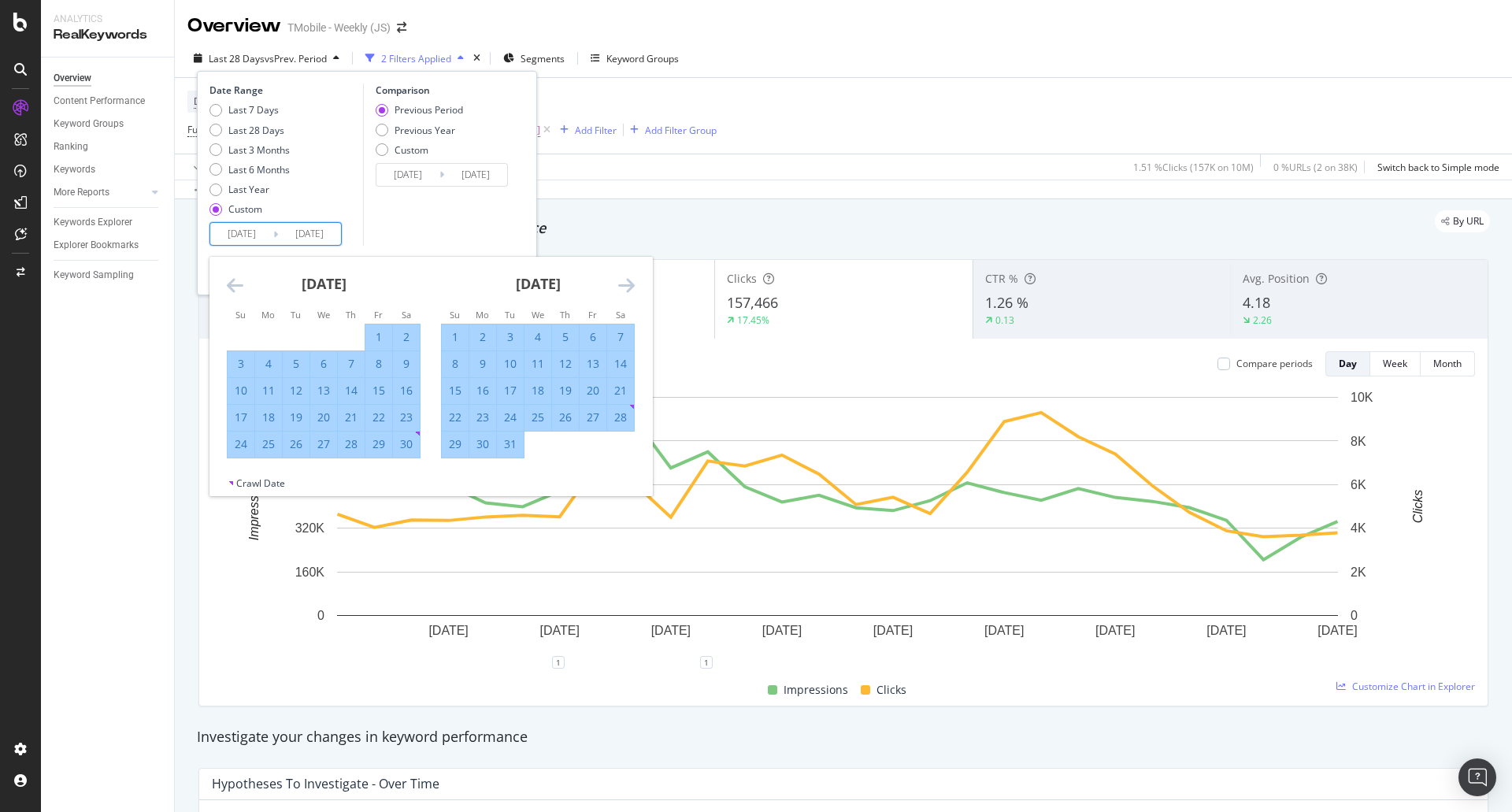
click at [507, 448] on div "31" at bounding box center [510, 444] width 27 height 16
type input "[DATE]"
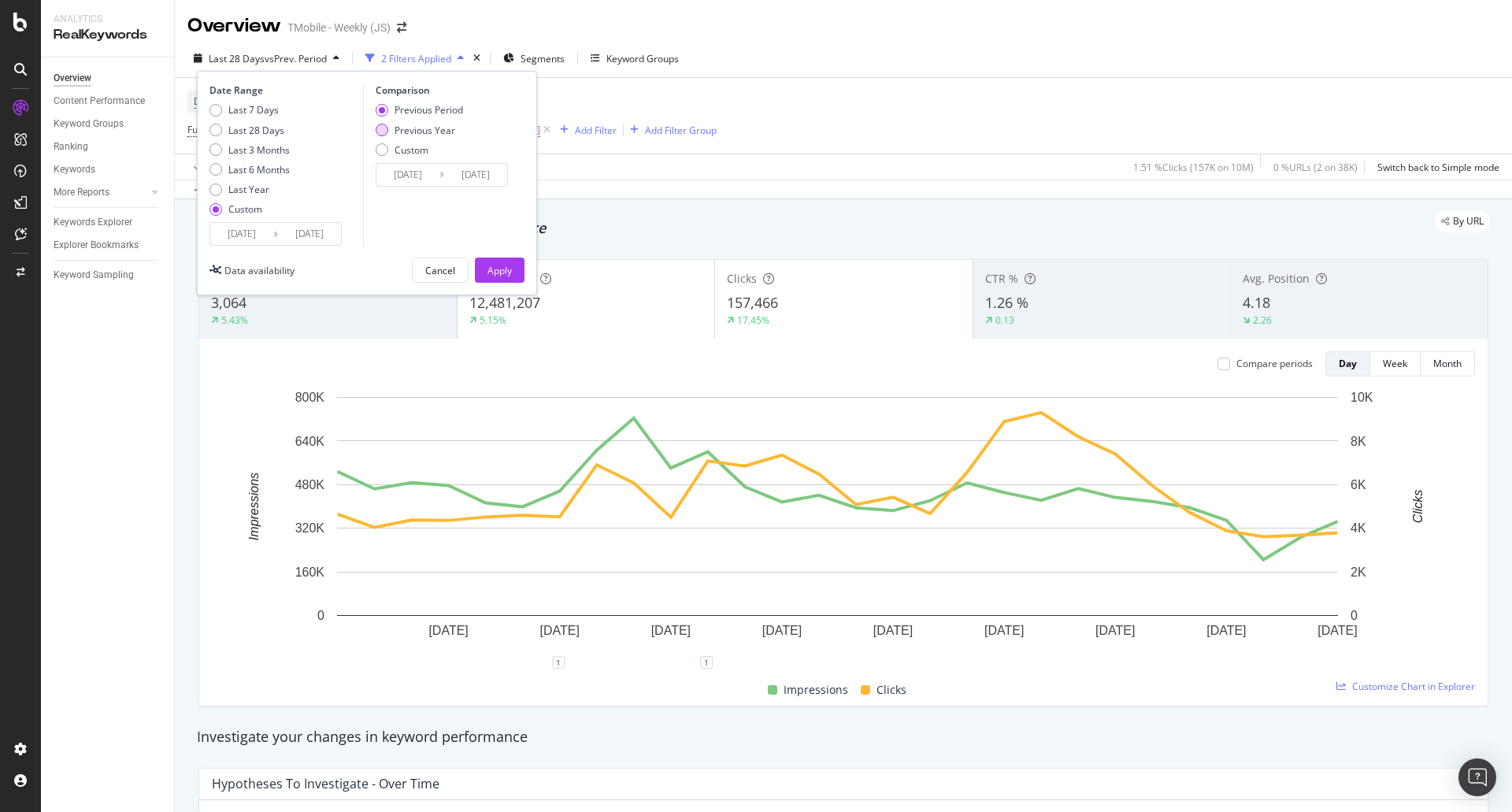
click at [430, 125] on div "Previous Year" at bounding box center [424, 130] width 61 height 13
type input "[DATE]"
click at [500, 270] on div "Apply" at bounding box center [499, 271] width 24 height 13
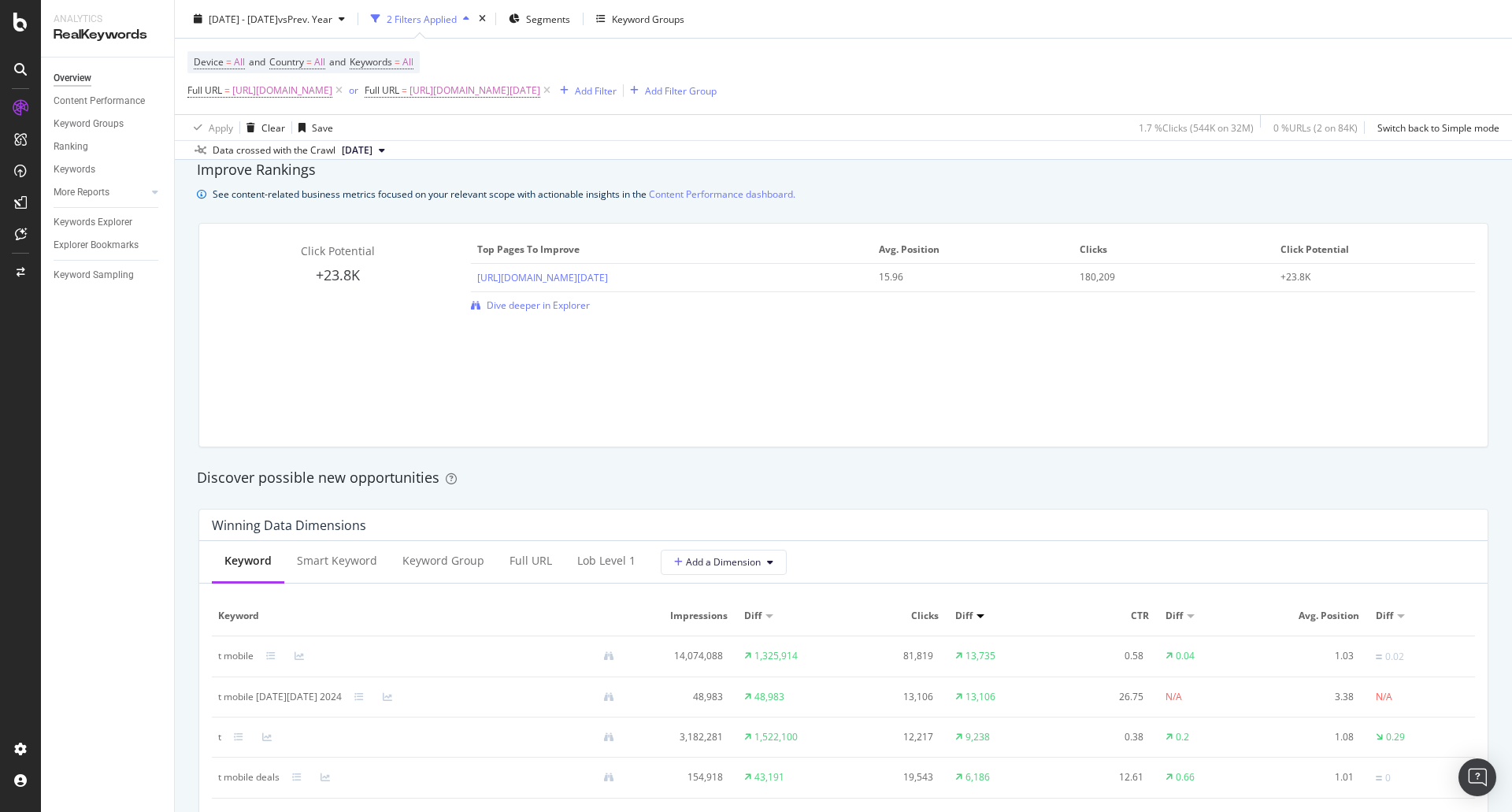
scroll to position [1261, 0]
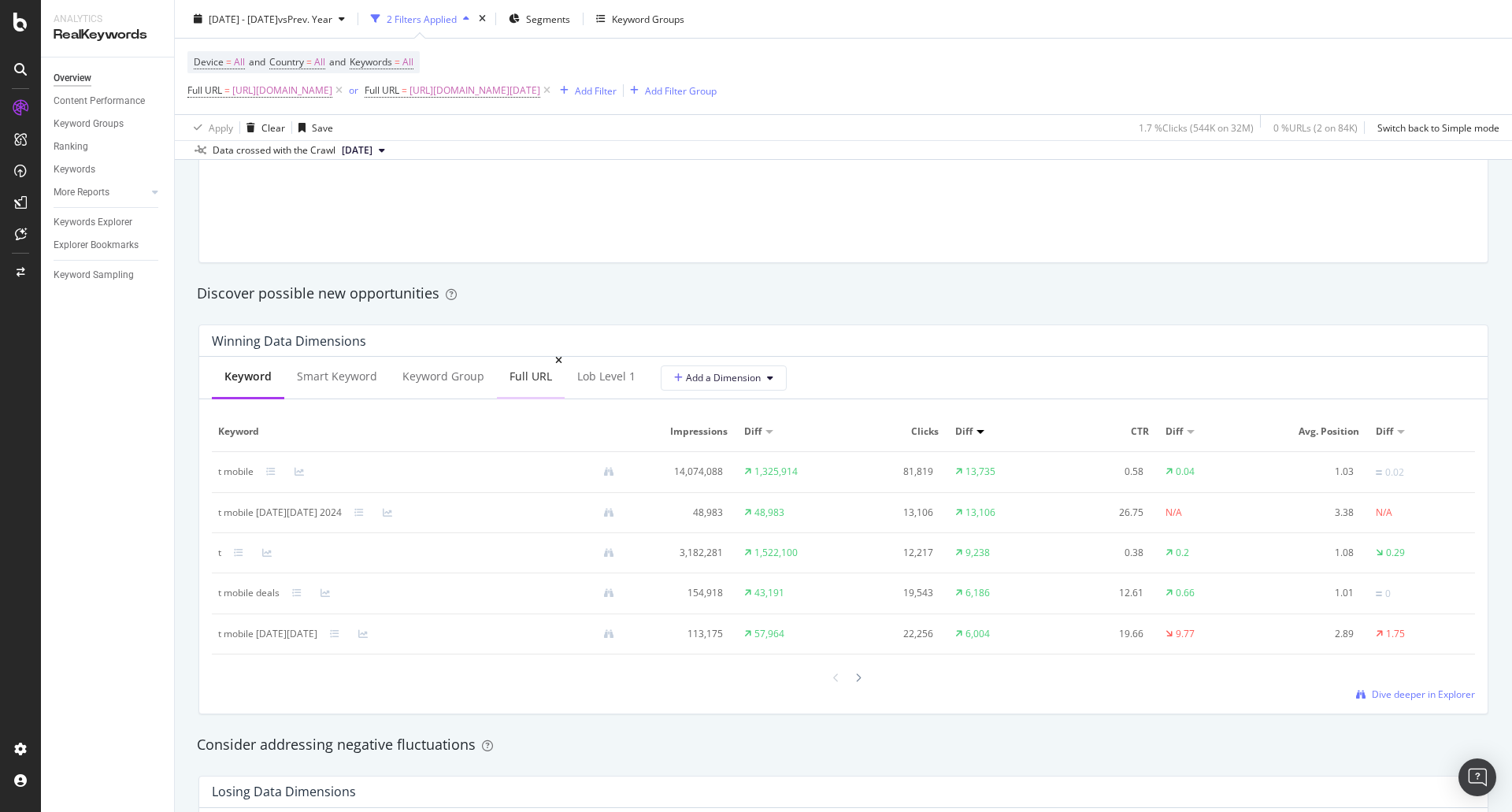
click at [523, 388] on div "Full URL" at bounding box center [531, 378] width 68 height 43
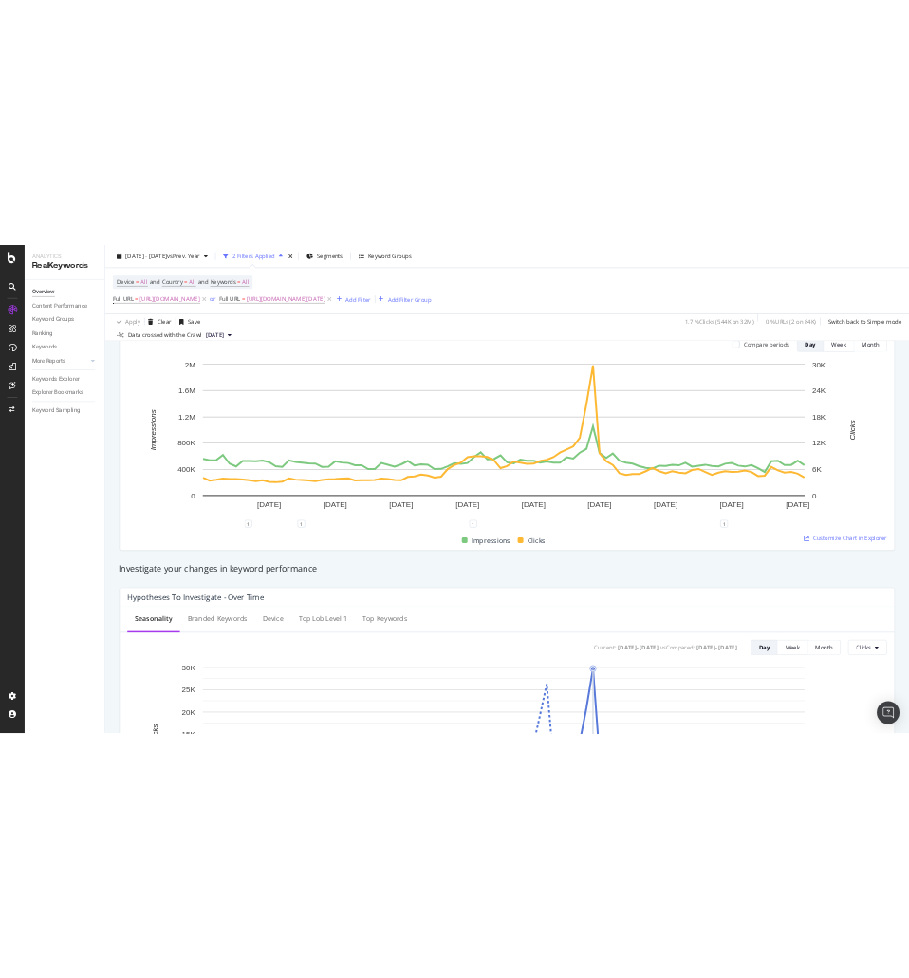
scroll to position [0, 0]
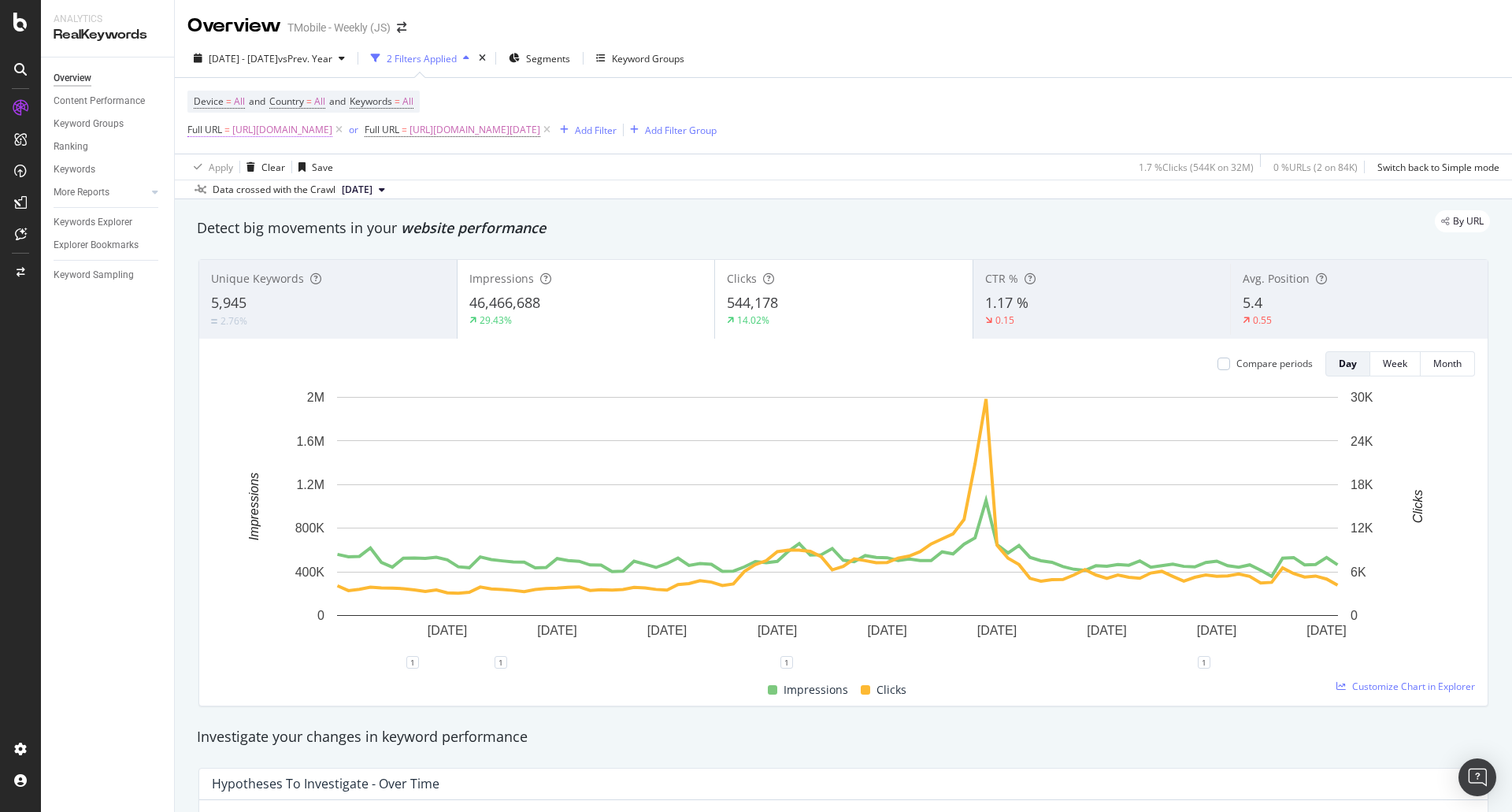
click at [333, 132] on span "[URL][DOMAIN_NAME]" at bounding box center [282, 130] width 100 height 22
click at [333, 57] on span "vs Prev. Year" at bounding box center [305, 59] width 54 height 13
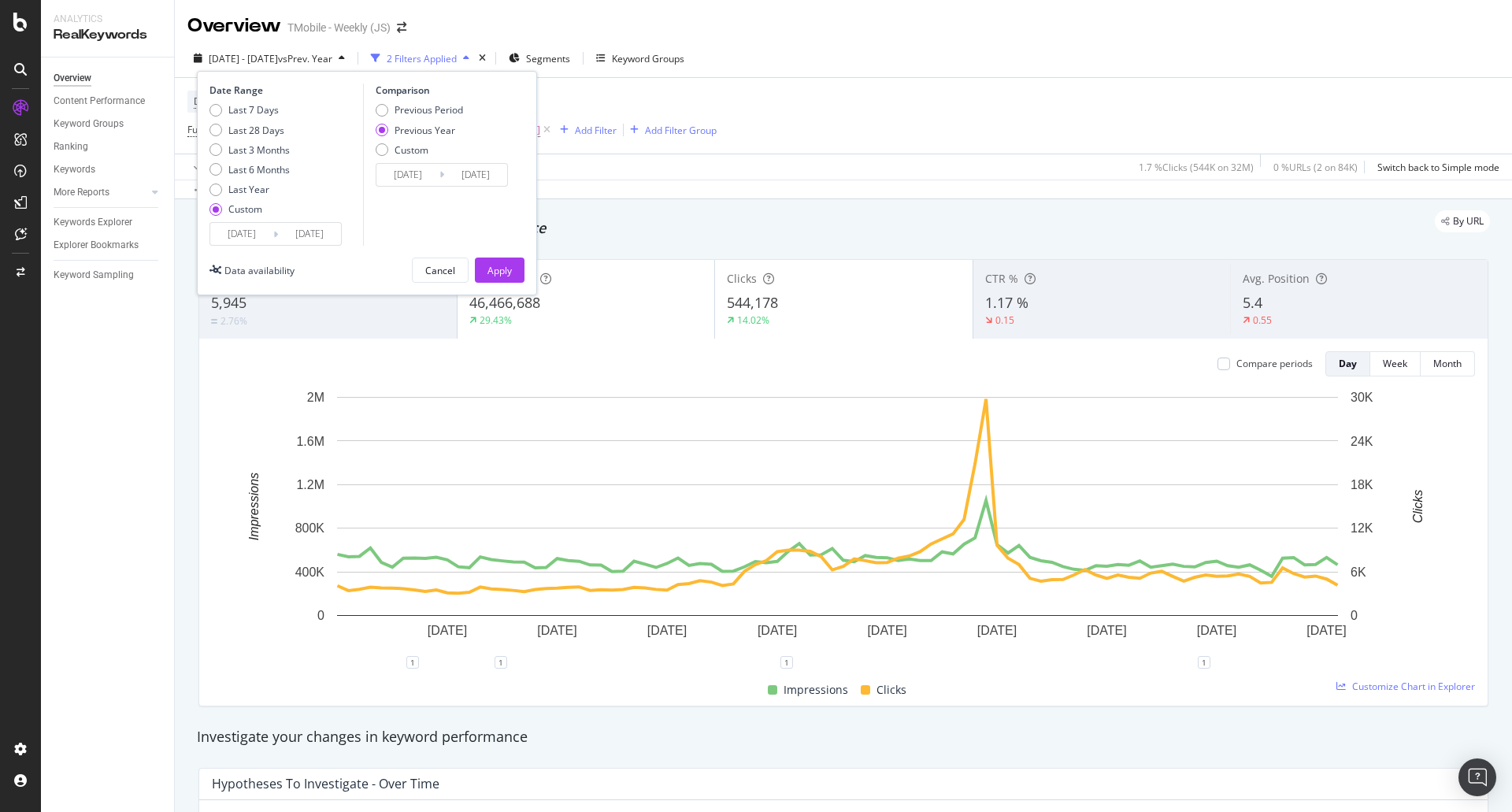
click at [237, 243] on input "[DATE]" at bounding box center [241, 234] width 63 height 22
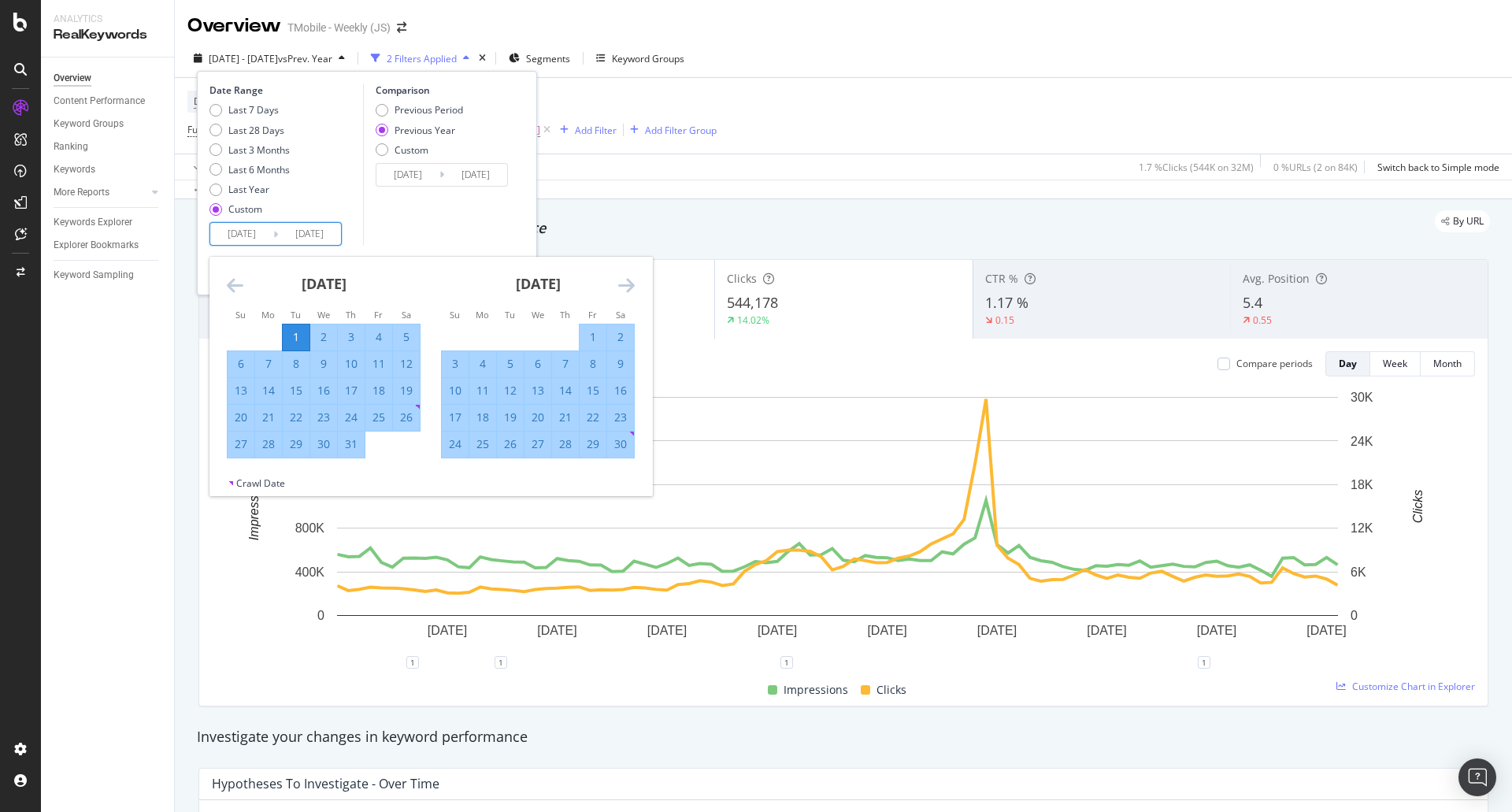
click at [588, 335] on div "1" at bounding box center [593, 337] width 27 height 16
type input "[DATE]"
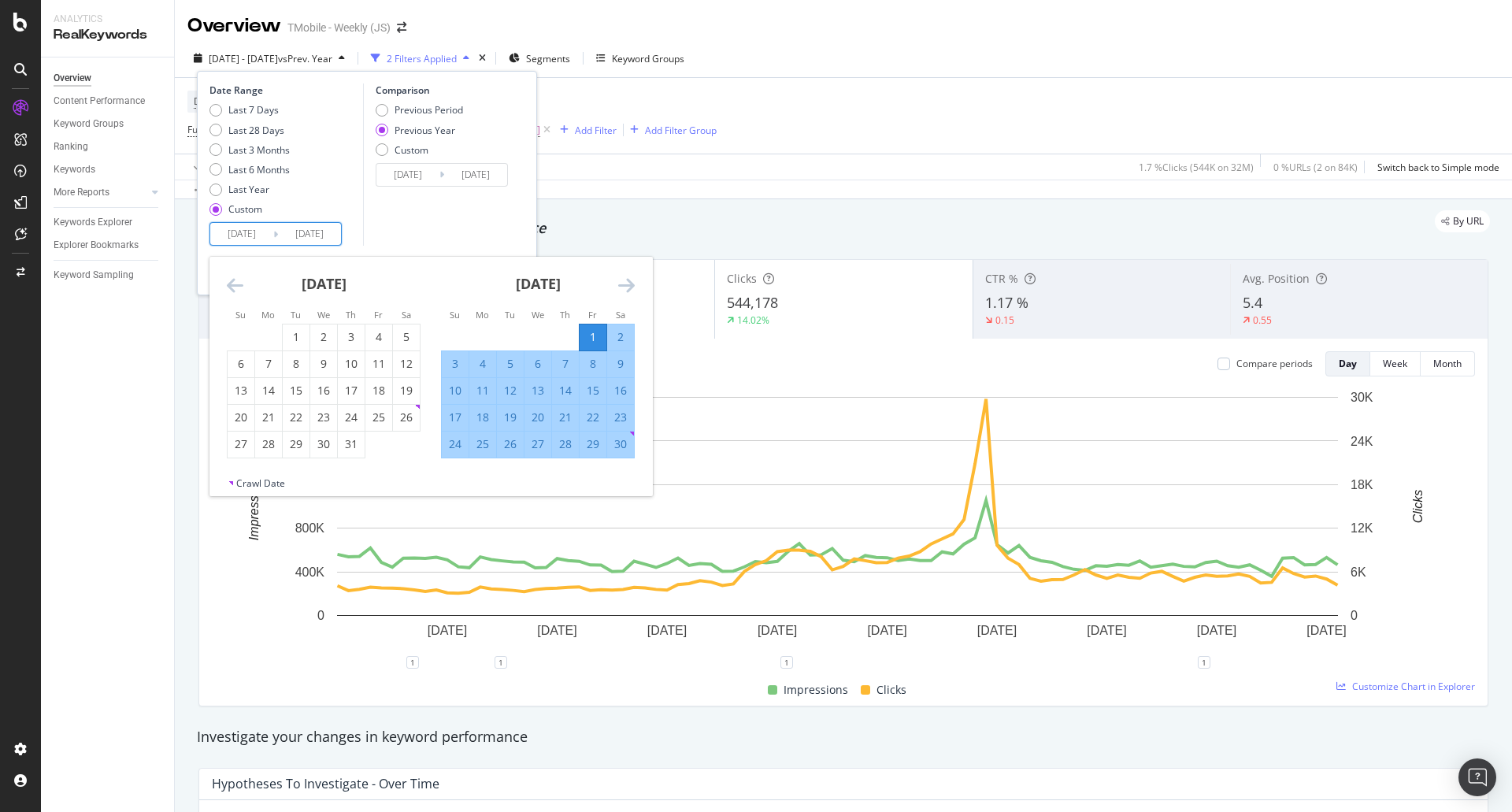
click at [627, 286] on icon "Move forward to switch to the next month." at bounding box center [627, 285] width 17 height 19
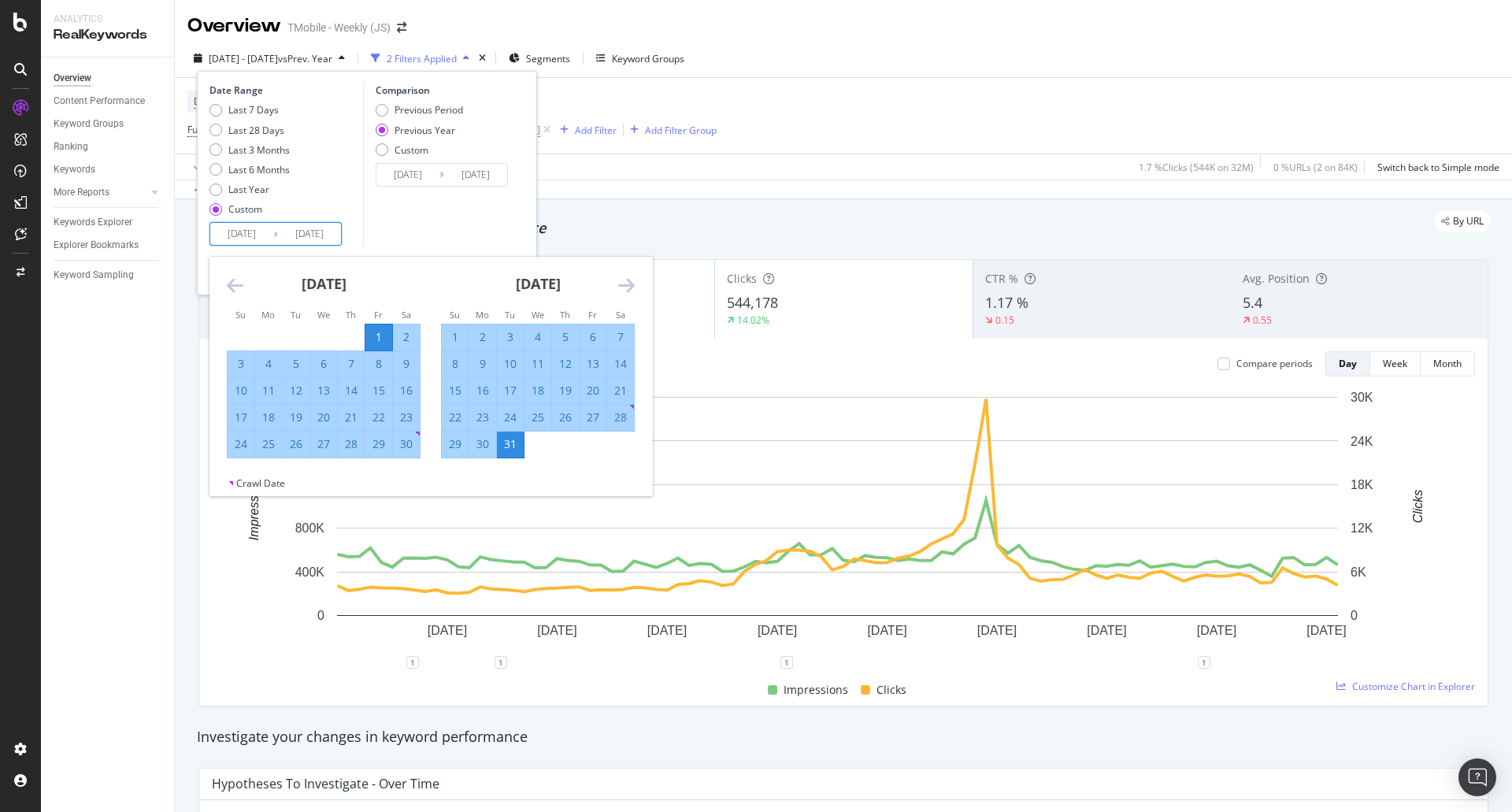
click at [627, 286] on icon "Move forward to switch to the next month." at bounding box center [627, 285] width 17 height 19
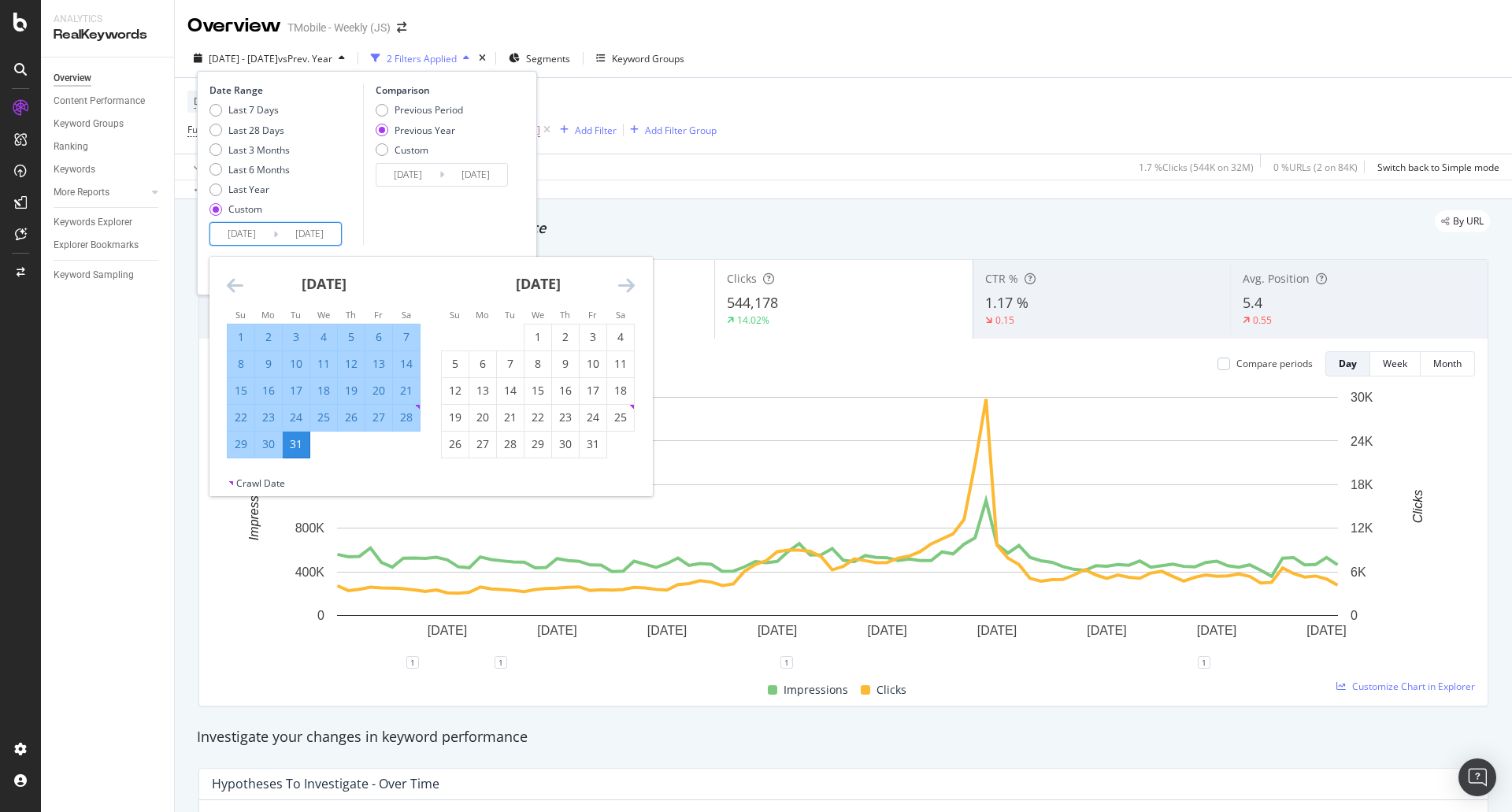
click at [464, 210] on div "Comparison Previous Period Previous Year Custom [DATE] Navigate forward to inte…" at bounding box center [438, 165] width 149 height 163
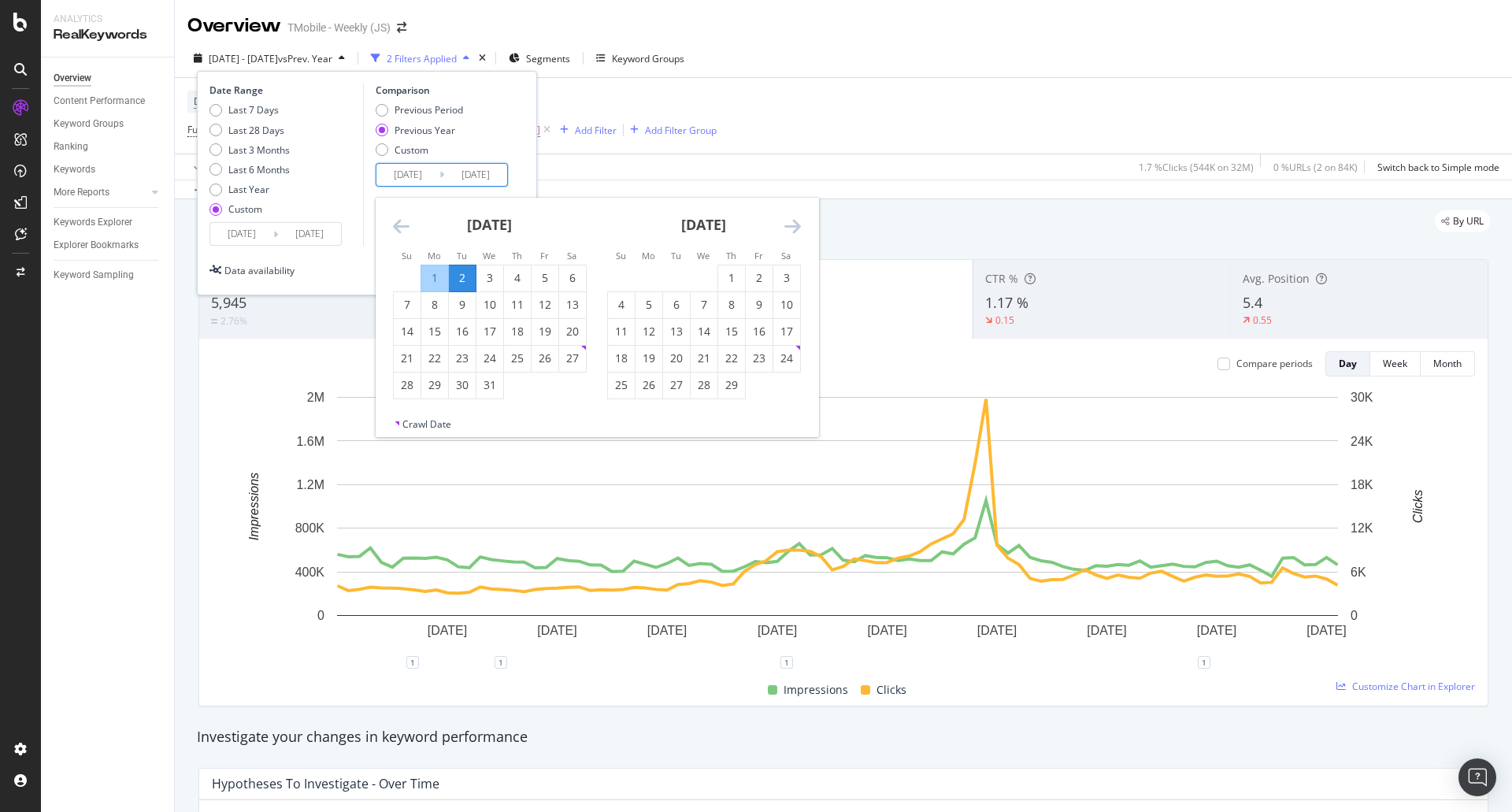
click at [410, 180] on input "[DATE]" at bounding box center [408, 174] width 63 height 22
click at [404, 115] on div "Previous Period" at bounding box center [428, 110] width 69 height 13
type input "[DATE]"
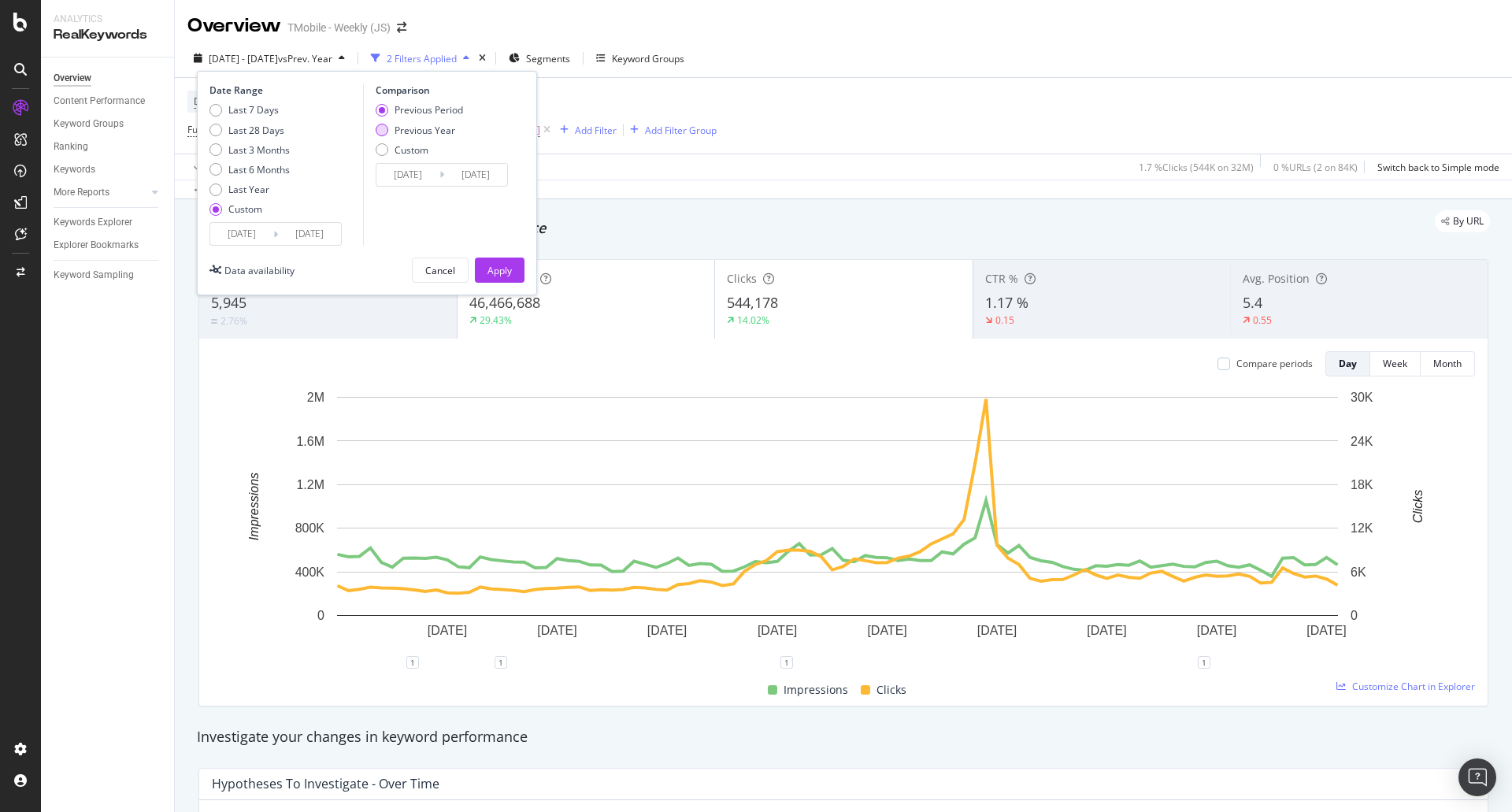
click at [404, 131] on div "Previous Year" at bounding box center [424, 130] width 61 height 13
type input "[DATE]"
drag, startPoint x: 491, startPoint y: 271, endPoint x: 417, endPoint y: 149, distance: 142.7
click at [417, 149] on div "Date Range Last 7 Days Last 28 Days Last 3 Months Last 6 Months Last Year Custo…" at bounding box center [367, 183] width 340 height 224
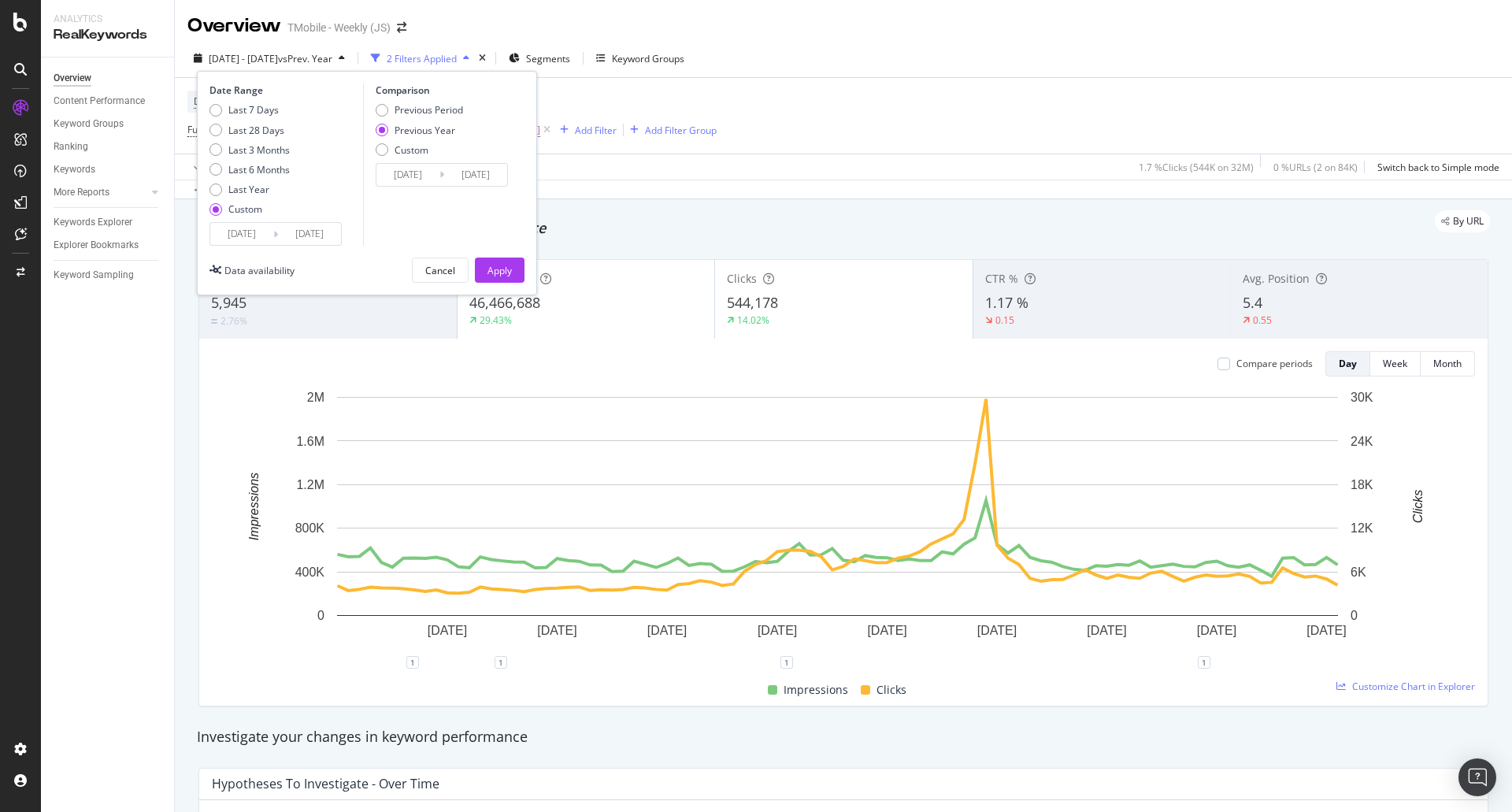
click at [416, 172] on input "[DATE]" at bounding box center [408, 174] width 63 height 22
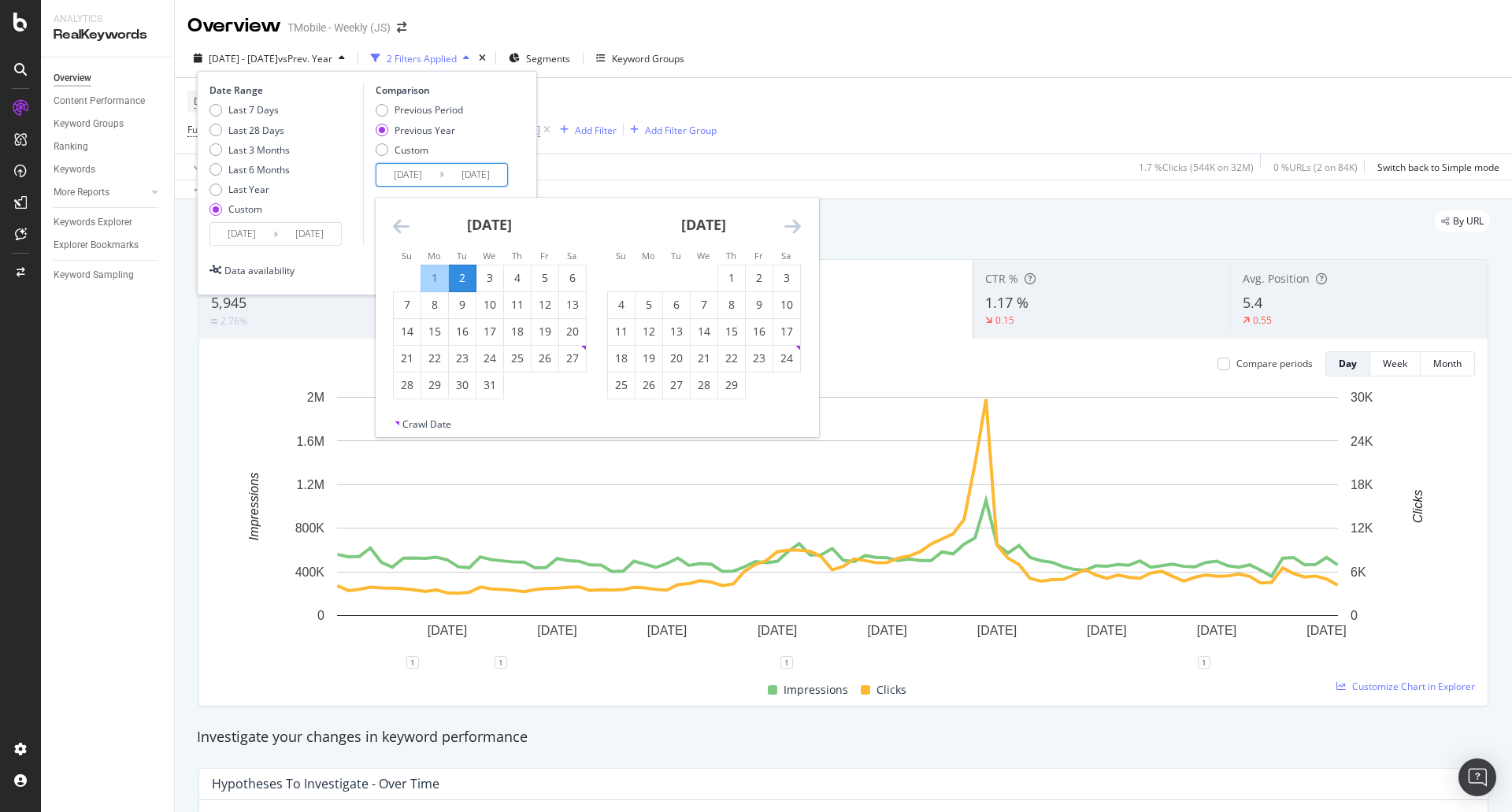
click at [398, 227] on icon "Move backward to switch to the previous month." at bounding box center [402, 226] width 17 height 19
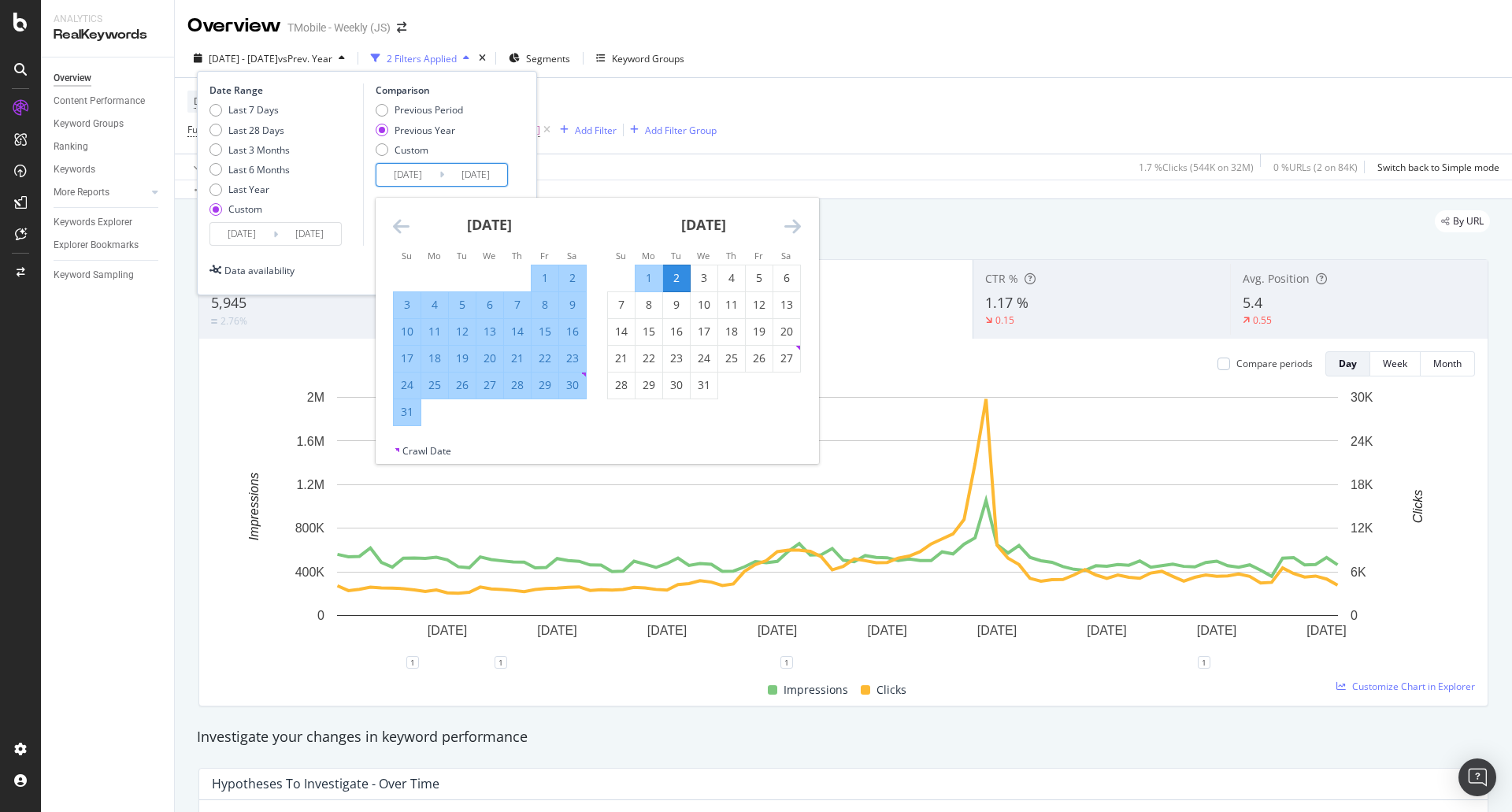
click at [797, 227] on icon "Move forward to switch to the next month." at bounding box center [793, 226] width 17 height 19
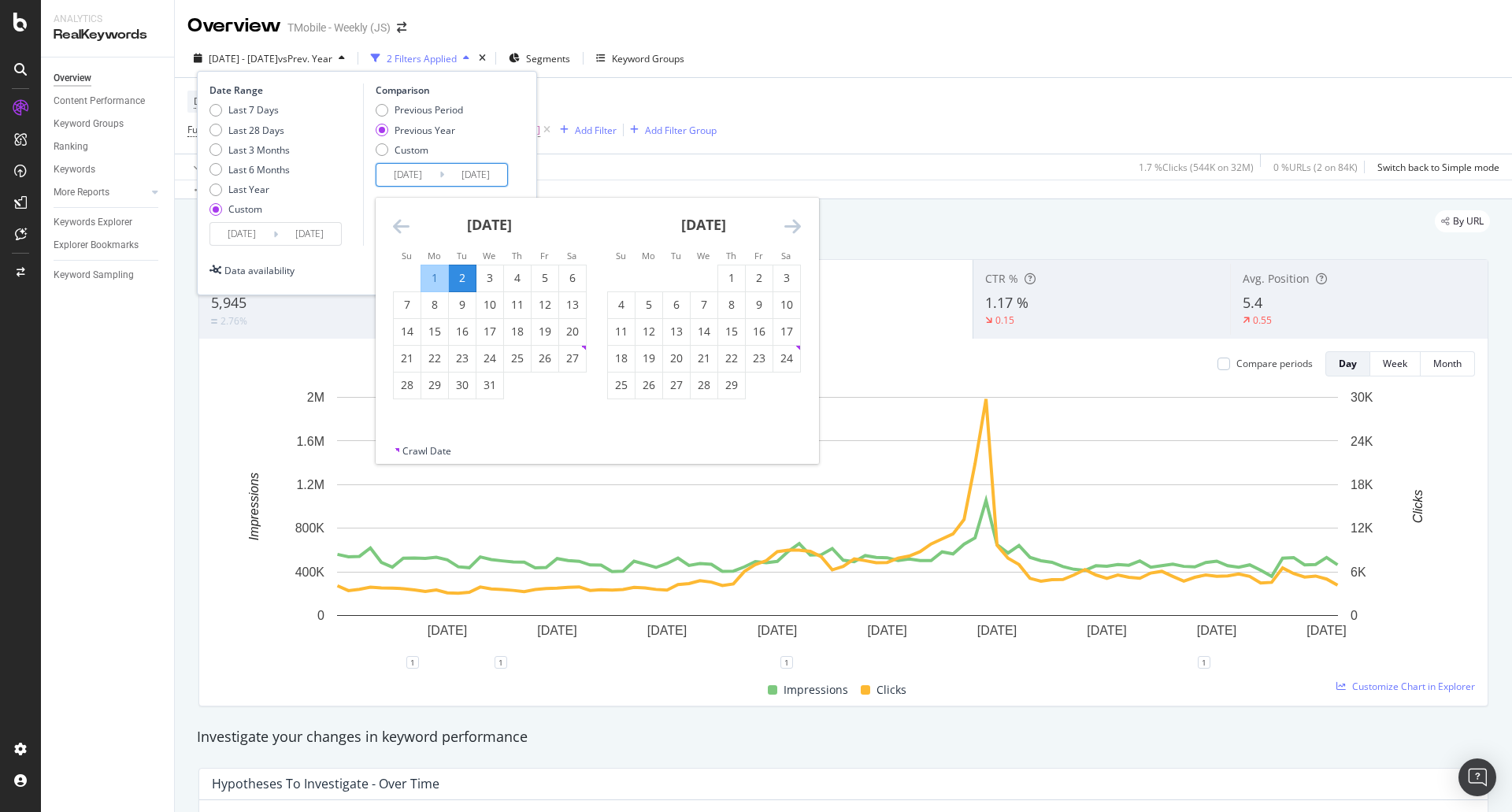
click at [388, 223] on div "[DATE] 1 2 3 4 5 6 7 8 9 10 11 12 13 14 15 16 17 18 19 20 21 22 23 24 25 26 27 …" at bounding box center [490, 298] width 214 height 202
click at [395, 223] on icon "Move backward to switch to the previous month." at bounding box center [402, 226] width 17 height 19
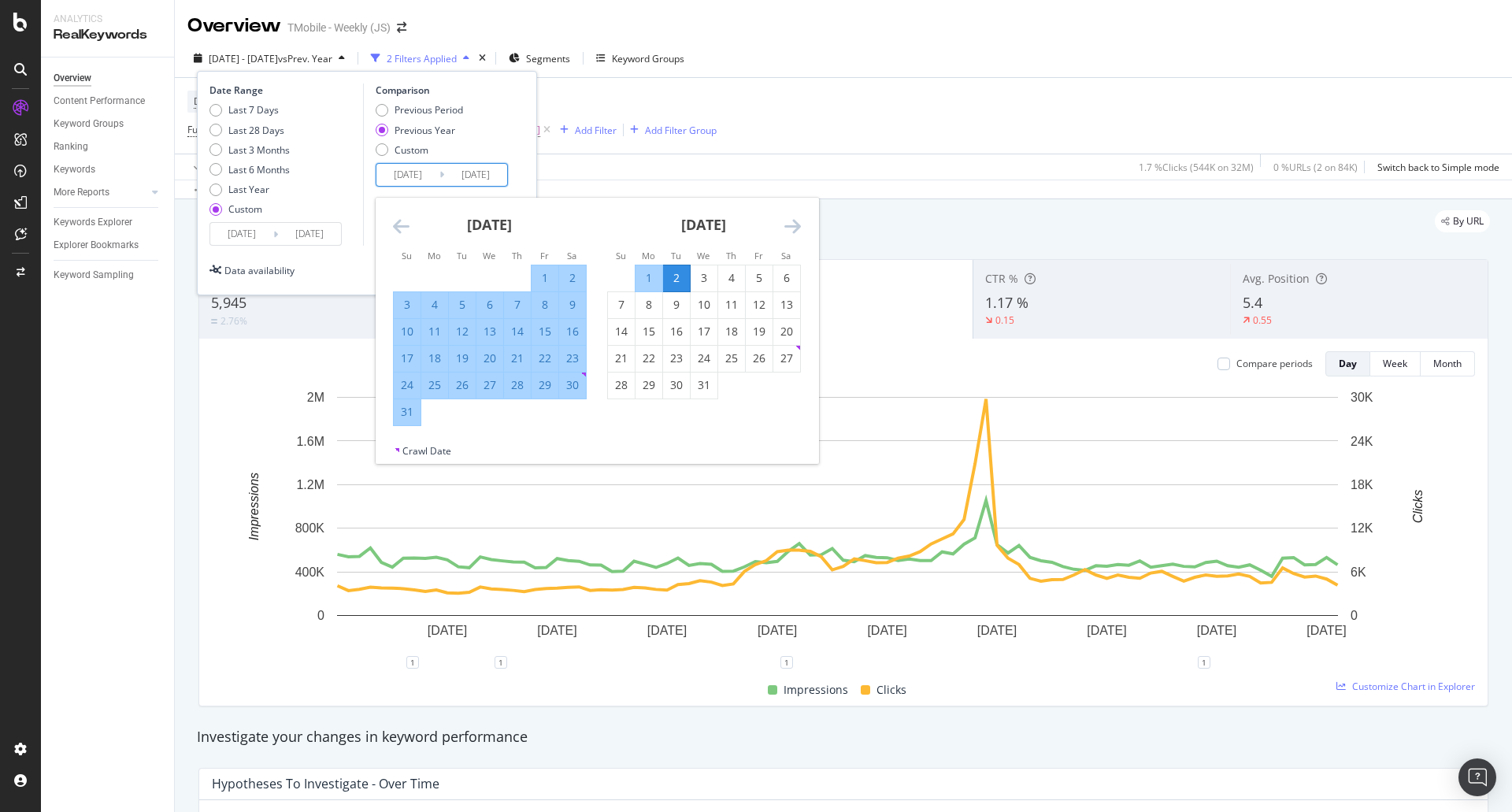
click at [395, 223] on icon "Move backward to switch to the previous month." at bounding box center [402, 226] width 17 height 19
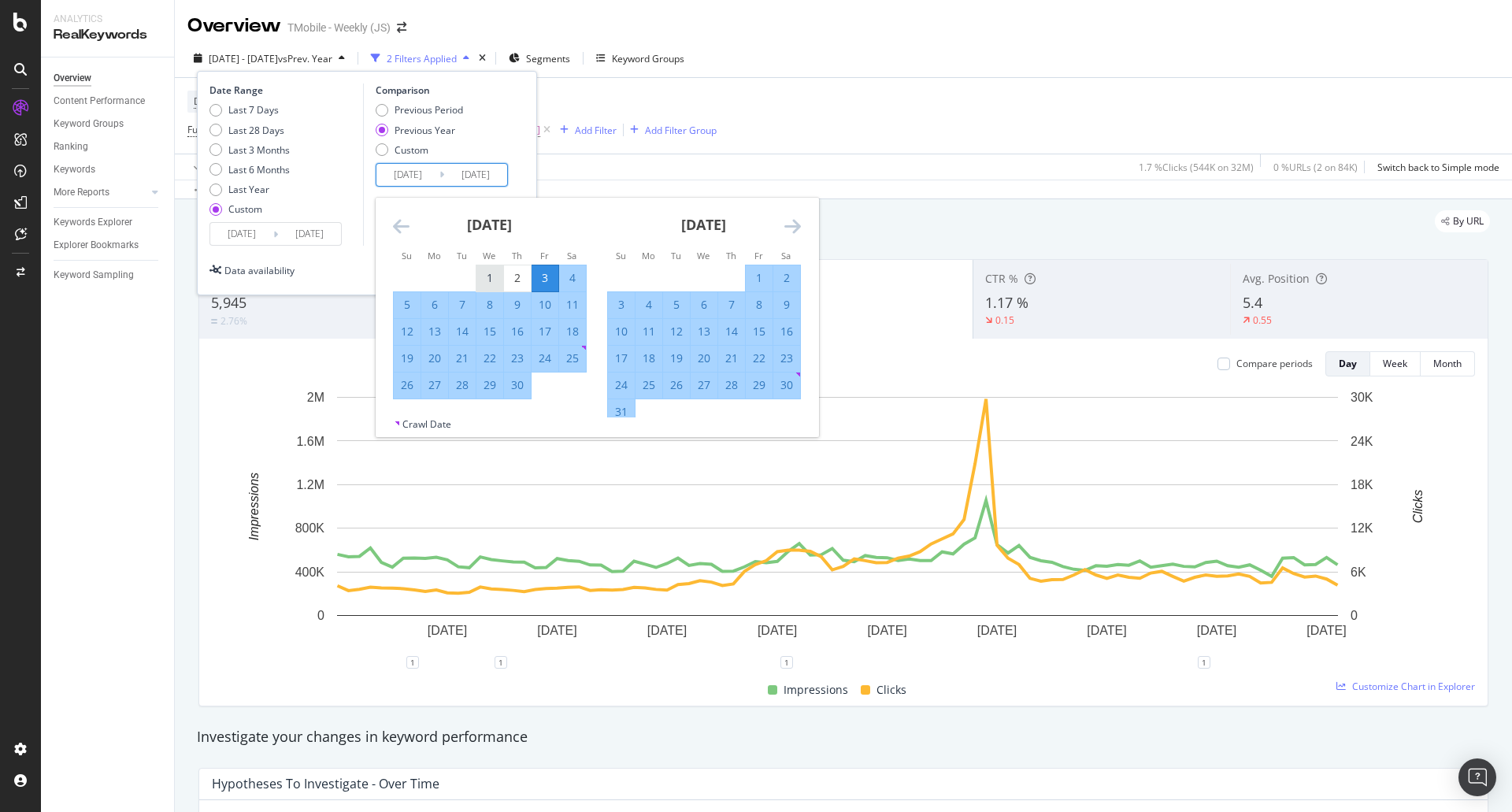
click at [490, 279] on div "1" at bounding box center [490, 278] width 27 height 16
type input "[DATE]"
click at [793, 223] on icon "Move forward to switch to the next month." at bounding box center [793, 226] width 17 height 19
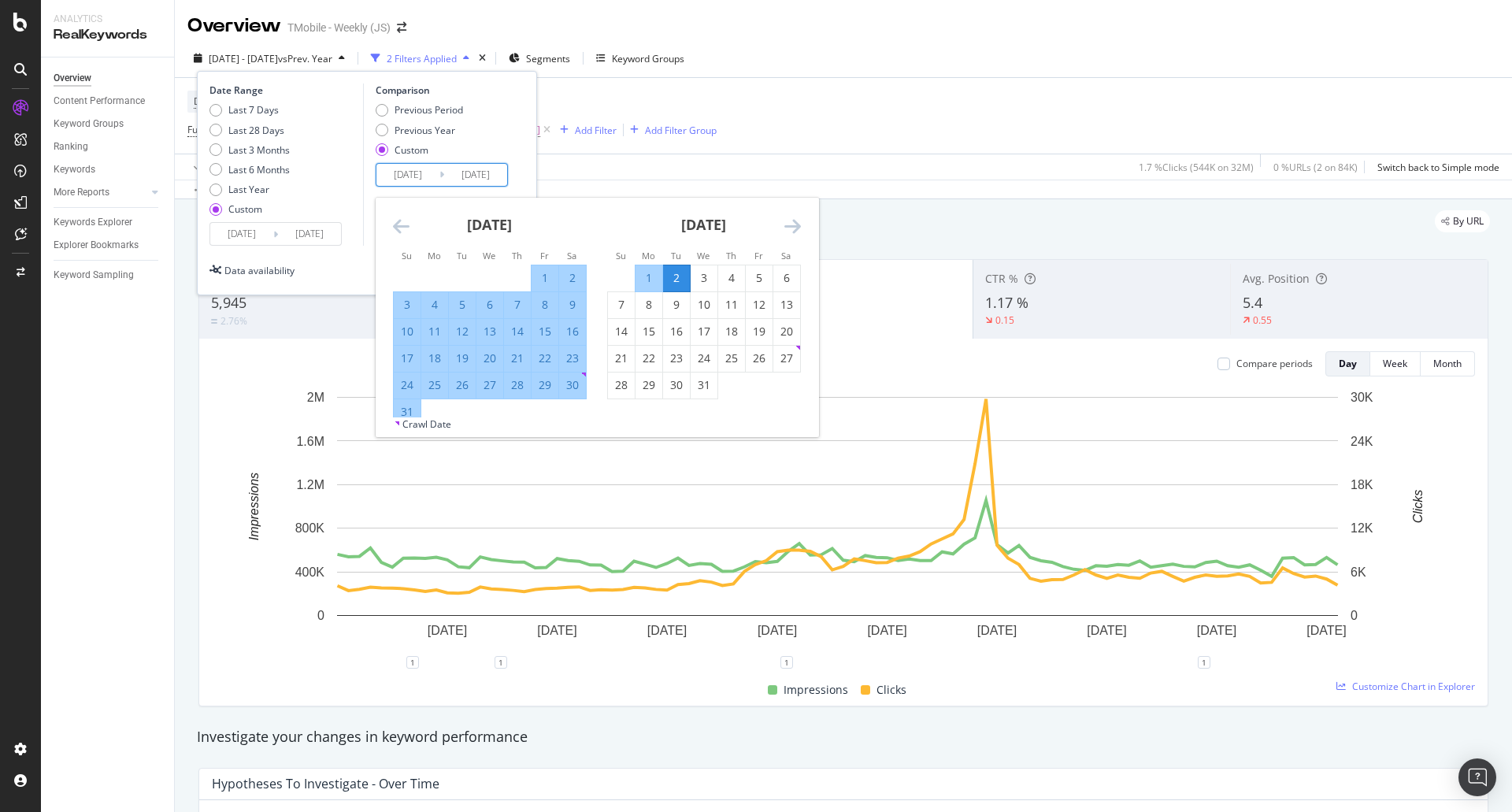
click at [410, 416] on div "31" at bounding box center [407, 412] width 27 height 16
type input "[DATE]"
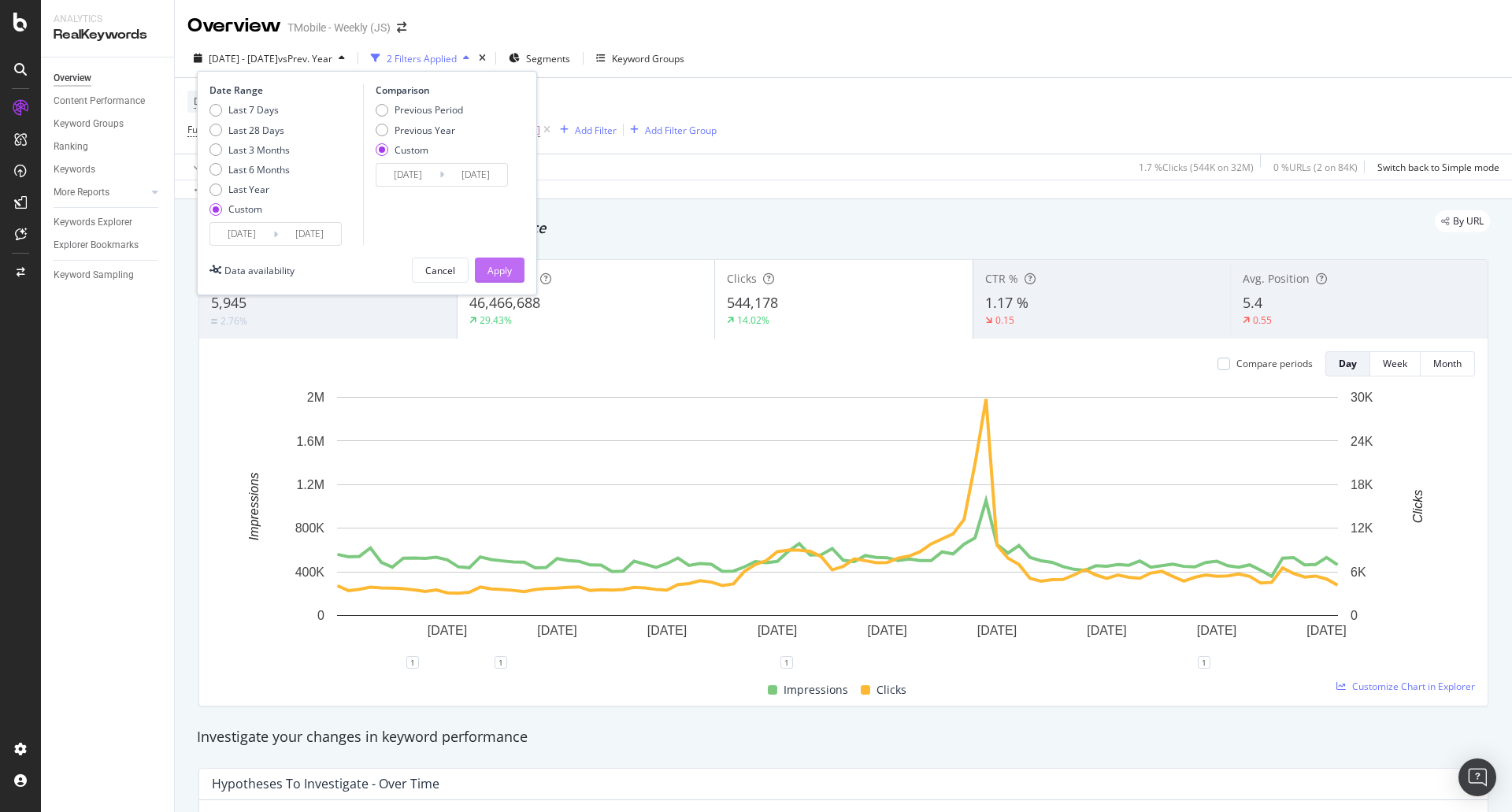
click at [502, 268] on div "Apply" at bounding box center [499, 271] width 24 height 13
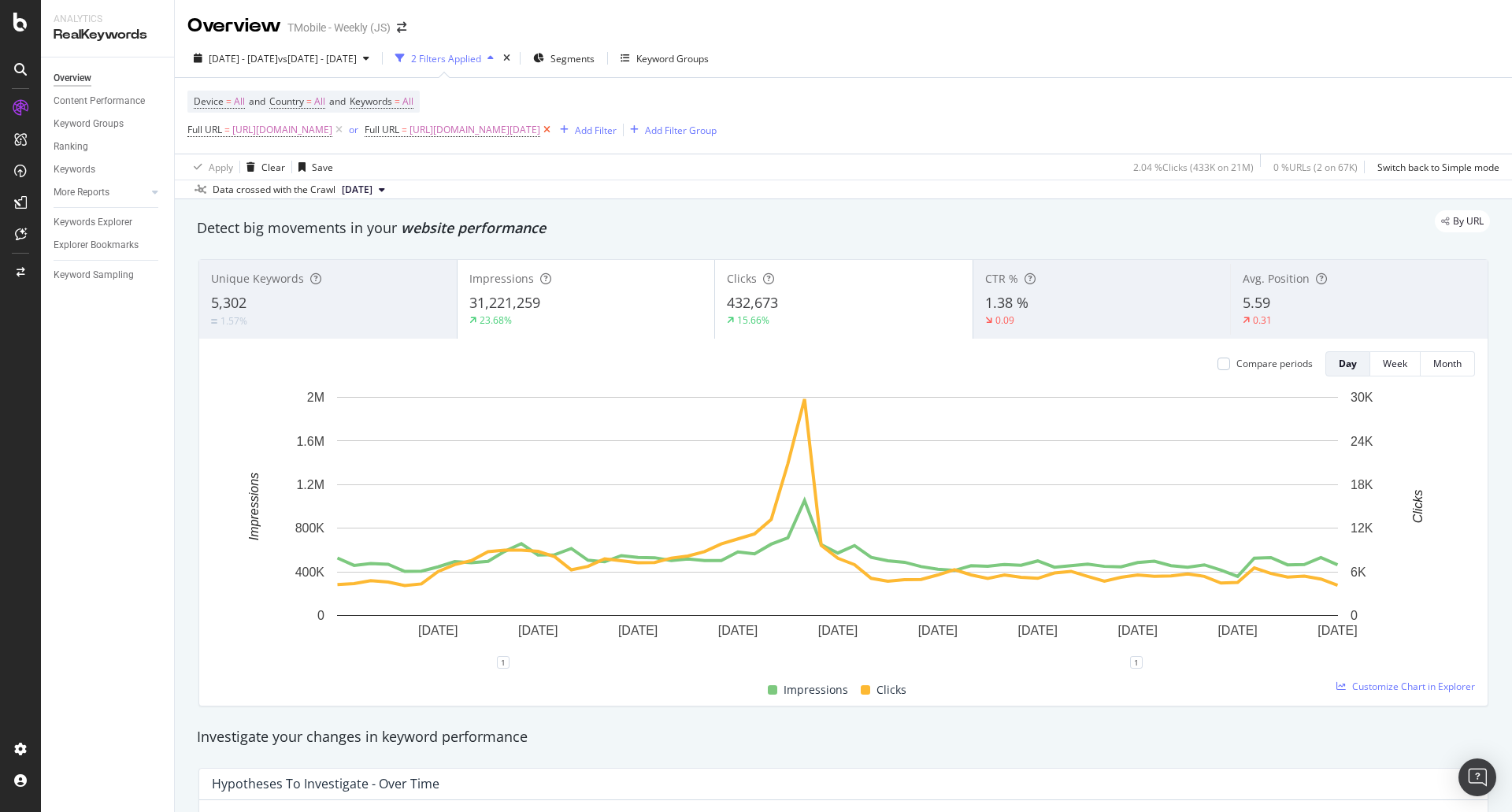
click at [554, 129] on icon at bounding box center [547, 130] width 13 height 16
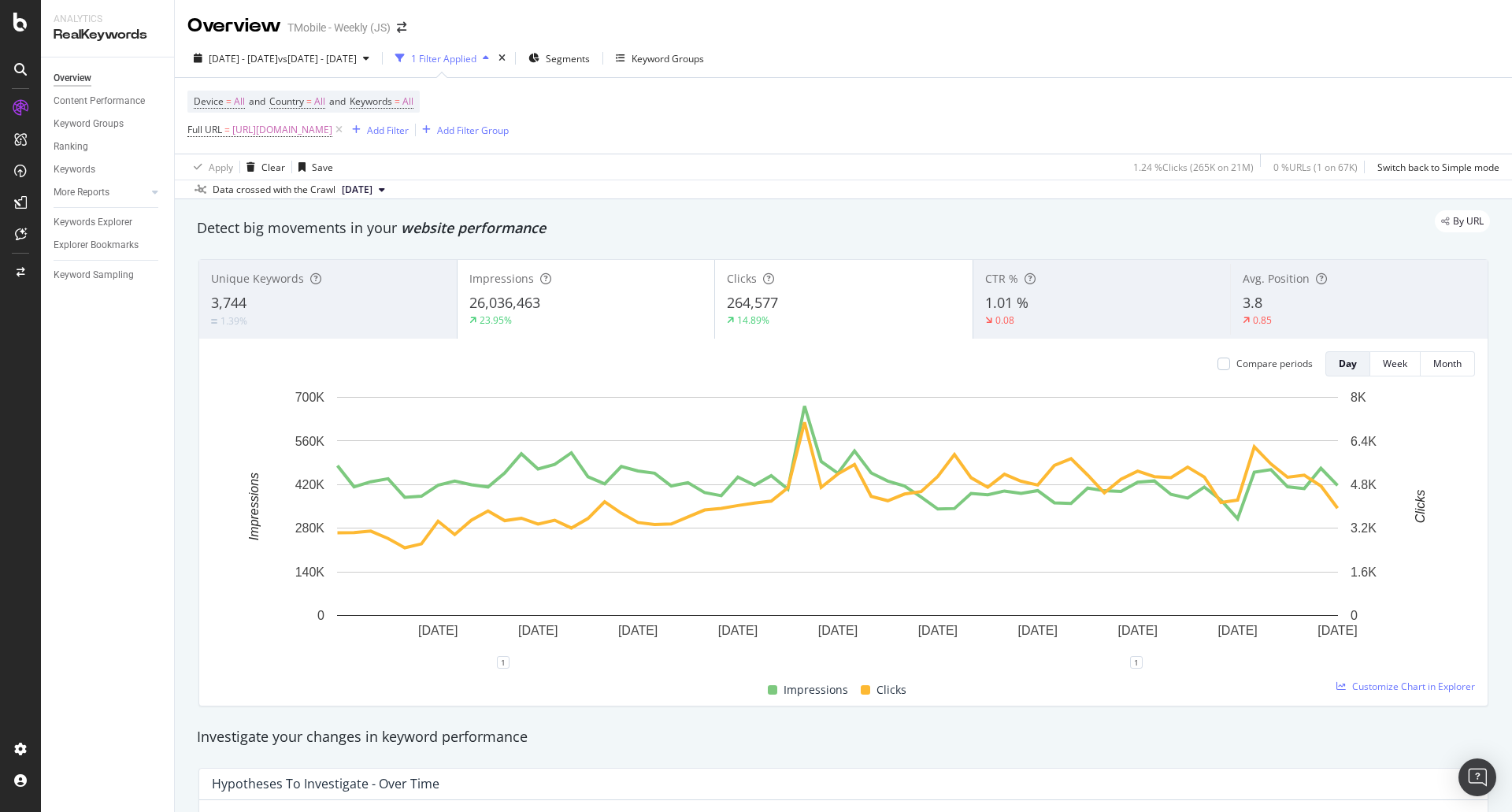
click at [564, 317] on div "23.95%" at bounding box center [587, 320] width 234 height 14
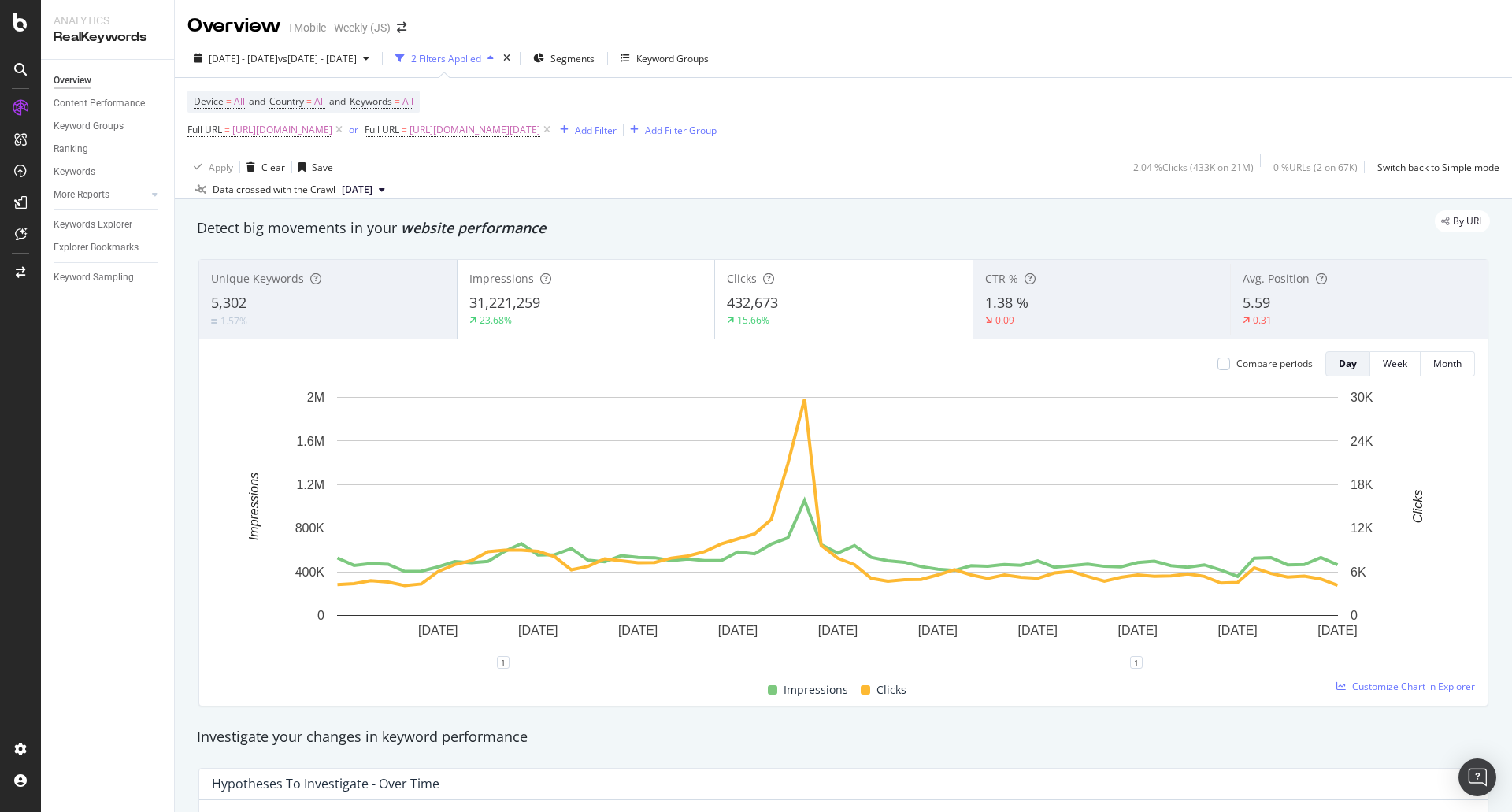
click at [442, 162] on div "Apply Clear Save 2.04 % Clicks ( 433K on 21M ) 0 % URLs ( 2 on 67K ) Switch bac…" at bounding box center [844, 166] width 1338 height 26
click at [346, 132] on icon at bounding box center [339, 130] width 13 height 16
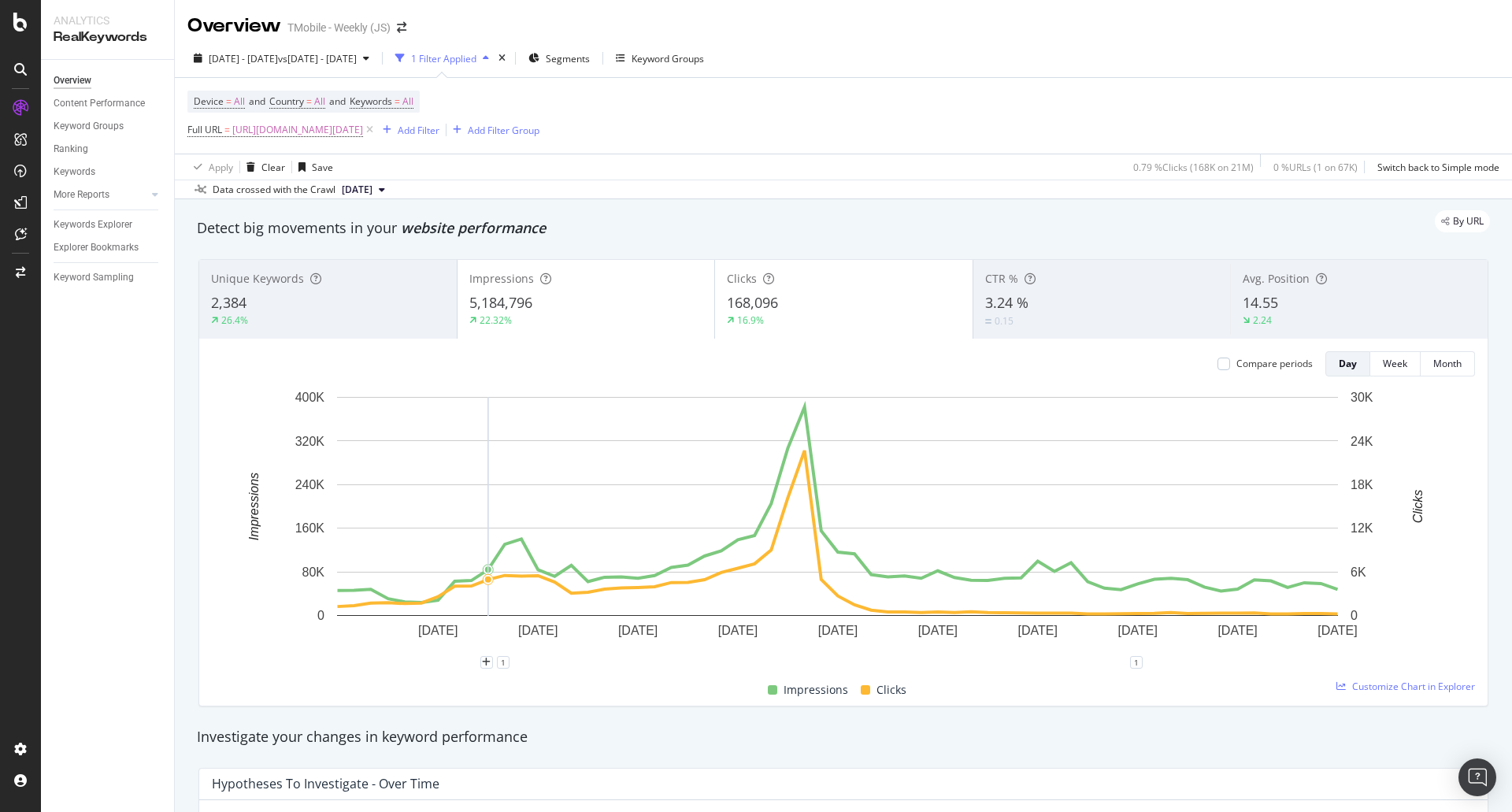
click at [546, 335] on div "Impressions 5,184,796 22.32%" at bounding box center [585, 299] width 258 height 79
